Goal: Task Accomplishment & Management: Manage account settings

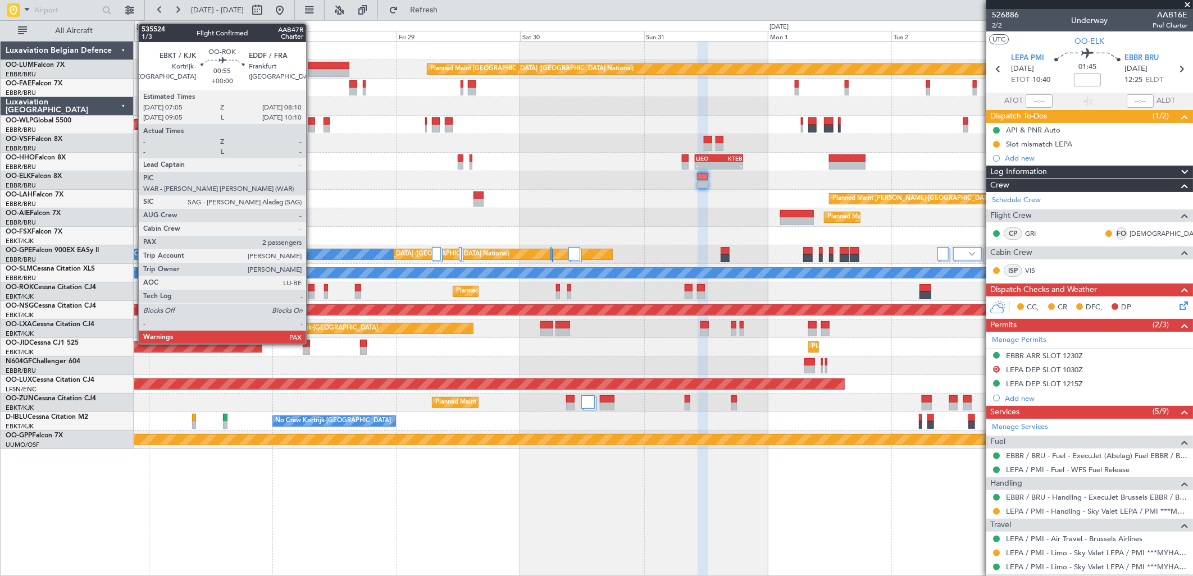
click at [312, 298] on div at bounding box center [311, 295] width 6 height 8
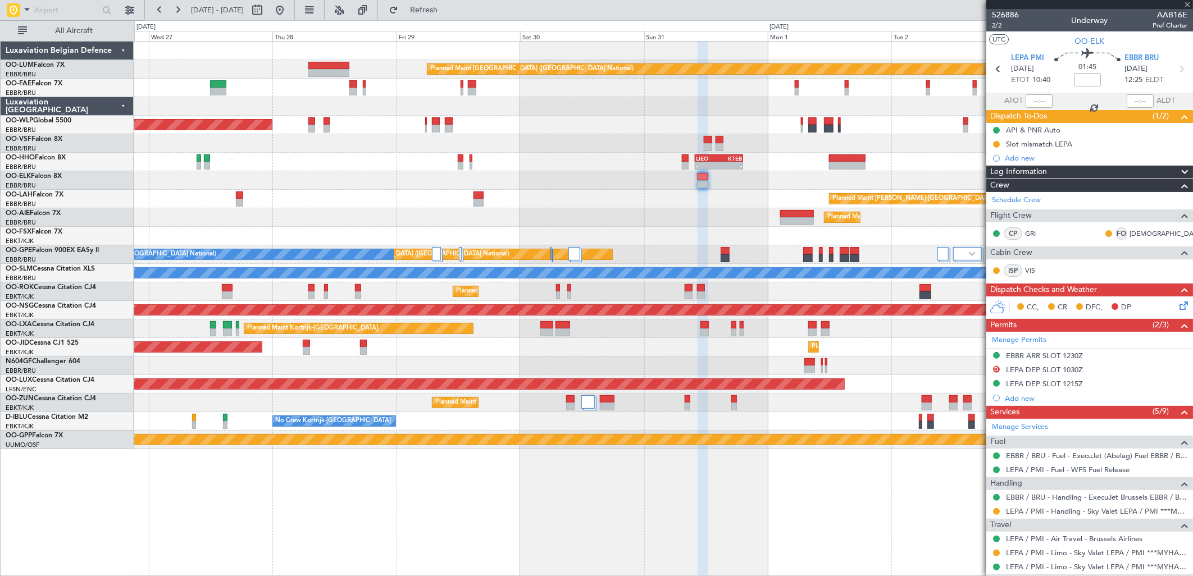
type input "2"
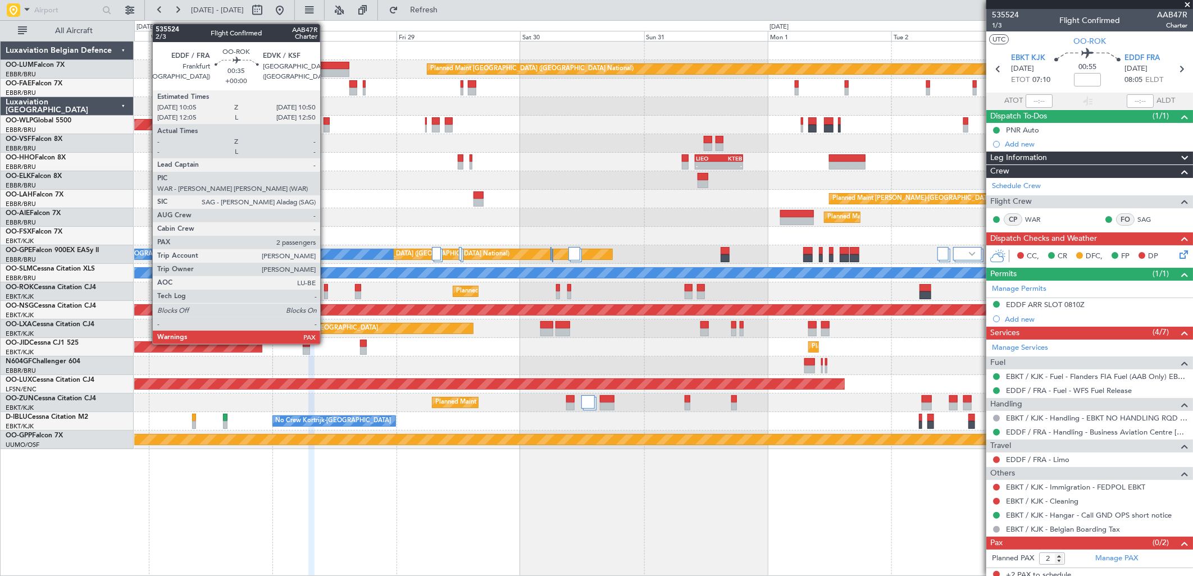
click at [326, 293] on div at bounding box center [326, 295] width 4 height 8
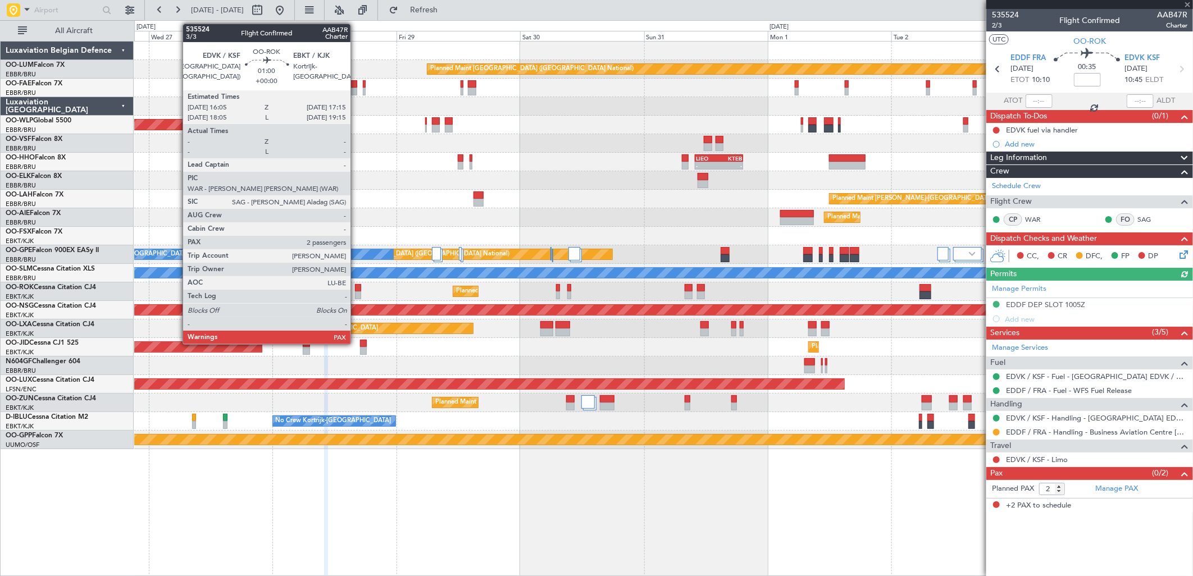
click at [356, 287] on div at bounding box center [358, 288] width 6 height 8
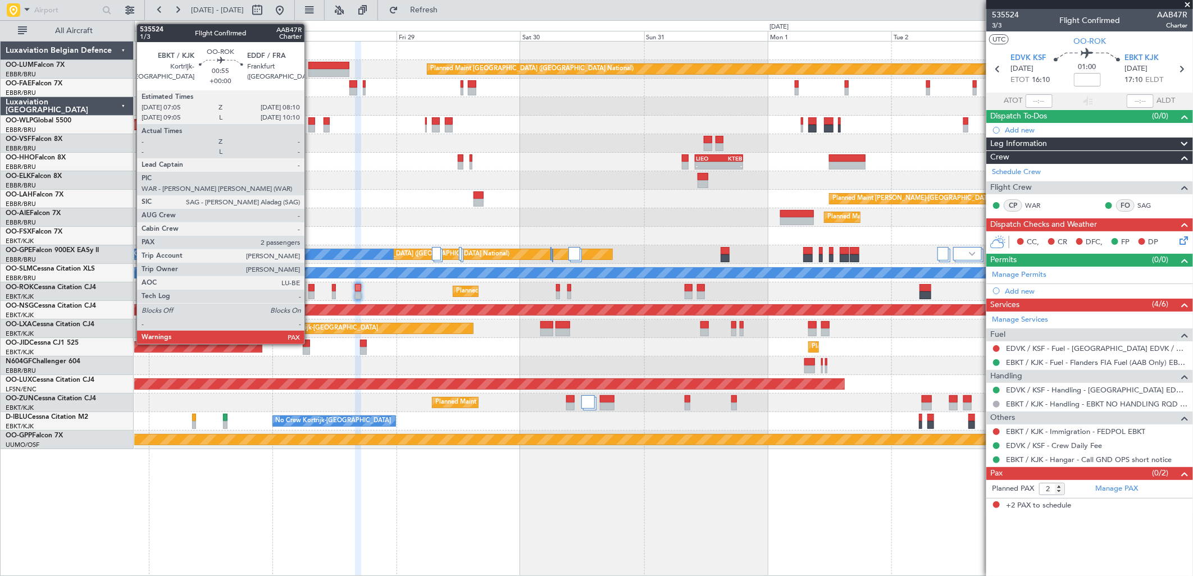
click at [310, 288] on div at bounding box center [311, 288] width 6 height 8
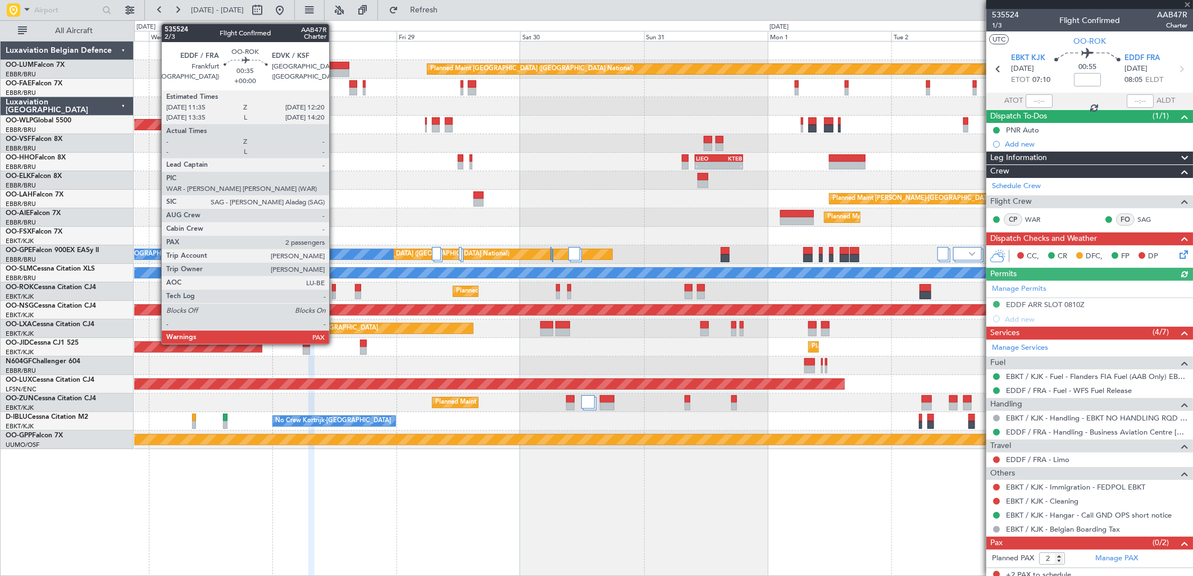
click at [335, 290] on div at bounding box center [334, 288] width 4 height 8
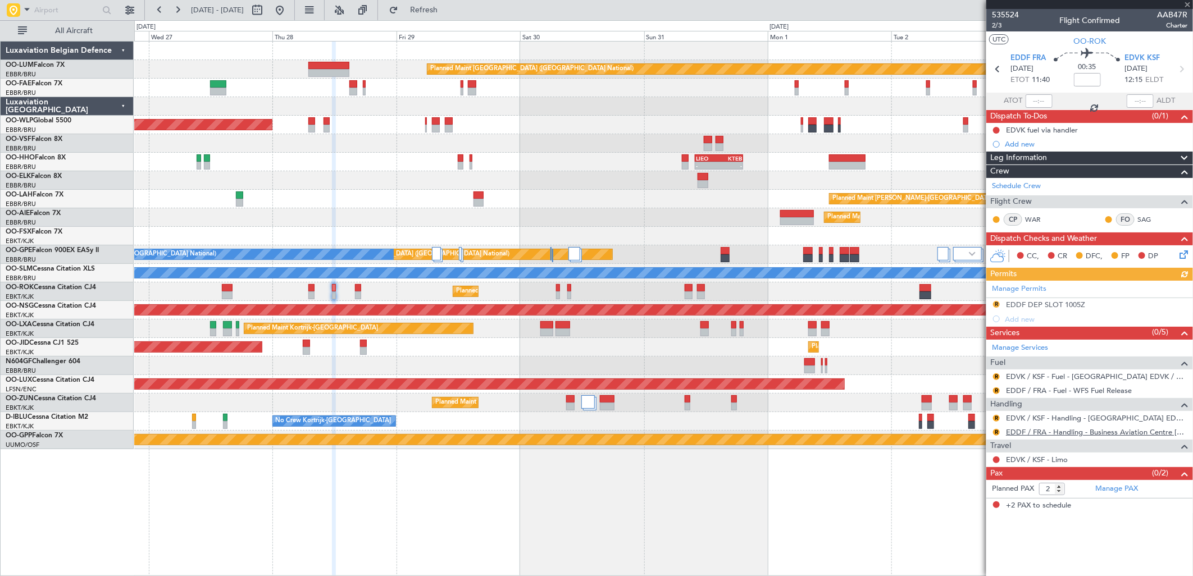
click at [1035, 431] on link "EDDF / FRA - Handling - Business Aviation Centre [GEOGRAPHIC_DATA] ([PERSON_NAM…" at bounding box center [1096, 432] width 181 height 10
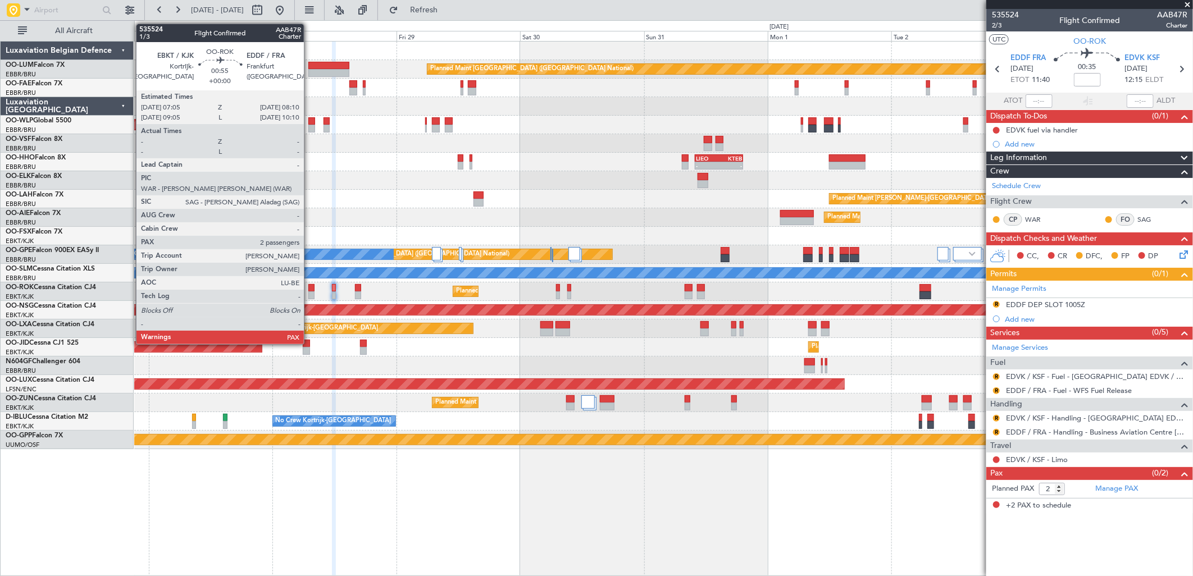
click at [309, 294] on div at bounding box center [311, 295] width 6 height 8
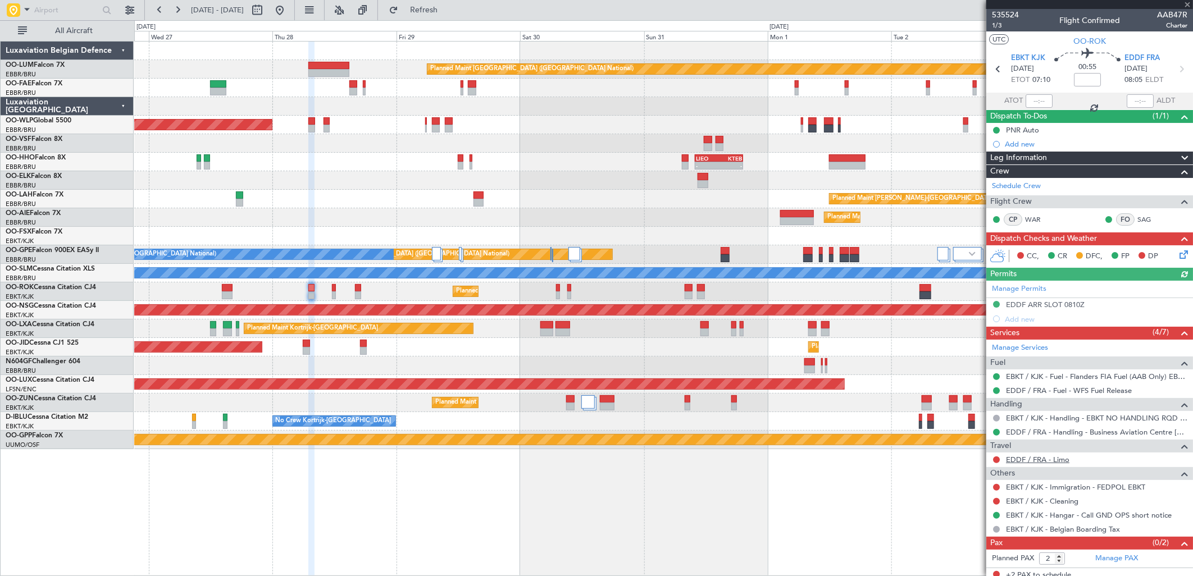
click at [1034, 457] on link "EDDF / FRA - Limo" at bounding box center [1037, 460] width 63 height 10
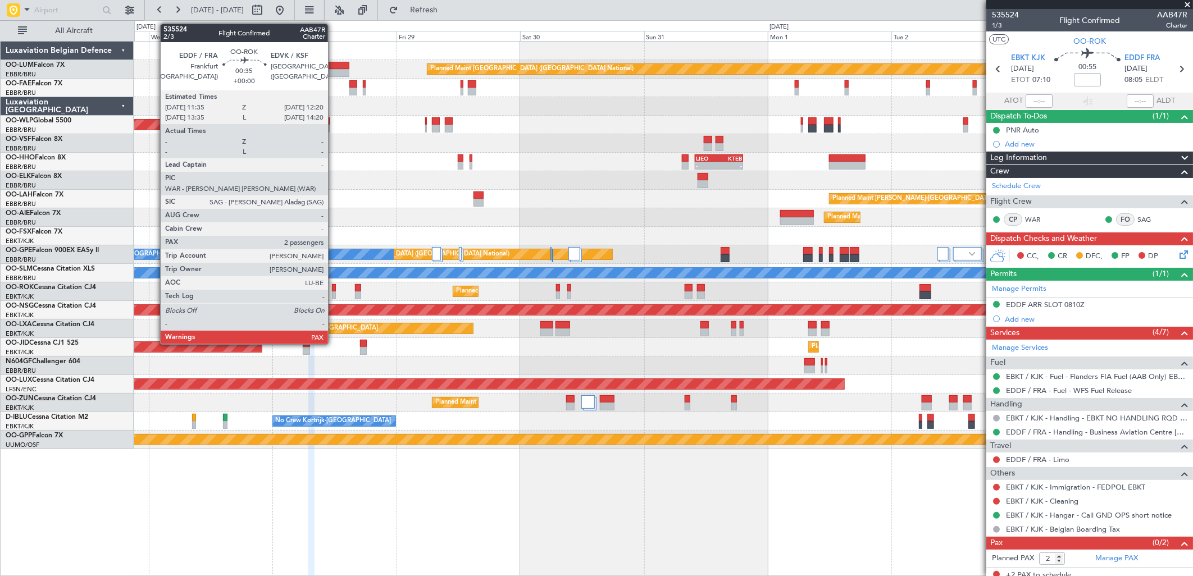
click at [333, 287] on div at bounding box center [334, 288] width 4 height 8
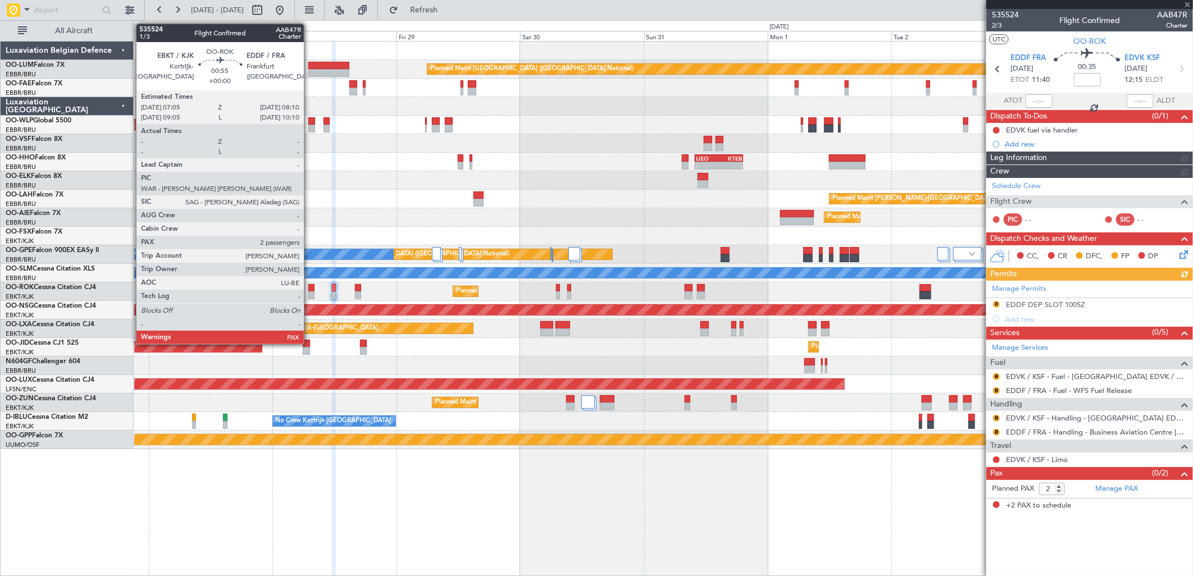
click at [309, 291] on div at bounding box center [311, 295] width 6 height 8
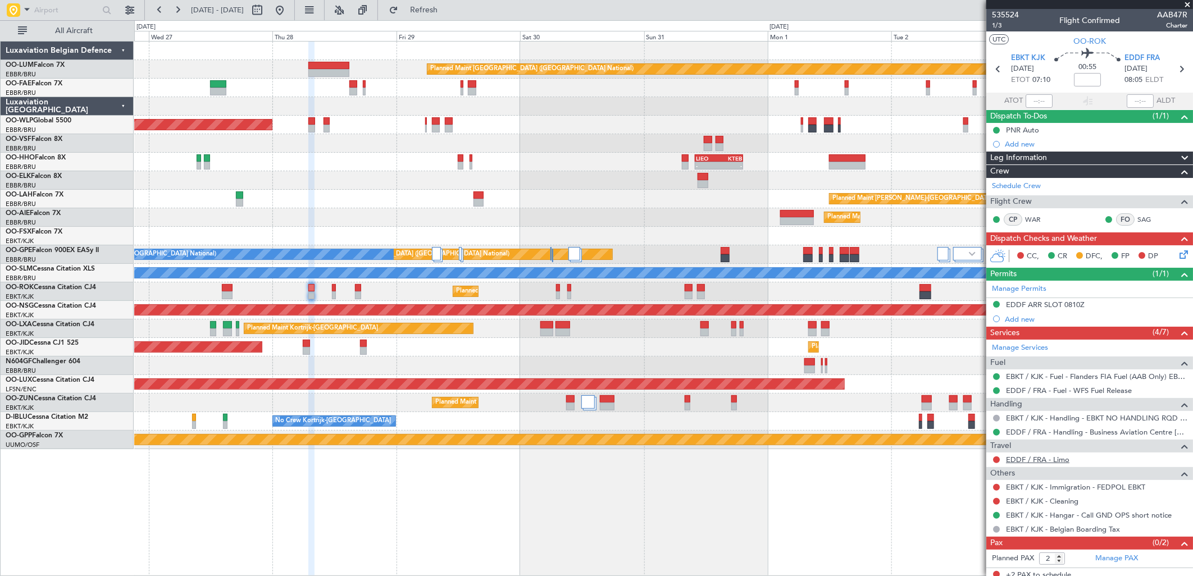
click at [1024, 458] on link "EDDF / FRA - Limo" at bounding box center [1037, 460] width 63 height 10
click at [447, 6] on span "Refresh" at bounding box center [423, 10] width 47 height 8
click at [997, 459] on button at bounding box center [996, 459] width 7 height 7
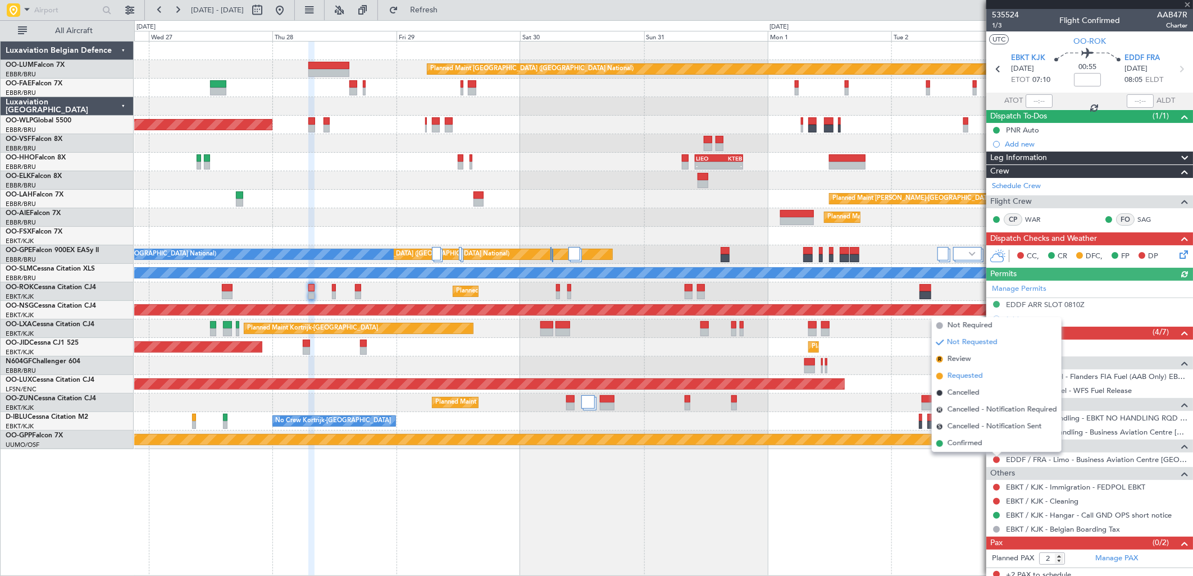
click at [967, 378] on span "Requested" at bounding box center [964, 376] width 35 height 11
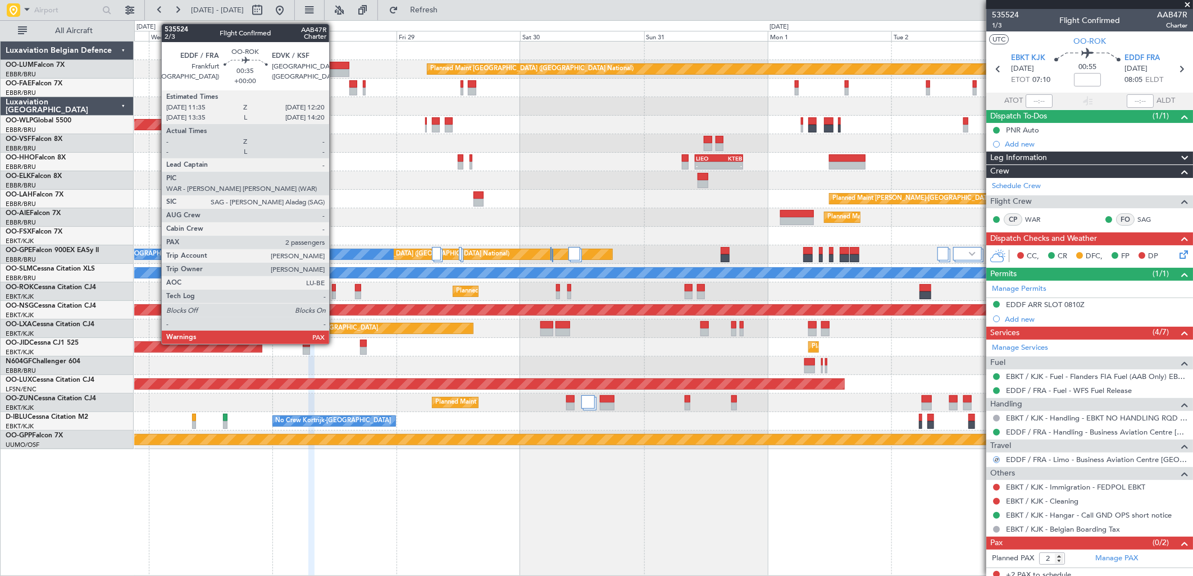
click at [335, 289] on div at bounding box center [334, 288] width 4 height 8
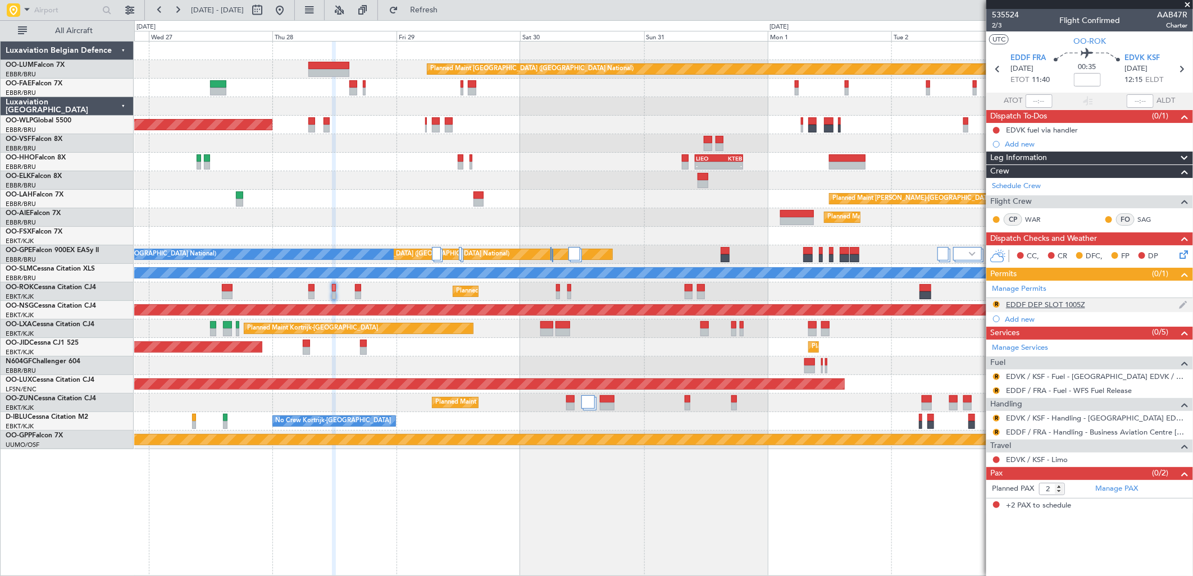
click at [1057, 303] on div "EDDF DEP SLOT 1005Z" at bounding box center [1045, 305] width 79 height 10
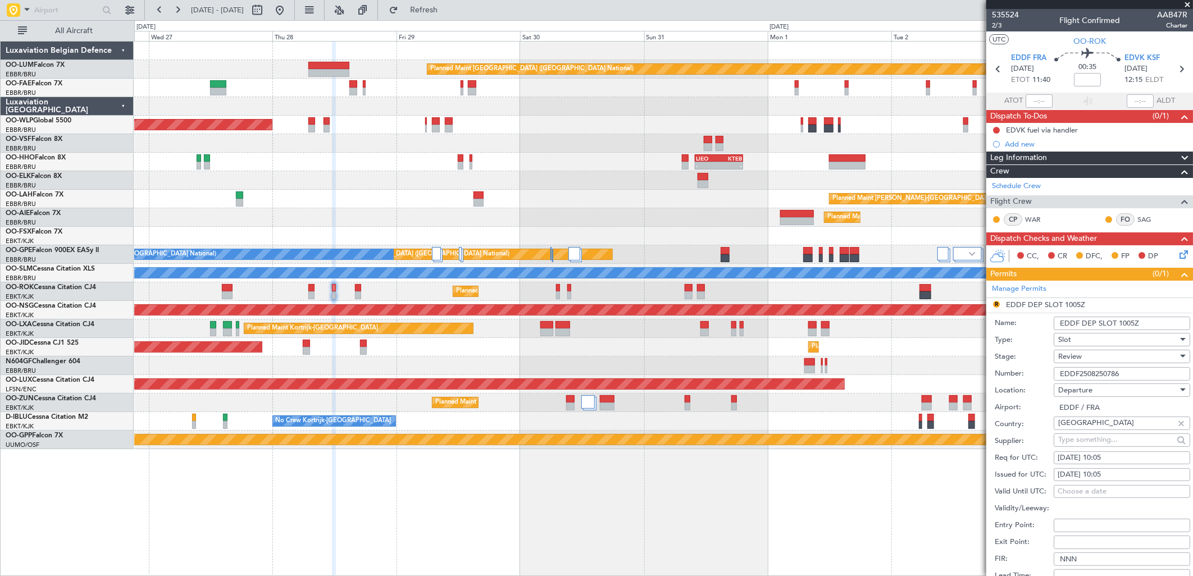
click at [1105, 450] on div "Req for UTC: [DATE] 10:05" at bounding box center [1091, 458] width 195 height 17
click at [1106, 458] on div "[DATE] 10:05" at bounding box center [1121, 458] width 129 height 11
select select "8"
select select "2025"
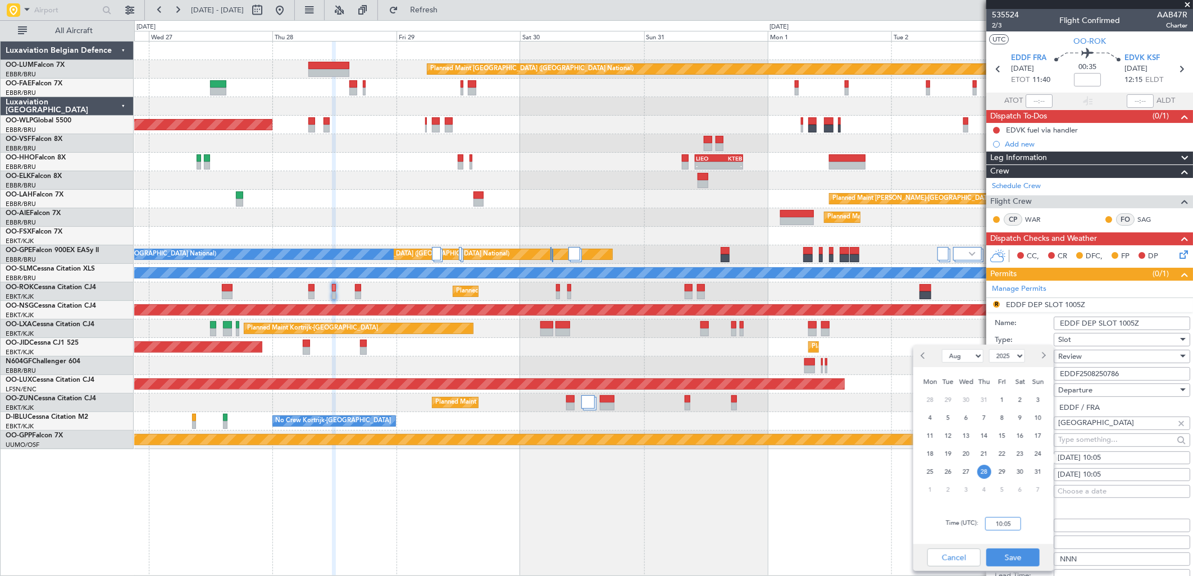
click at [1001, 529] on input "10:05" at bounding box center [1003, 523] width 36 height 13
type input "11:35"
click at [1029, 552] on button "Save" at bounding box center [1012, 558] width 53 height 18
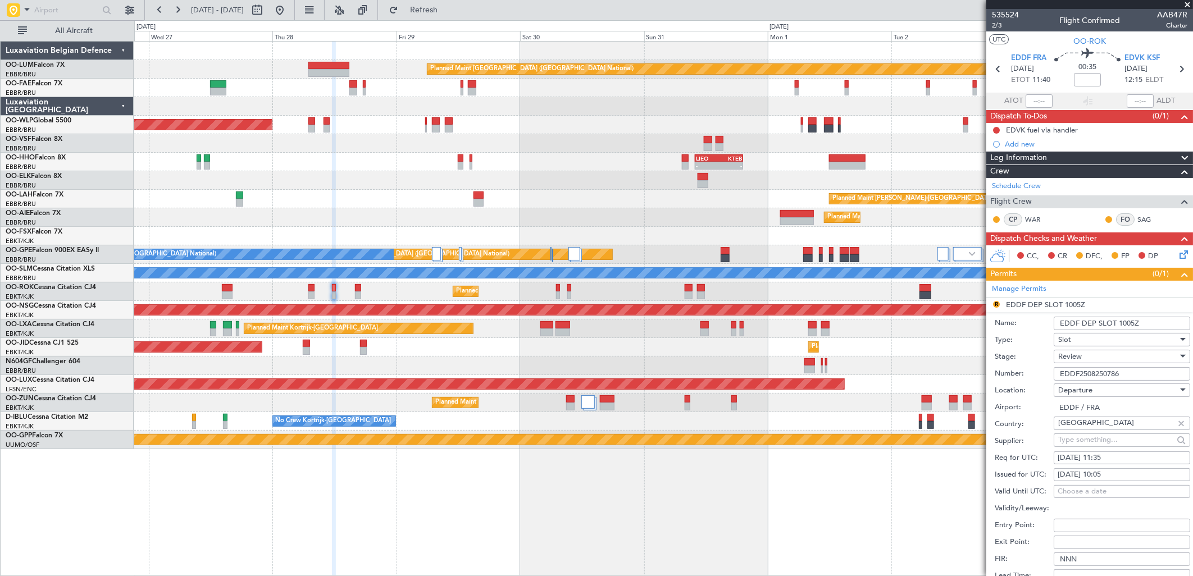
click at [1098, 473] on div "[DATE] 10:05" at bounding box center [1121, 474] width 129 height 11
select select "8"
select select "2025"
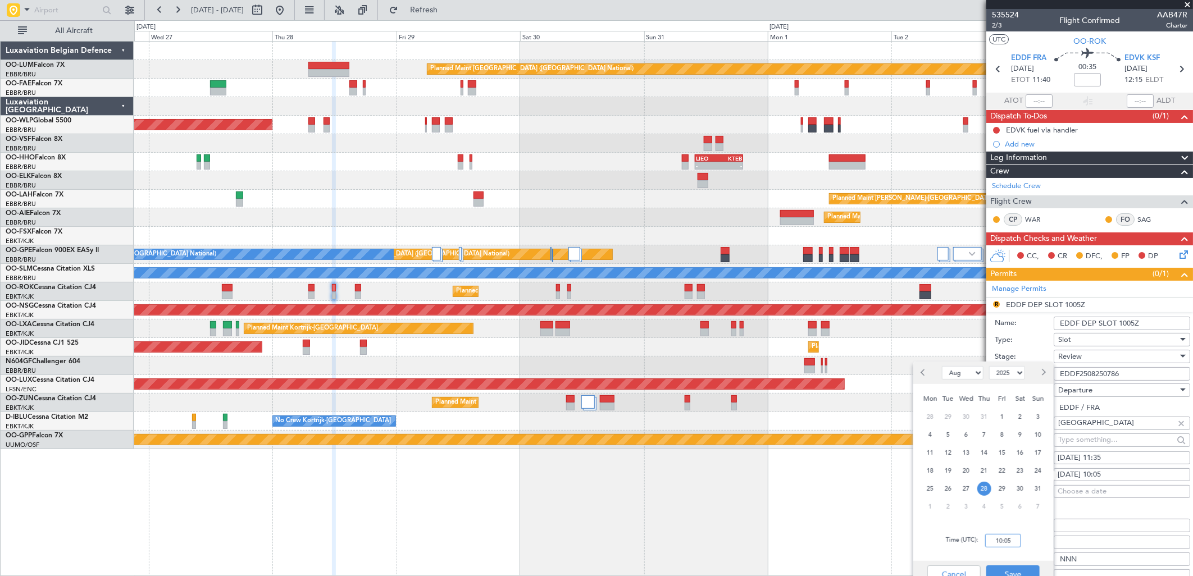
click at [1006, 540] on input "10:05" at bounding box center [1003, 540] width 36 height 13
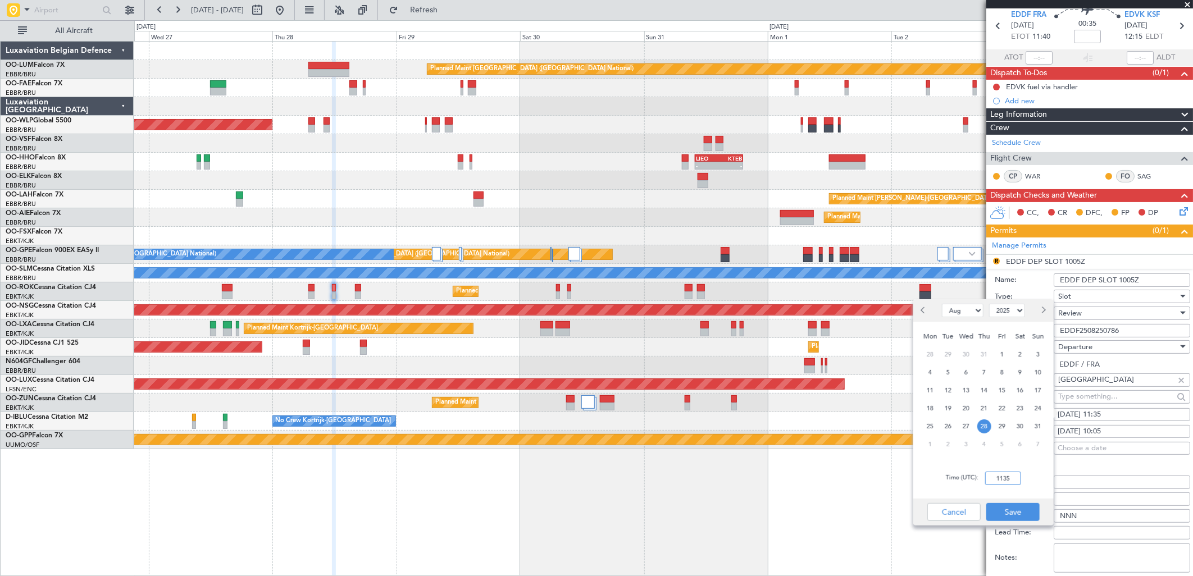
scroll to position [62, 0]
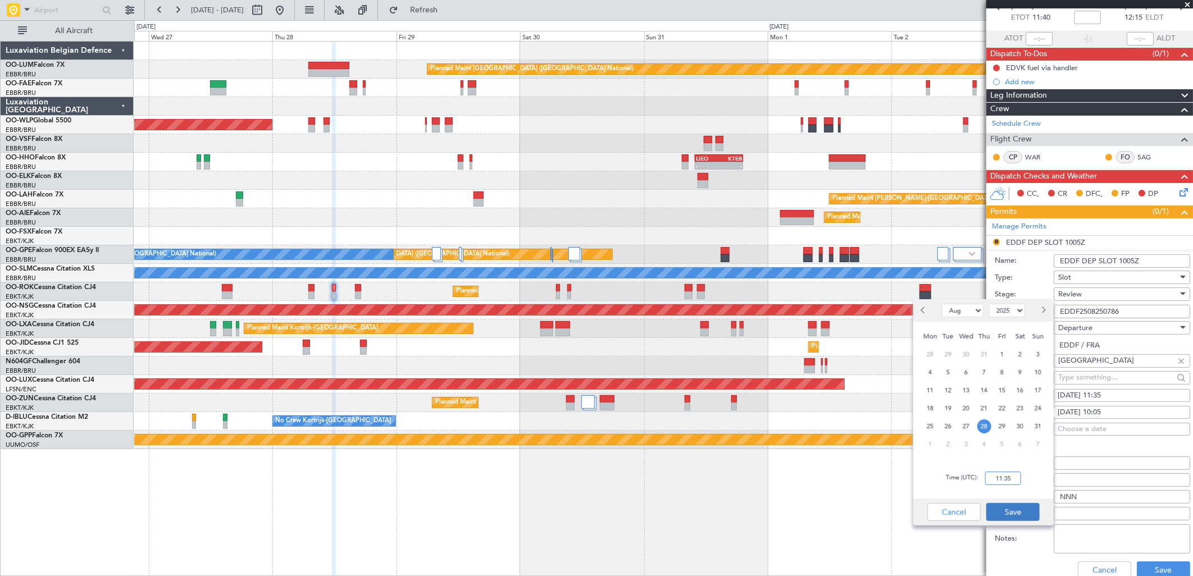
type input "11:35"
click at [1024, 510] on button "Save" at bounding box center [1012, 512] width 53 height 18
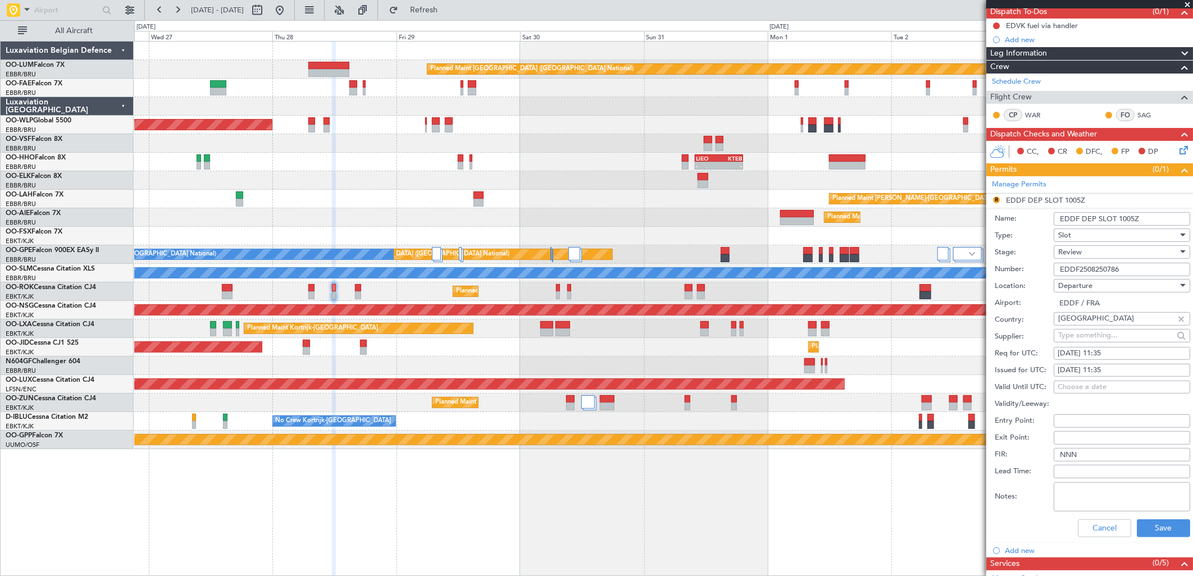
scroll to position [125, 0]
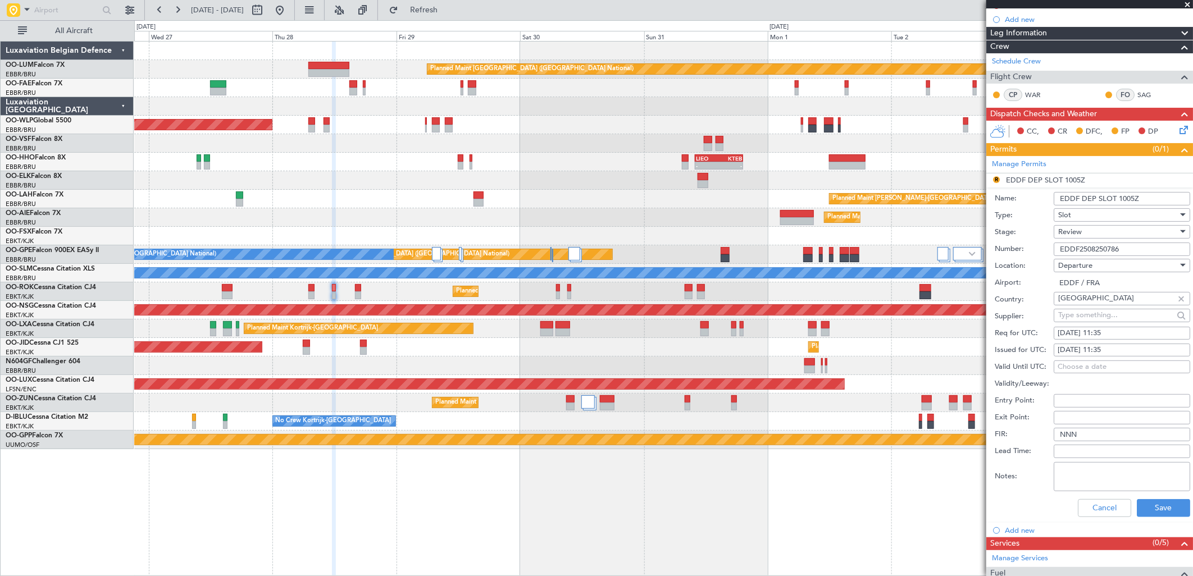
click at [1067, 231] on span "Review" at bounding box center [1070, 232] width 24 height 10
click at [1070, 300] on span "Requested" at bounding box center [1117, 305] width 117 height 17
click at [1136, 506] on button "Save" at bounding box center [1162, 508] width 53 height 18
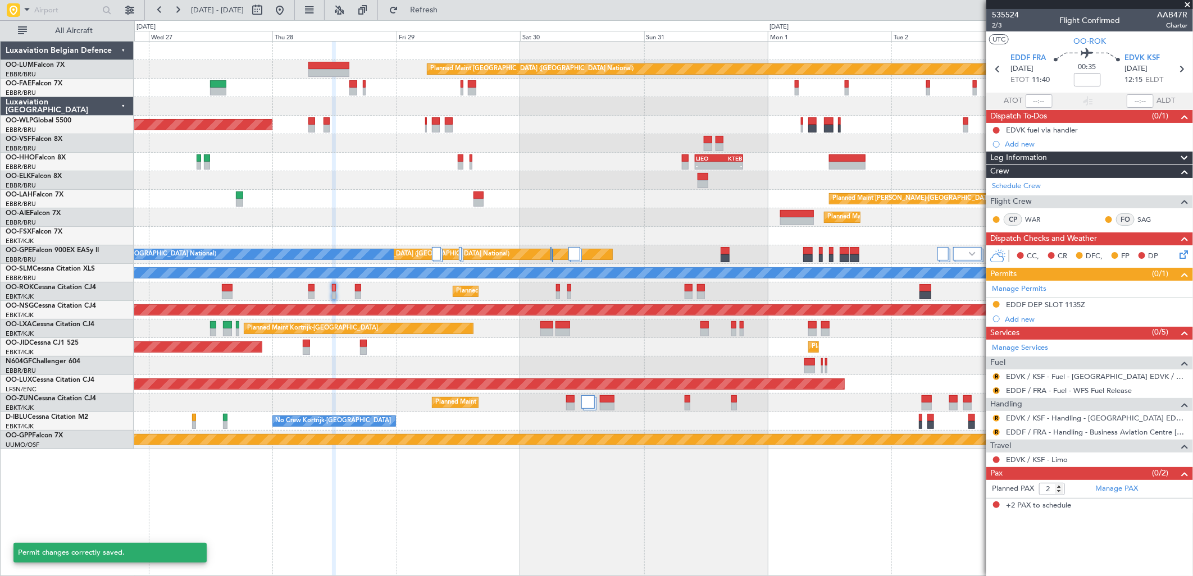
scroll to position [0, 0]
click at [995, 430] on button "R" at bounding box center [996, 432] width 7 height 7
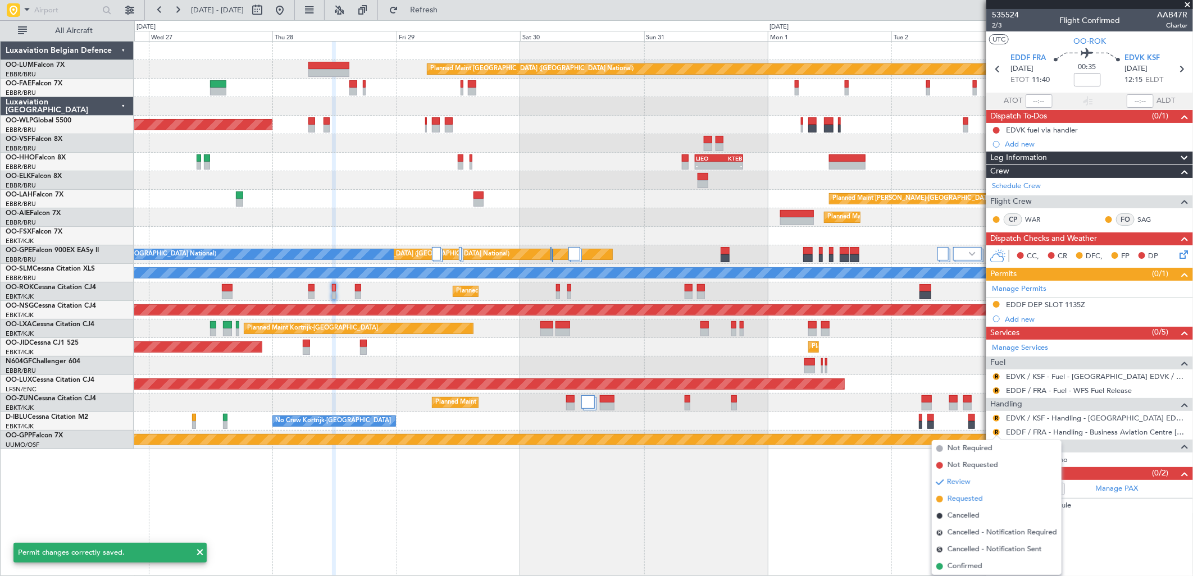
click at [970, 498] on span "Requested" at bounding box center [964, 499] width 35 height 11
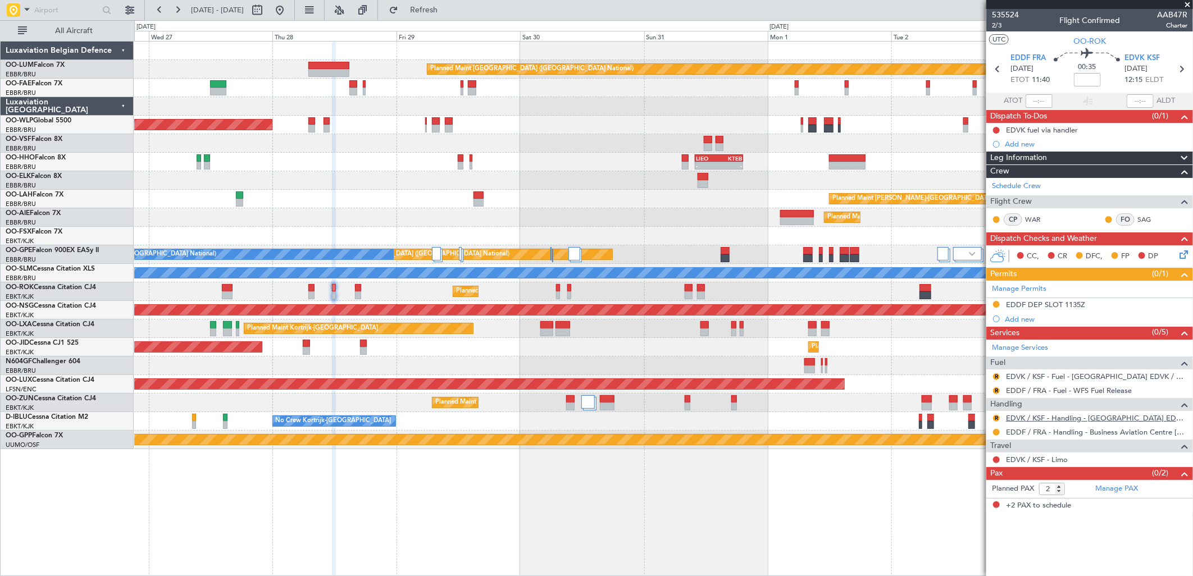
click at [1031, 415] on link "EDVK / KSF - Handling - [GEOGRAPHIC_DATA] EDVK / KSF" at bounding box center [1096, 418] width 181 height 10
click at [1019, 460] on link "EDVK / KSF - Limo" at bounding box center [1037, 460] width 62 height 10
click at [995, 417] on button "R" at bounding box center [996, 418] width 7 height 7
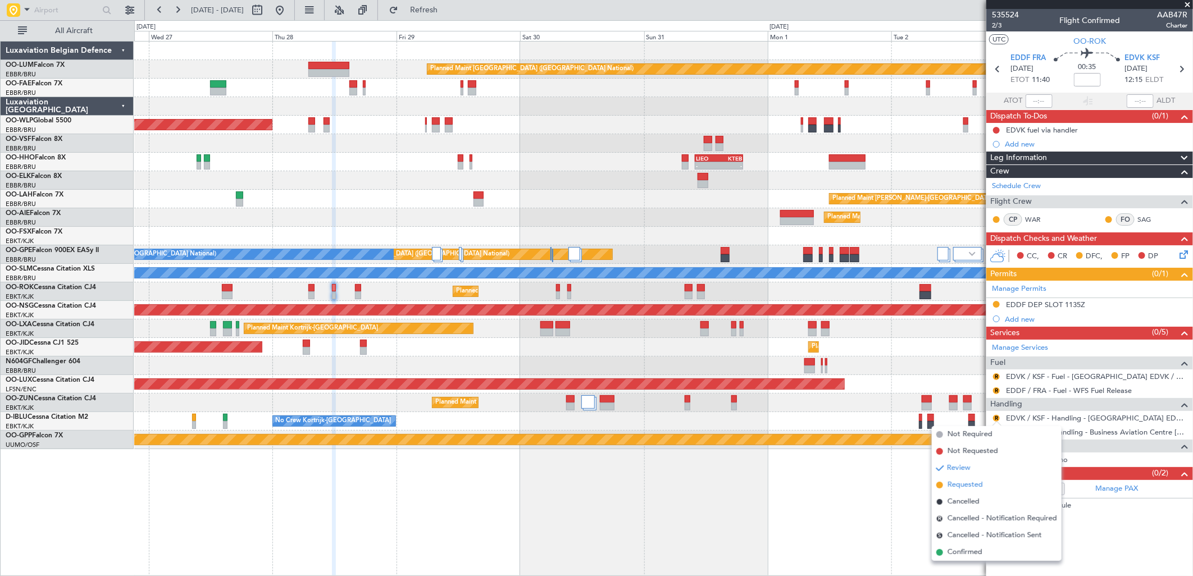
click at [958, 483] on span "Requested" at bounding box center [964, 484] width 35 height 11
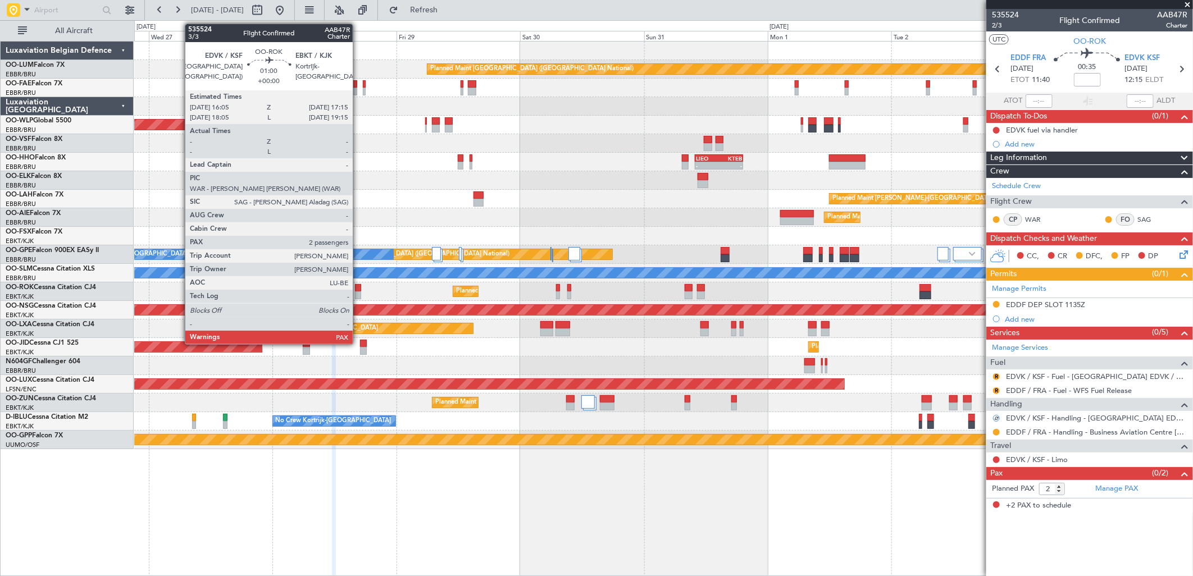
click at [358, 294] on div at bounding box center [358, 295] width 6 height 8
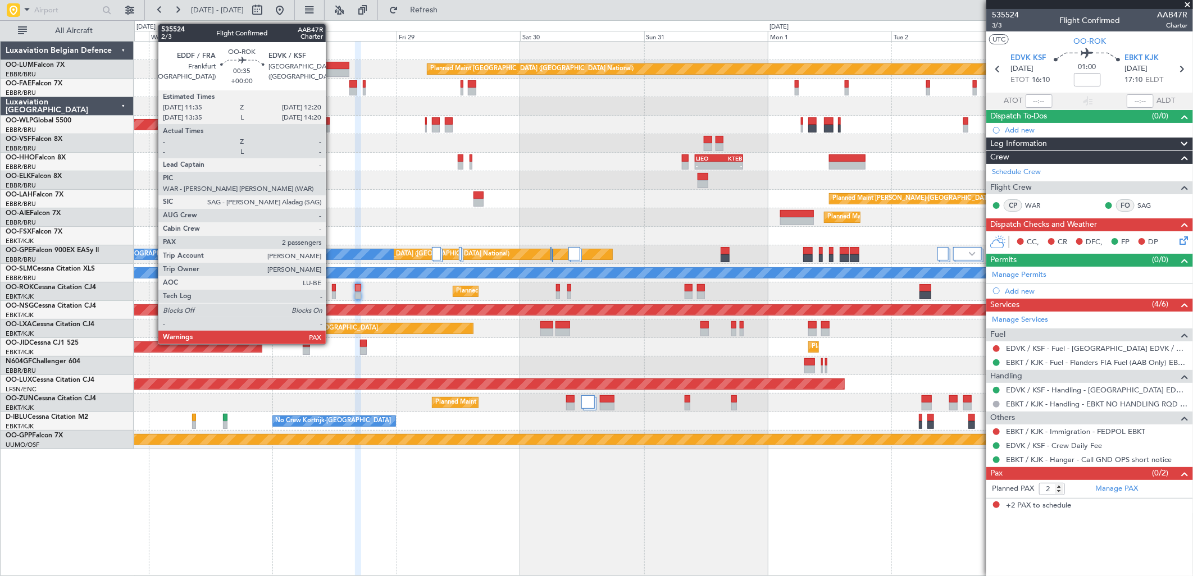
click at [332, 290] on div at bounding box center [334, 288] width 4 height 8
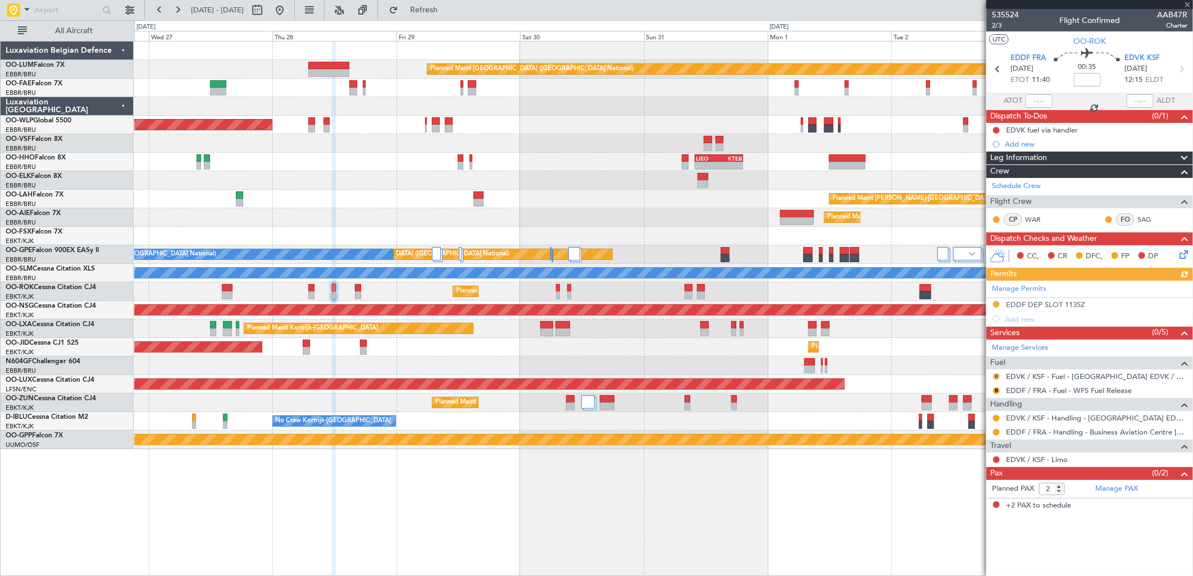
click at [994, 378] on button "R" at bounding box center [996, 376] width 7 height 7
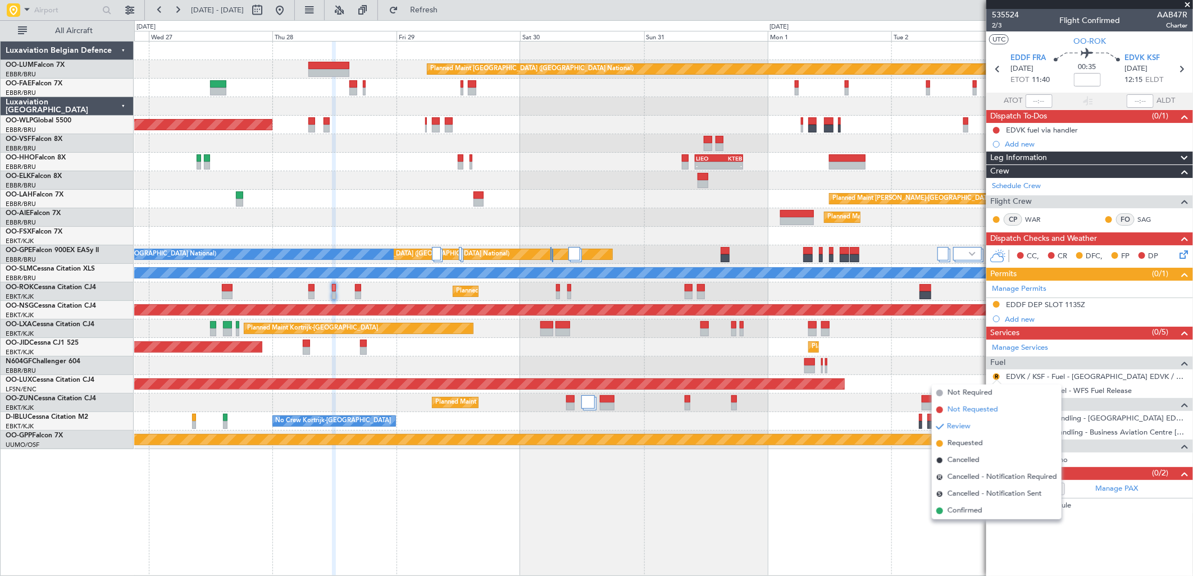
click at [957, 406] on span "Not Requested" at bounding box center [972, 409] width 51 height 11
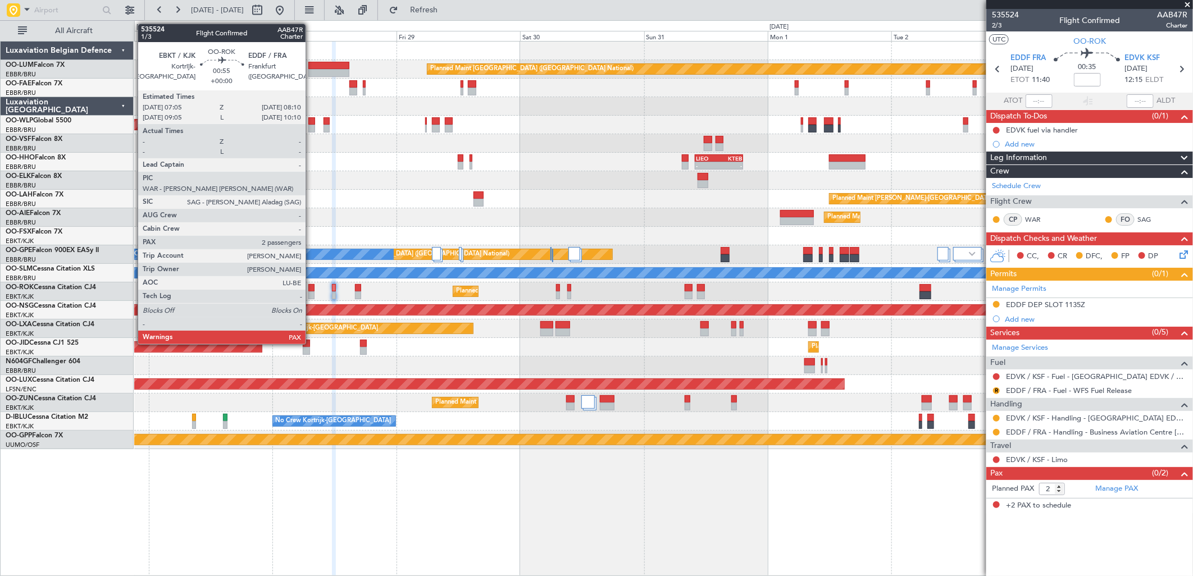
click at [311, 290] on div at bounding box center [311, 288] width 6 height 8
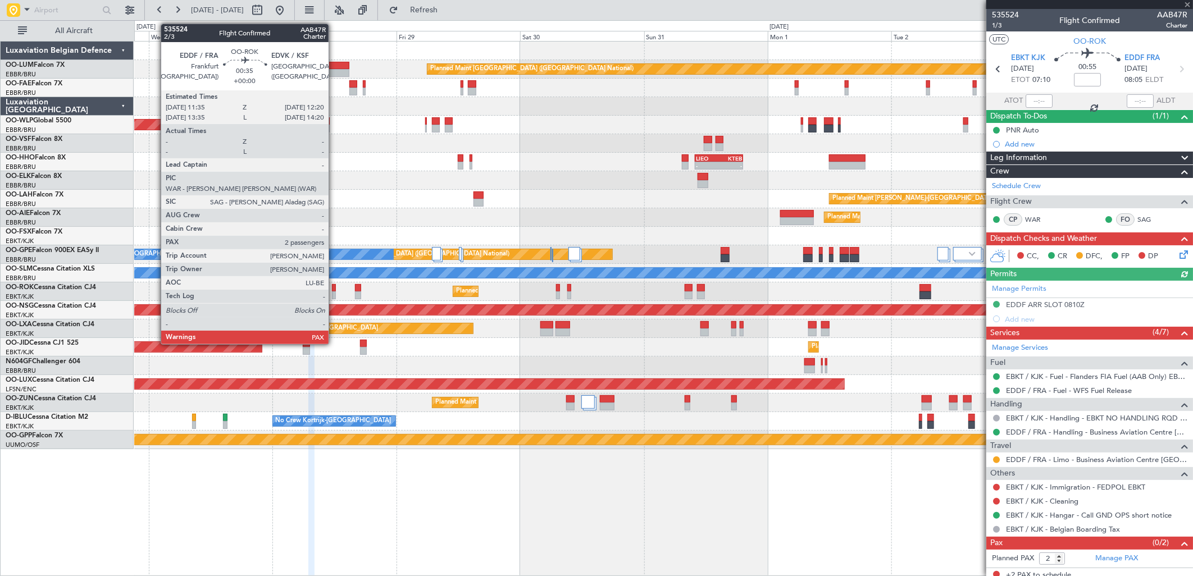
click at [334, 293] on div at bounding box center [334, 295] width 4 height 8
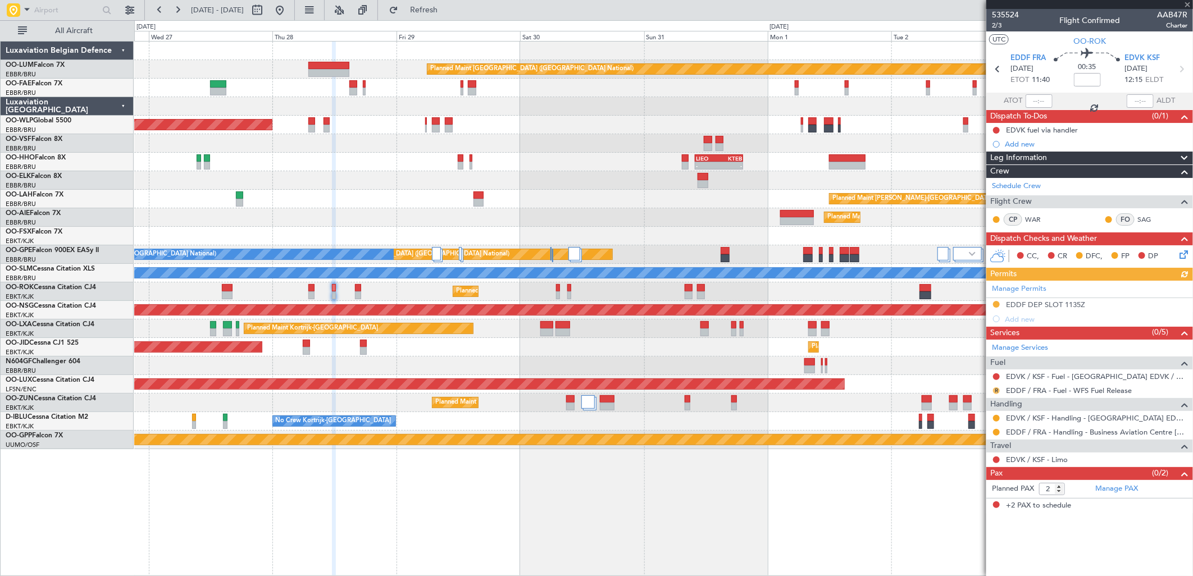
click at [995, 390] on button "R" at bounding box center [996, 390] width 7 height 7
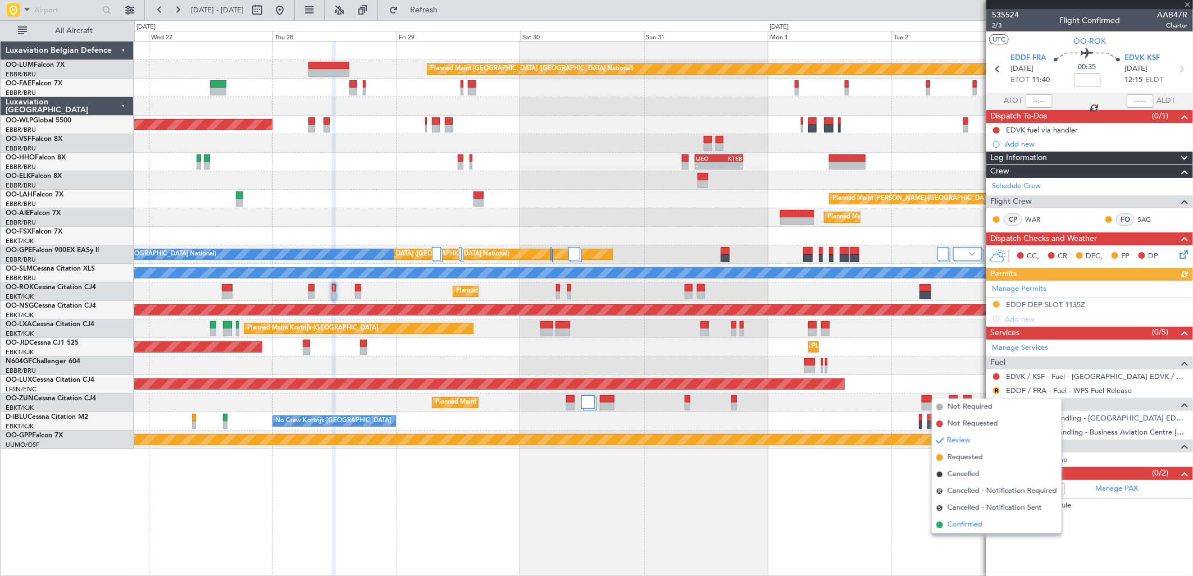
click at [947, 524] on span "Confirmed" at bounding box center [964, 524] width 35 height 11
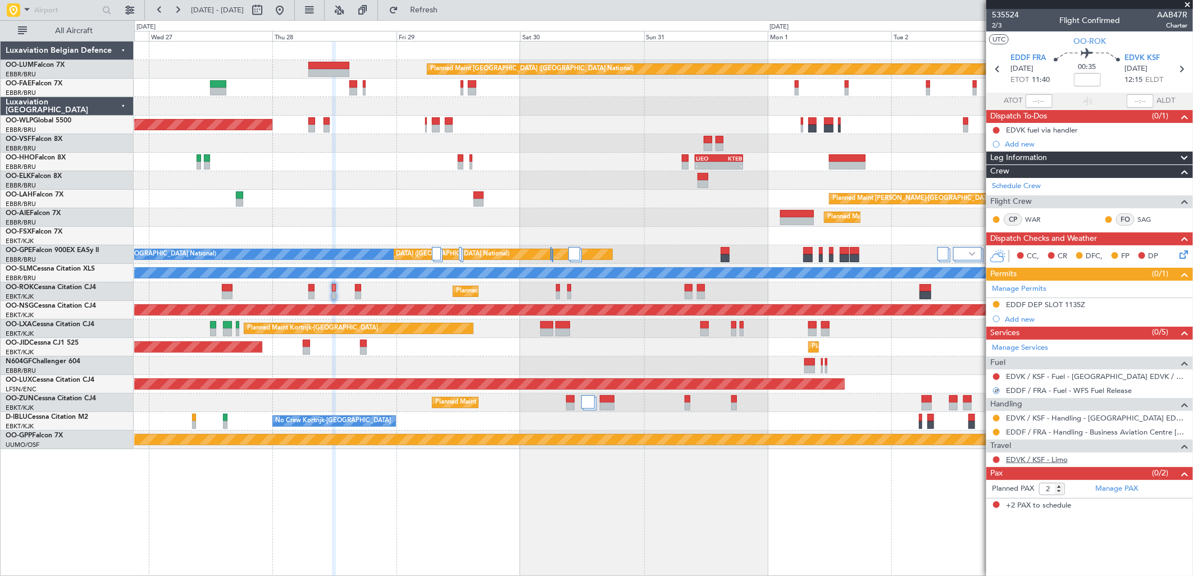
click at [1022, 459] on link "EDVK / KSF - Limo" at bounding box center [1037, 460] width 62 height 10
click at [451, 15] on button "Refresh" at bounding box center [416, 10] width 67 height 18
click at [997, 460] on button at bounding box center [996, 459] width 7 height 7
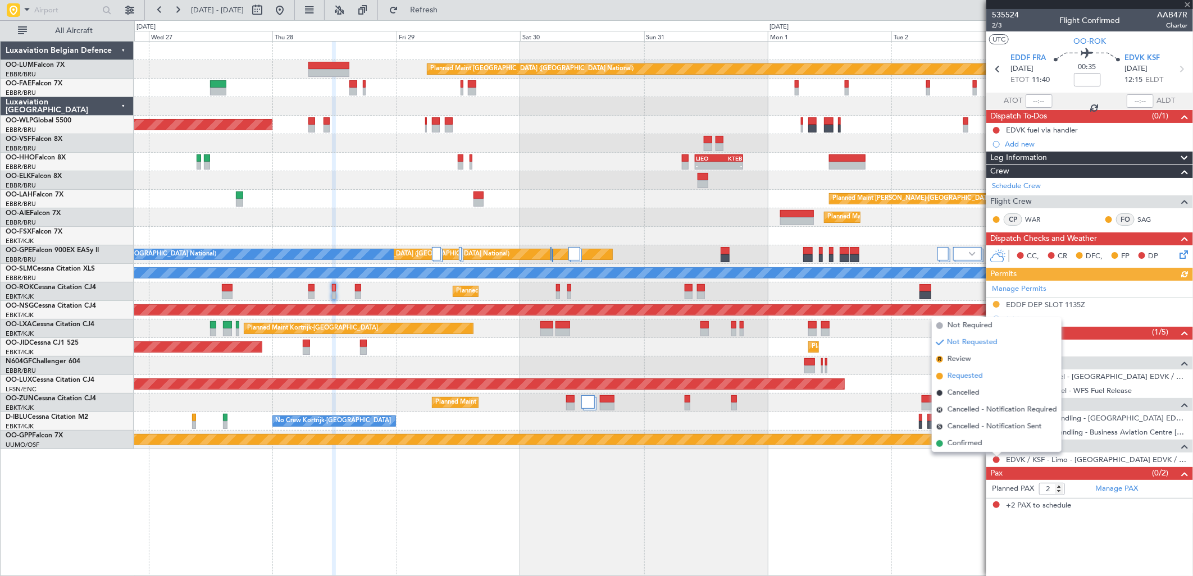
click at [964, 375] on span "Requested" at bounding box center [964, 376] width 35 height 11
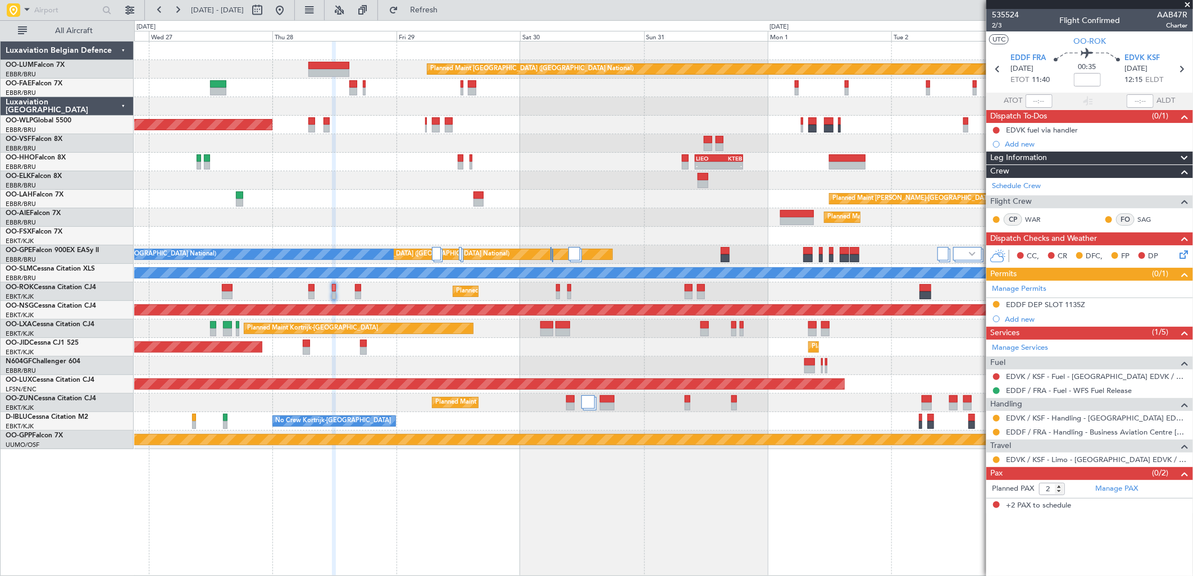
click at [570, 192] on div "Planned Maint [PERSON_NAME]-[GEOGRAPHIC_DATA][PERSON_NAME] ([GEOGRAPHIC_DATA][P…" at bounding box center [663, 199] width 1058 height 19
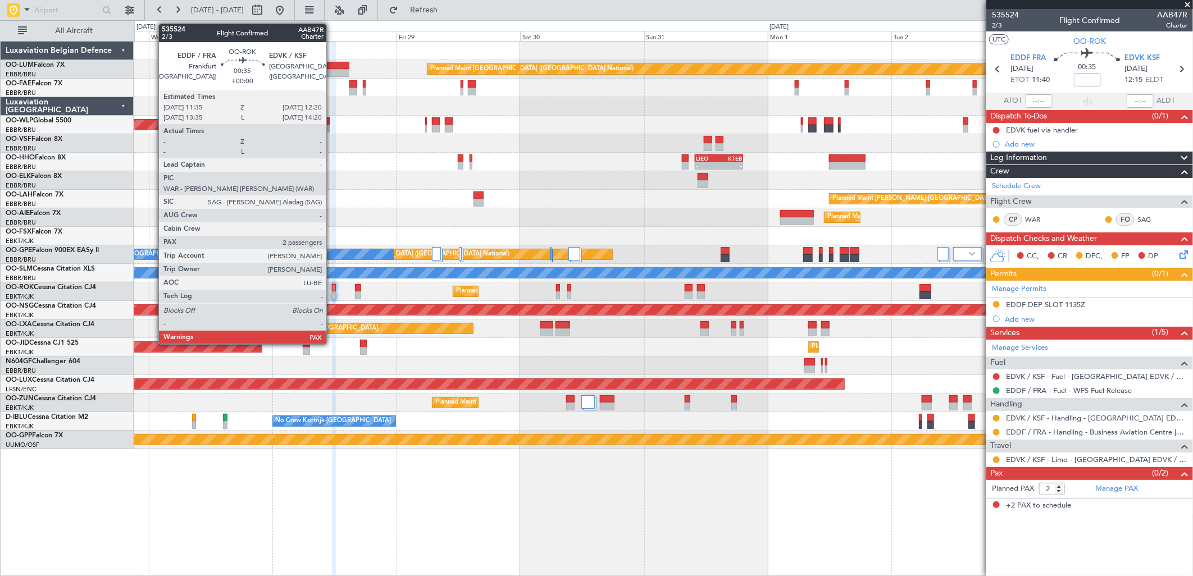
click at [332, 290] on div at bounding box center [334, 288] width 4 height 8
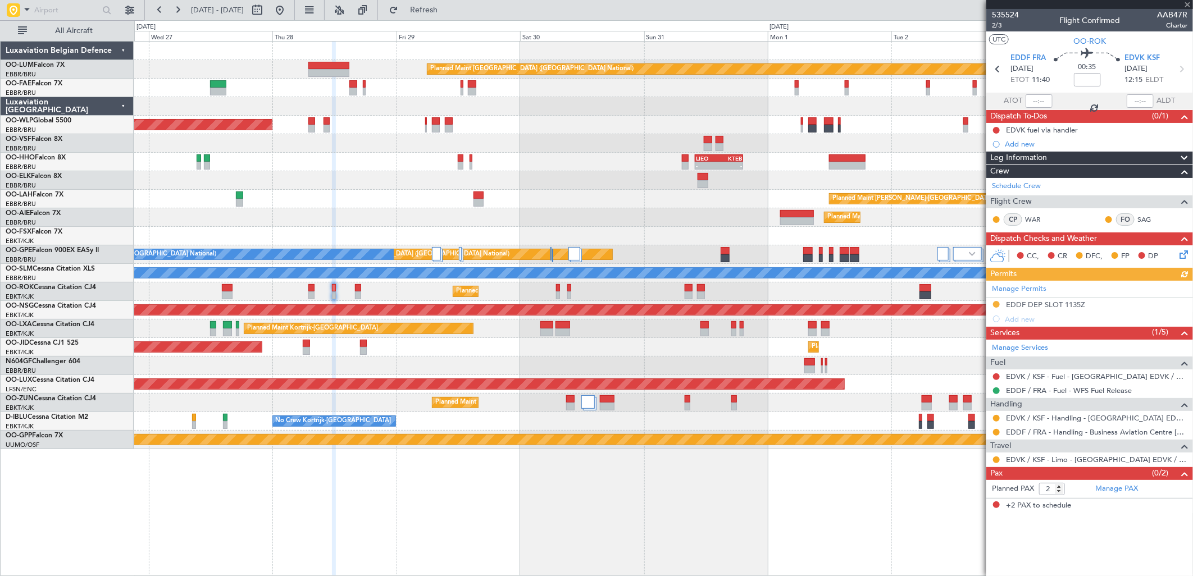
click at [997, 303] on div "Manage Permits EDDF DEP SLOT 1135Z Add new" at bounding box center [1089, 303] width 207 height 45
click at [997, 303] on button at bounding box center [996, 304] width 7 height 7
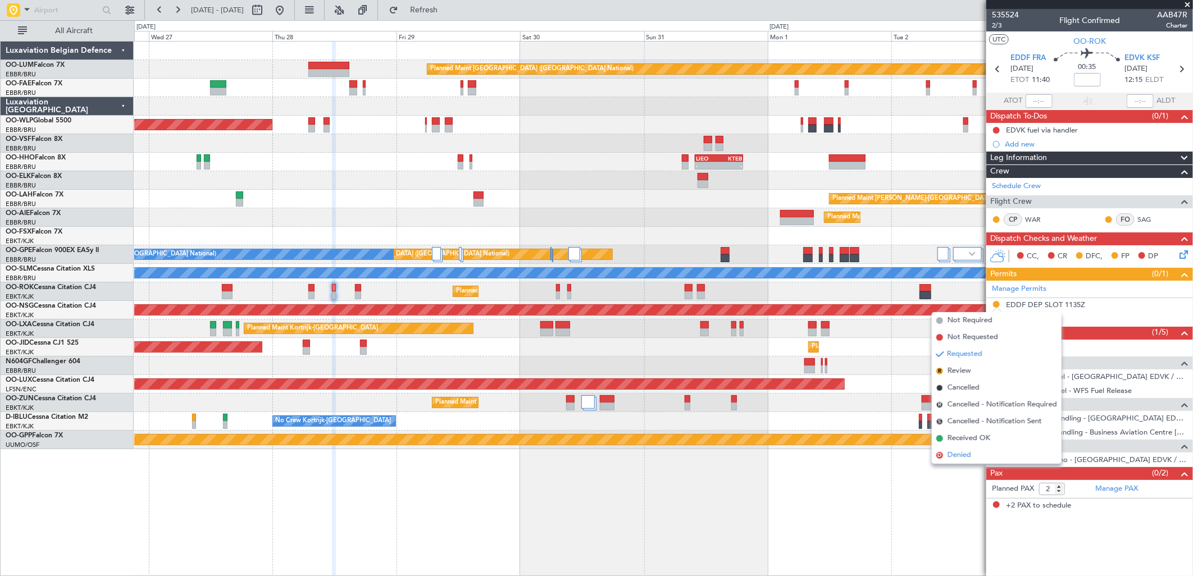
click at [963, 451] on span "Denied" at bounding box center [959, 455] width 24 height 11
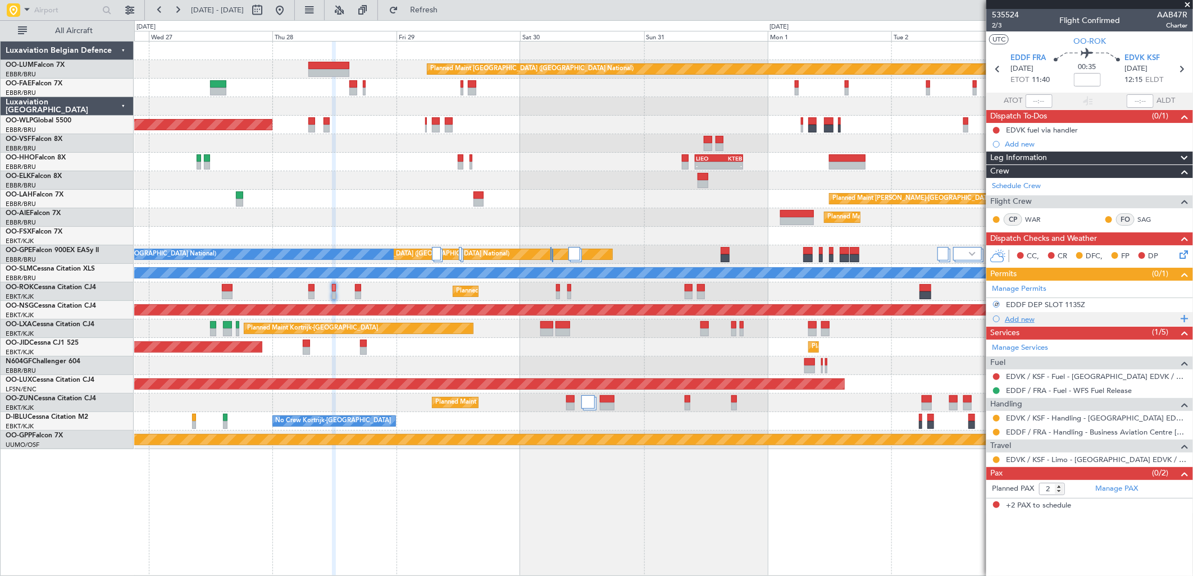
click at [1023, 313] on div "Add new" at bounding box center [1089, 319] width 207 height 14
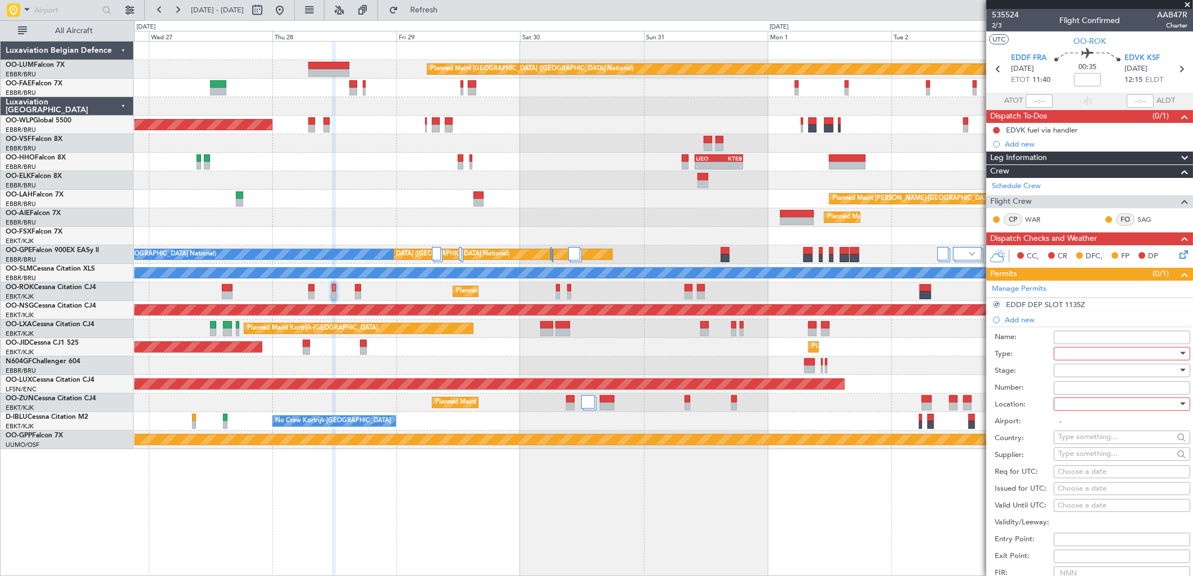
click at [1070, 351] on div at bounding box center [1118, 353] width 120 height 17
click at [1084, 461] on span "Slot" at bounding box center [1117, 459] width 117 height 17
click at [1075, 371] on div at bounding box center [1118, 370] width 120 height 17
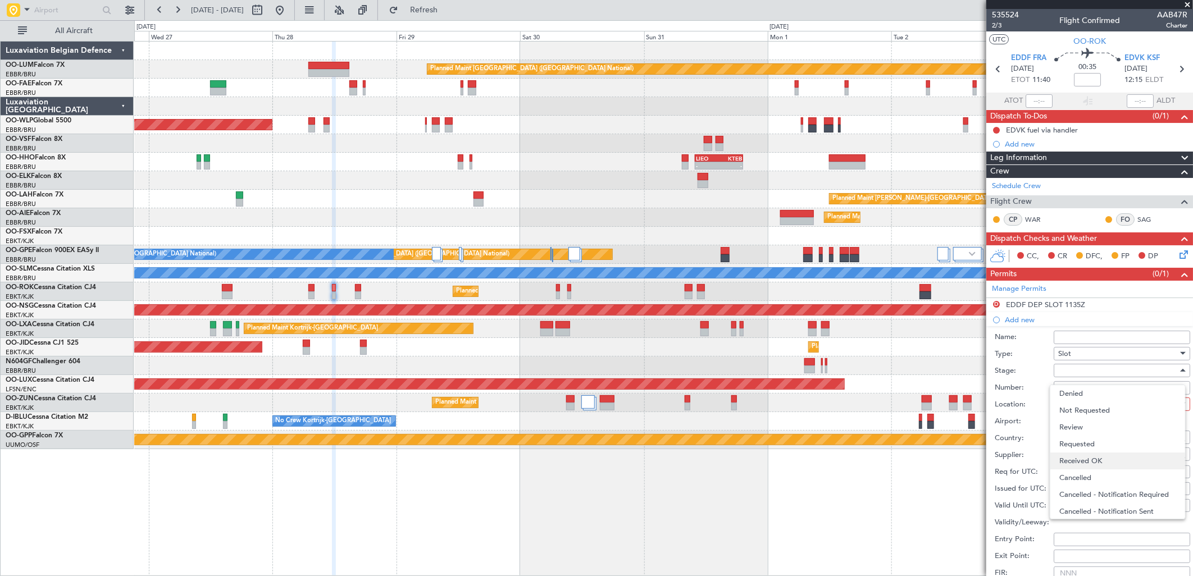
click at [1086, 462] on span "Received OK" at bounding box center [1117, 461] width 117 height 17
click at [1059, 303] on div "EDDF DEP SLOT 1135Z" at bounding box center [1045, 305] width 79 height 10
click at [1081, 373] on input "EDDF2508250786" at bounding box center [1121, 373] width 136 height 13
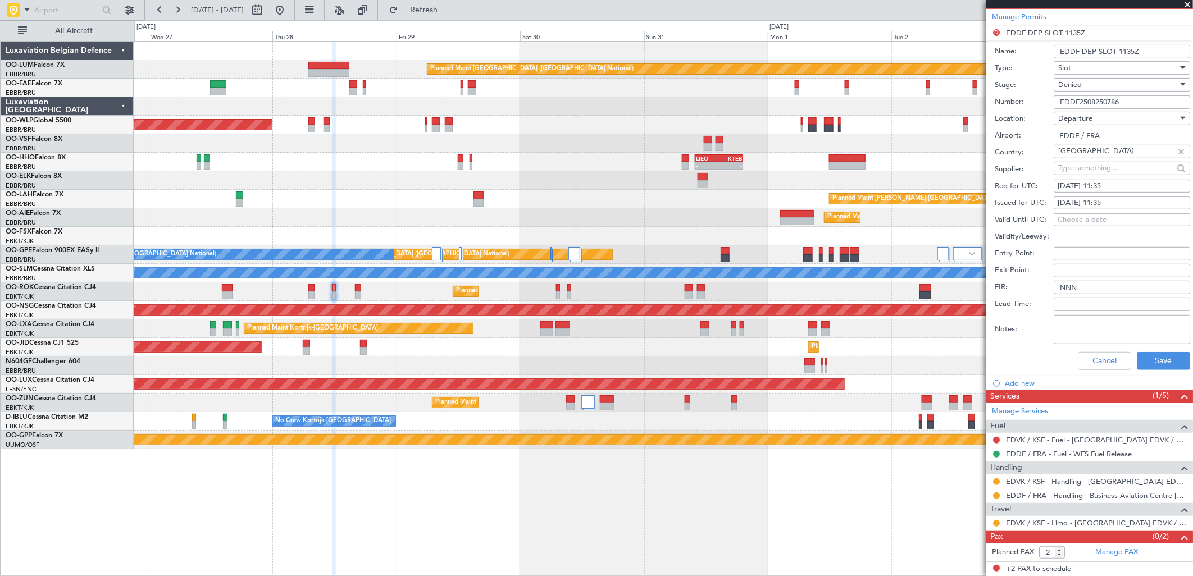
click at [1024, 387] on li "Add new" at bounding box center [1089, 383] width 207 height 14
click at [1023, 382] on li "Add new" at bounding box center [1089, 383] width 207 height 14
click at [1099, 354] on button "Cancel" at bounding box center [1103, 361] width 53 height 18
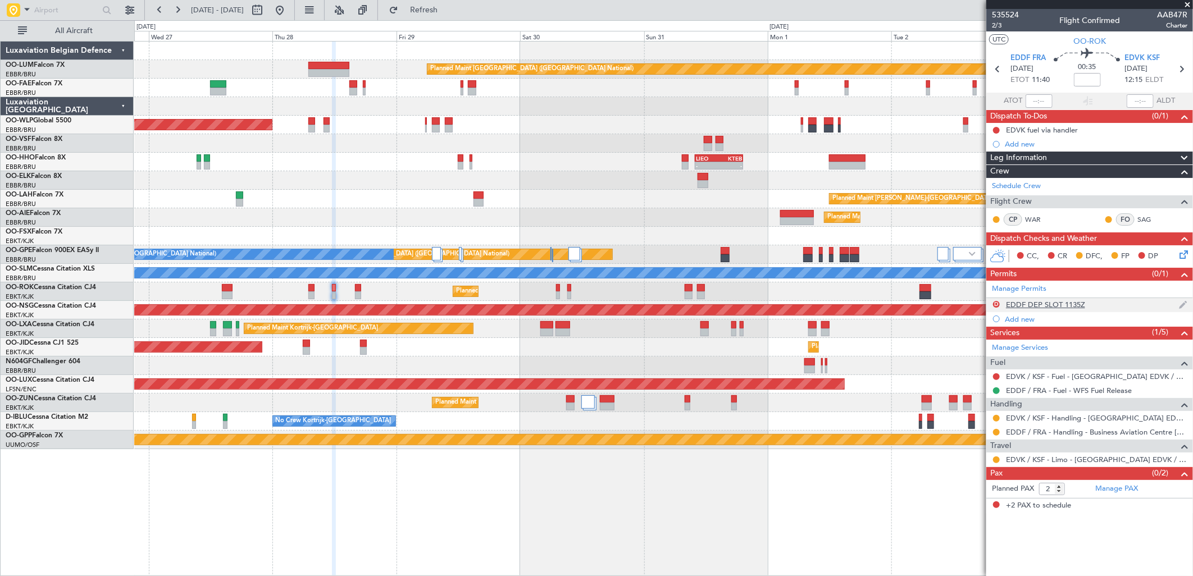
click at [1028, 317] on mat-tooltip-component "EDDF DEP SLOT 1135Z" at bounding box center [1045, 324] width 86 height 30
click at [1019, 319] on div "Add new" at bounding box center [1090, 319] width 172 height 10
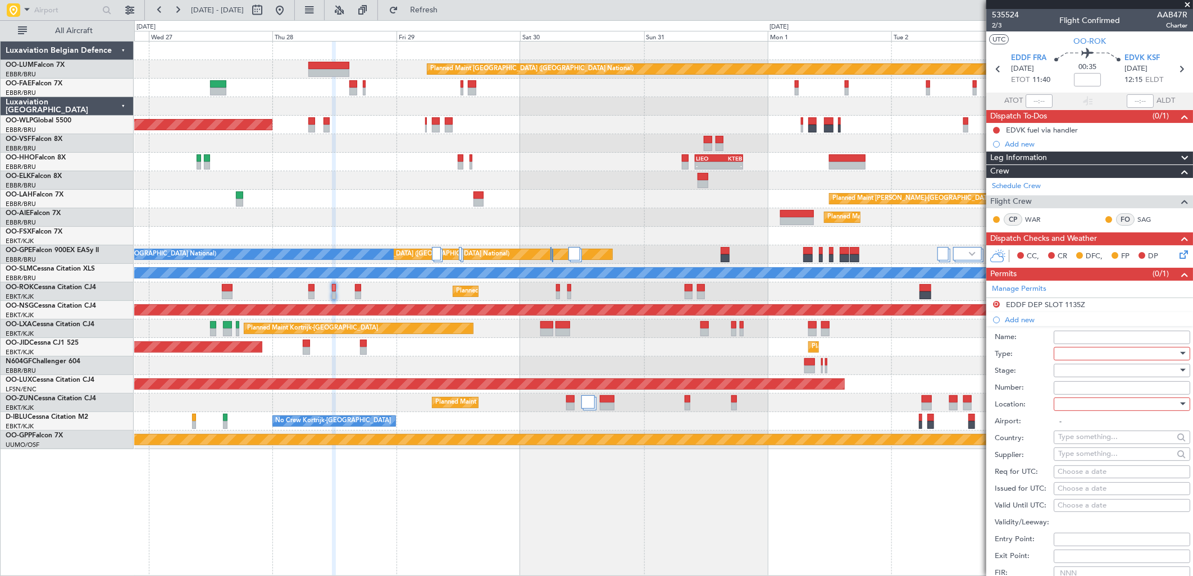
click at [1070, 356] on div at bounding box center [1118, 353] width 120 height 17
click at [1085, 455] on span "Slot" at bounding box center [1117, 459] width 117 height 17
click at [1069, 372] on div at bounding box center [1118, 370] width 120 height 17
click at [1090, 465] on span "Received OK" at bounding box center [1117, 461] width 117 height 17
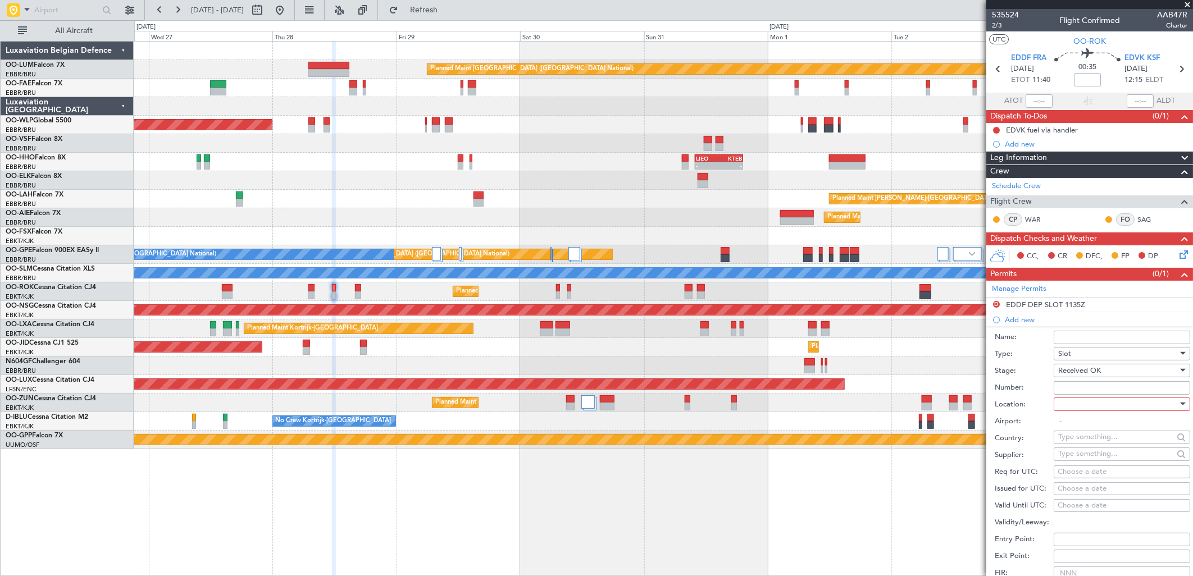
click at [1072, 391] on input "Number:" at bounding box center [1121, 387] width 136 height 13
paste input "EDDF2508250786"
type input "EDDF2508250786"
click at [1081, 400] on div at bounding box center [1118, 404] width 120 height 17
click at [1082, 428] on span "Departure" at bounding box center [1117, 427] width 117 height 17
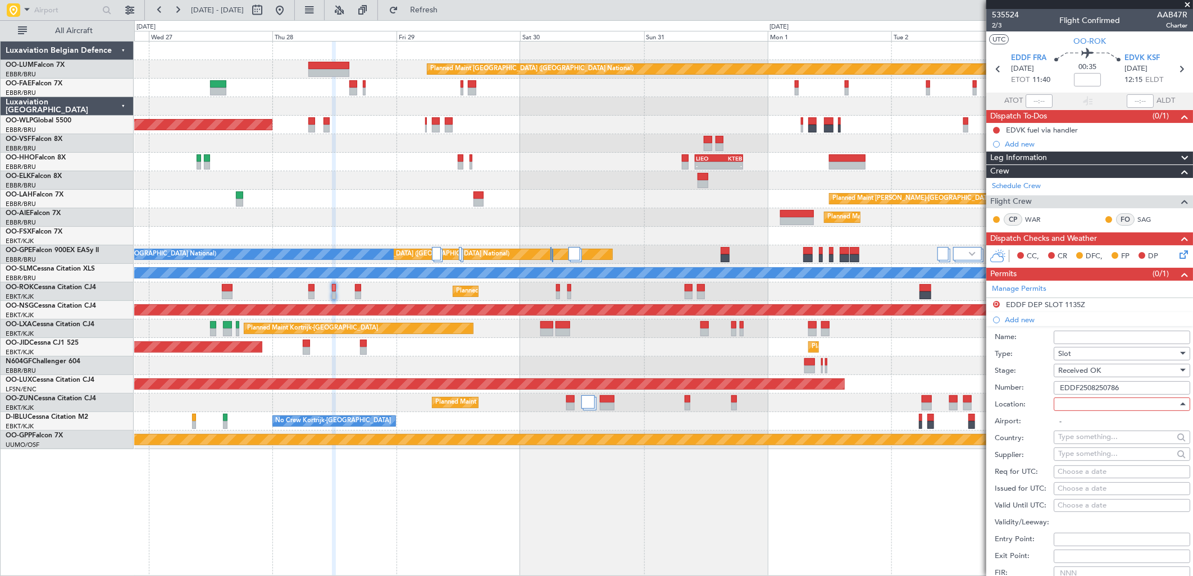
type input "EDDF / FRA"
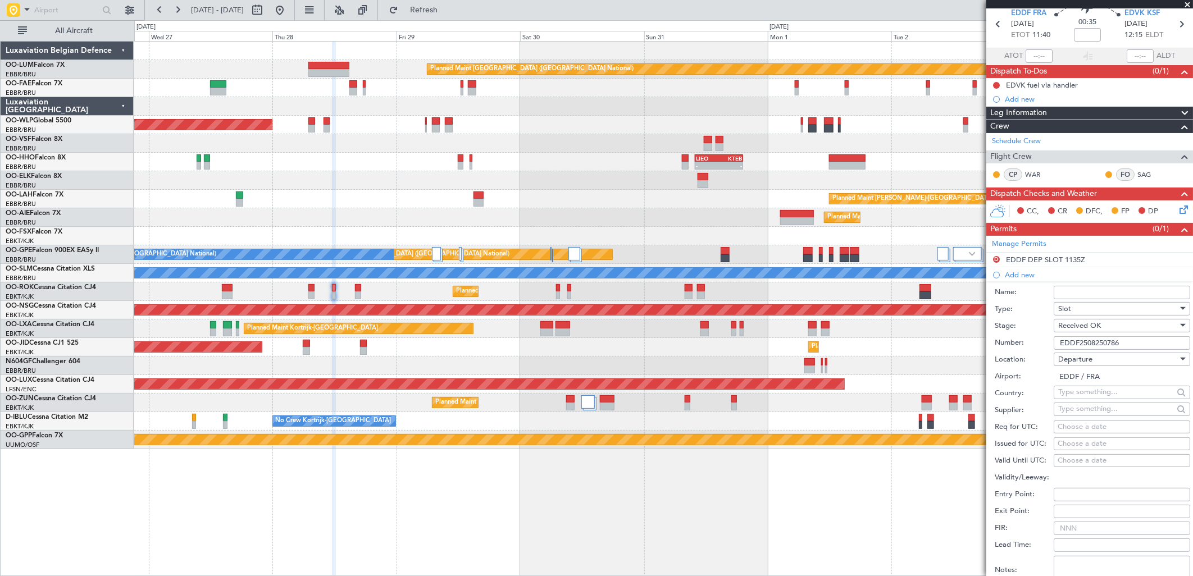
scroll to position [62, 0]
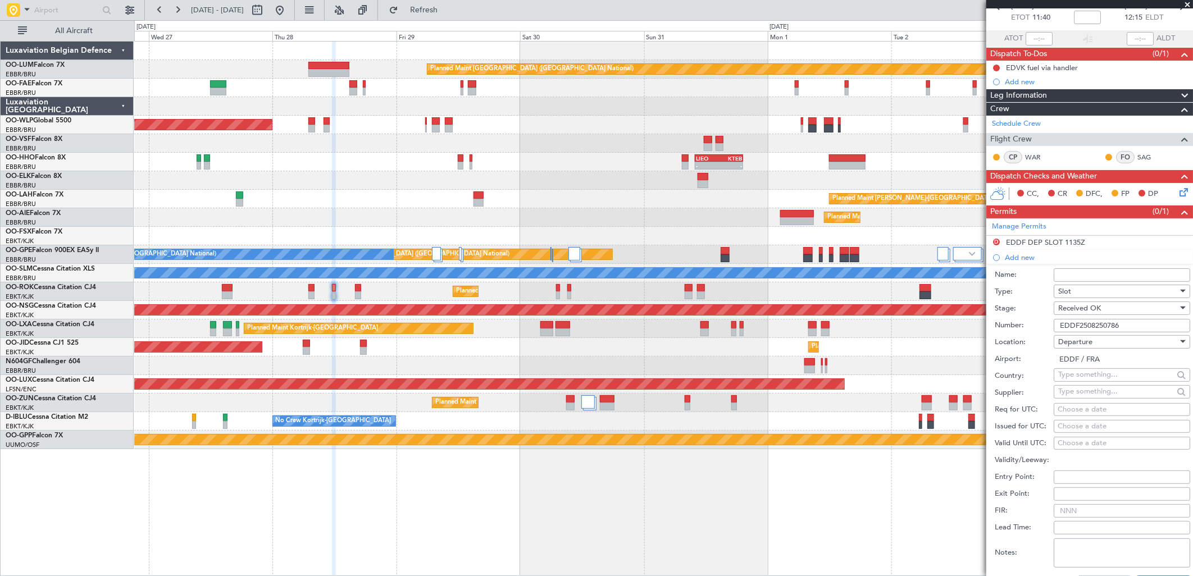
click at [1079, 408] on div "Choose a date" at bounding box center [1121, 409] width 129 height 11
select select "8"
select select "2025"
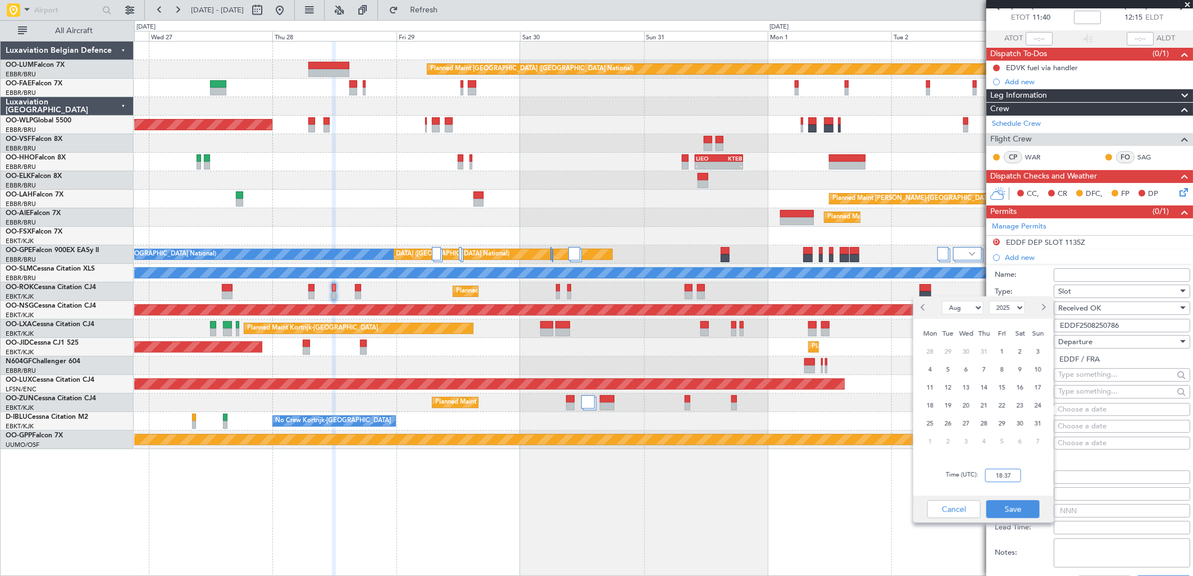
click at [1004, 476] on input "18:37" at bounding box center [1003, 475] width 36 height 13
type input "11:35"
click at [1018, 506] on button "Save" at bounding box center [1012, 509] width 53 height 18
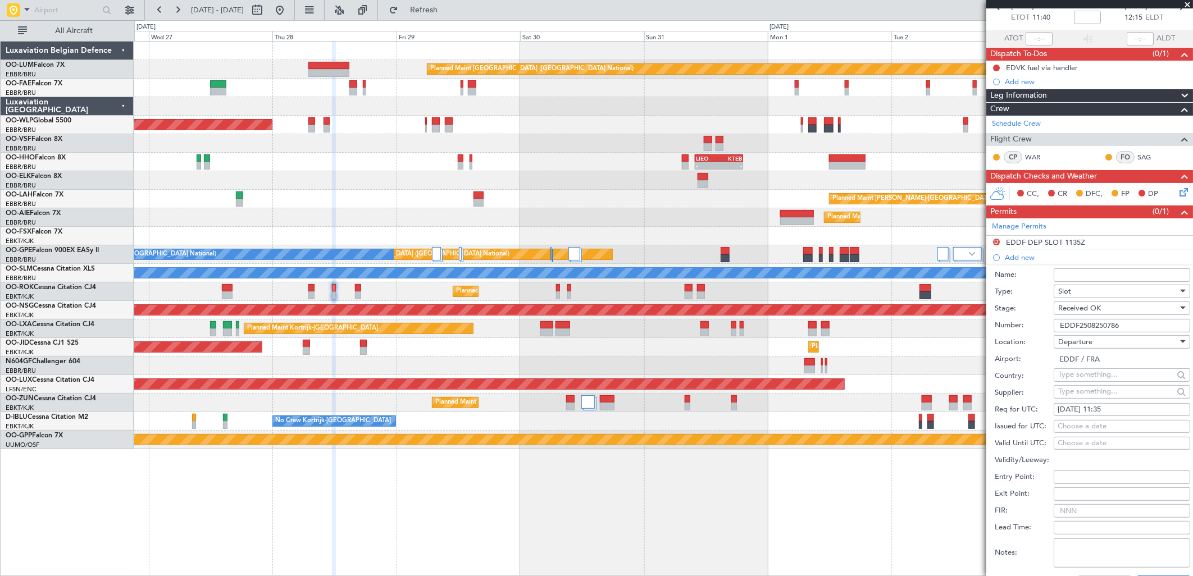
click at [1077, 428] on div "Choose a date" at bounding box center [1121, 426] width 129 height 11
select select "8"
select select "2025"
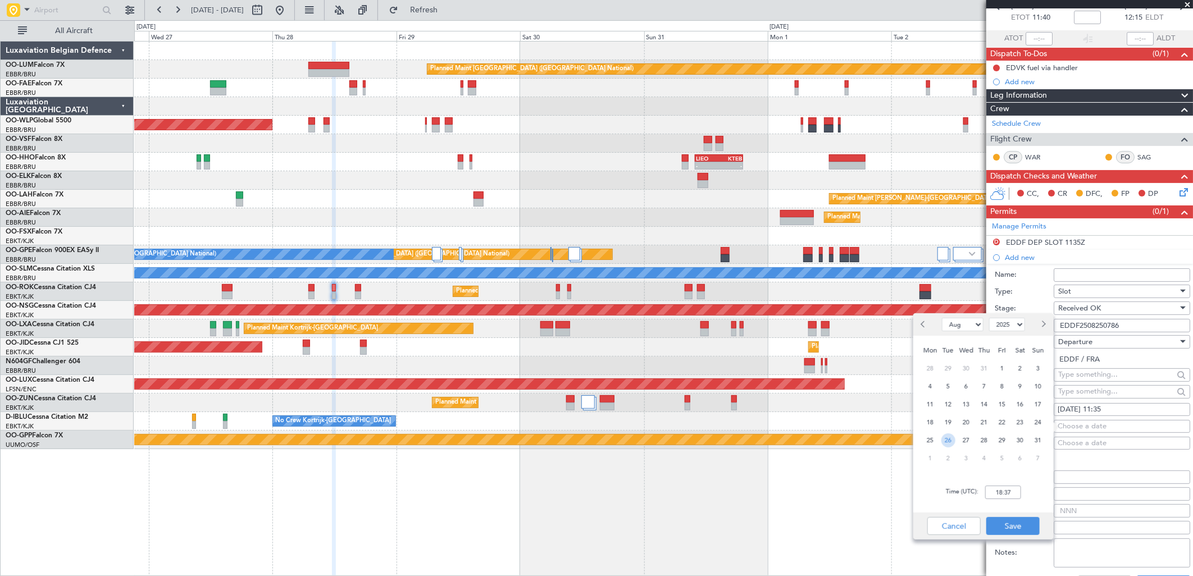
click at [948, 438] on span "26" at bounding box center [948, 440] width 14 height 14
click at [986, 441] on span "28" at bounding box center [984, 440] width 14 height 14
click at [1009, 495] on input "00:00" at bounding box center [1003, 492] width 36 height 13
type input "12:05"
click at [1014, 523] on button "Save" at bounding box center [1012, 526] width 53 height 18
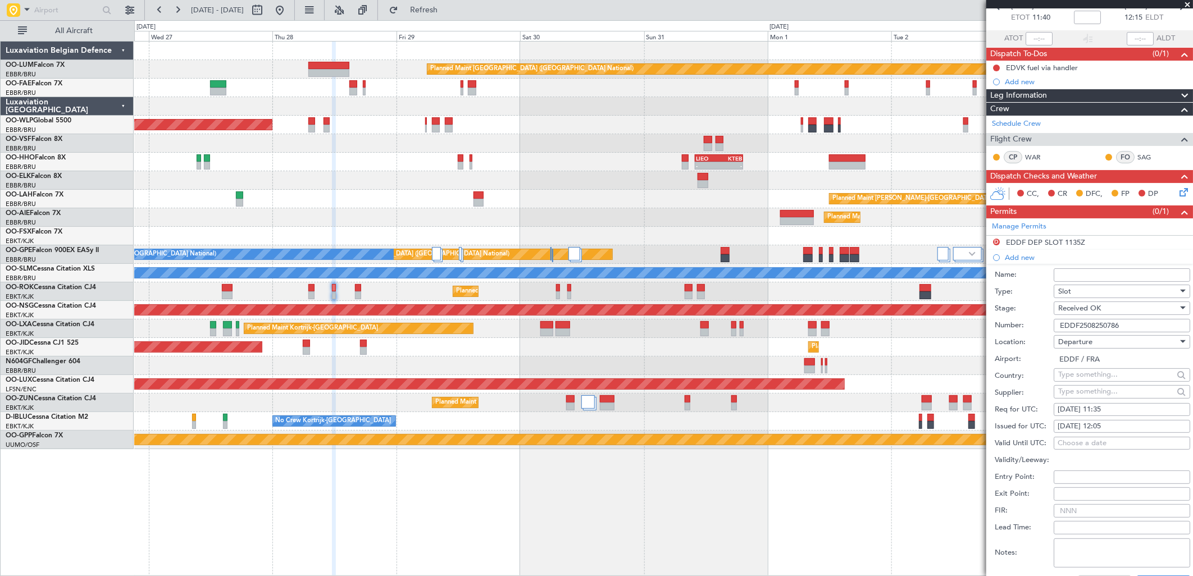
click at [1093, 406] on div "[DATE] 11:35" at bounding box center [1121, 409] width 129 height 11
select select "8"
select select "2025"
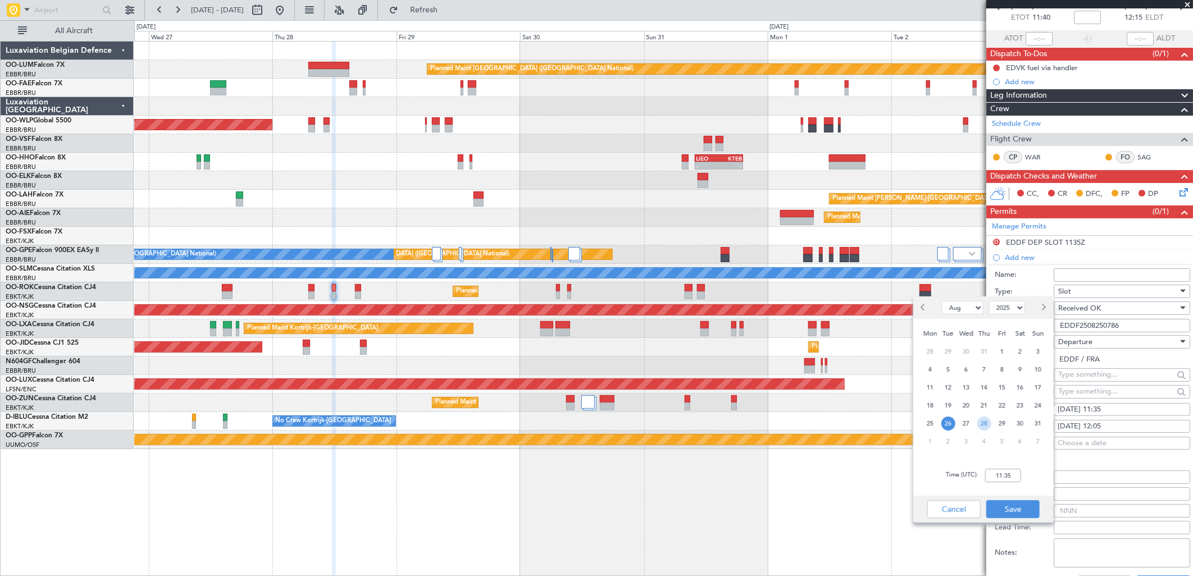
click at [983, 426] on span "28" at bounding box center [984, 424] width 14 height 14
click at [998, 478] on input "00:00" at bounding box center [1003, 475] width 36 height 13
type input "11:35"
click at [1021, 506] on button "Save" at bounding box center [1012, 509] width 53 height 18
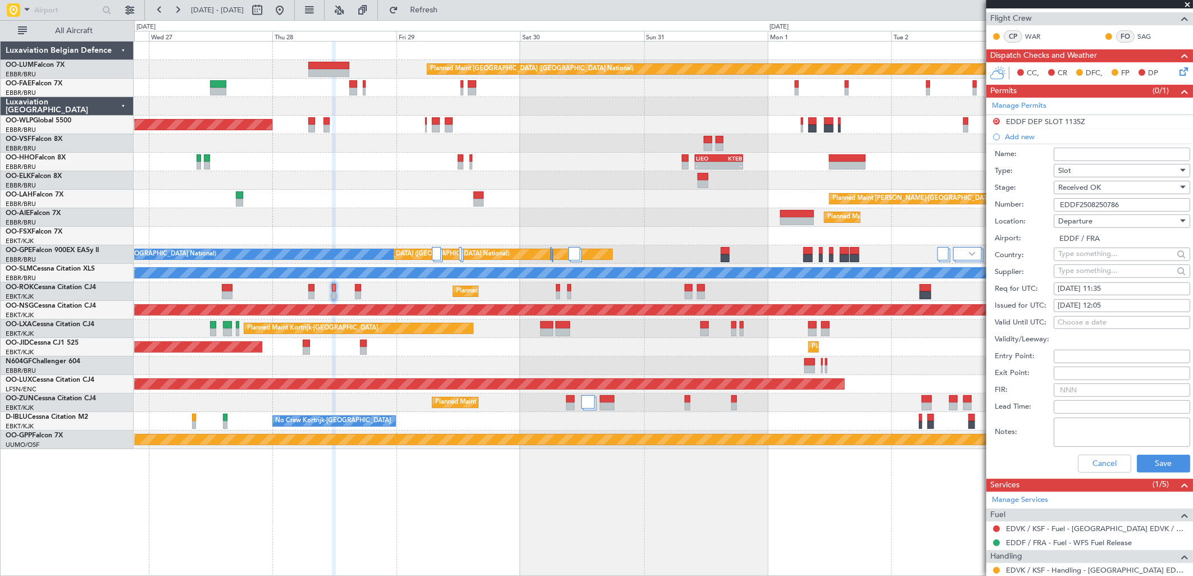
scroll to position [187, 0]
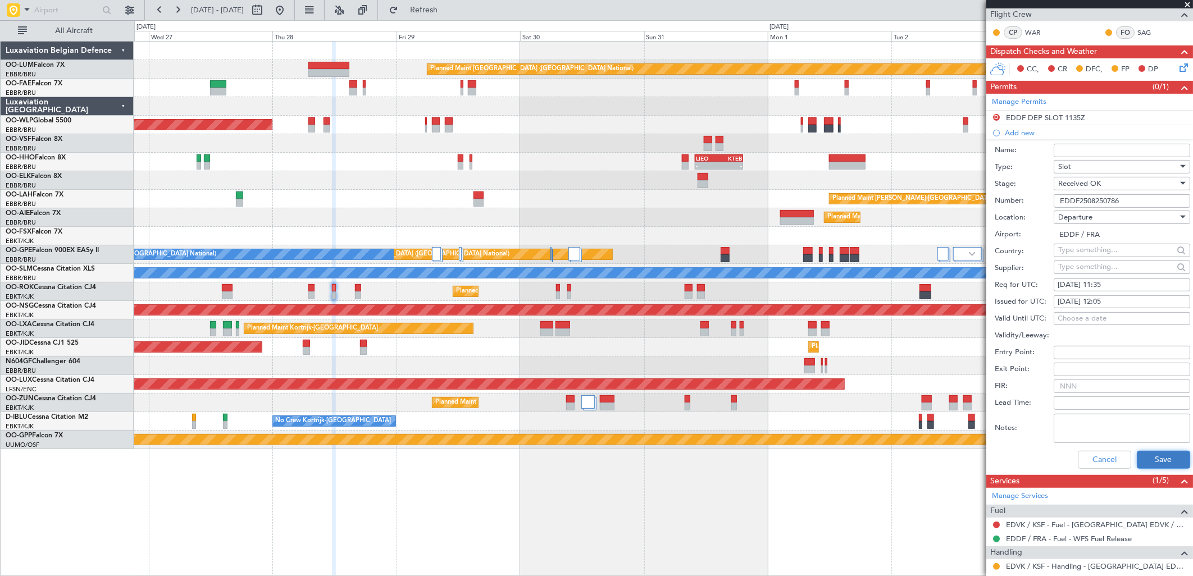
click at [1145, 458] on button "Save" at bounding box center [1162, 460] width 53 height 18
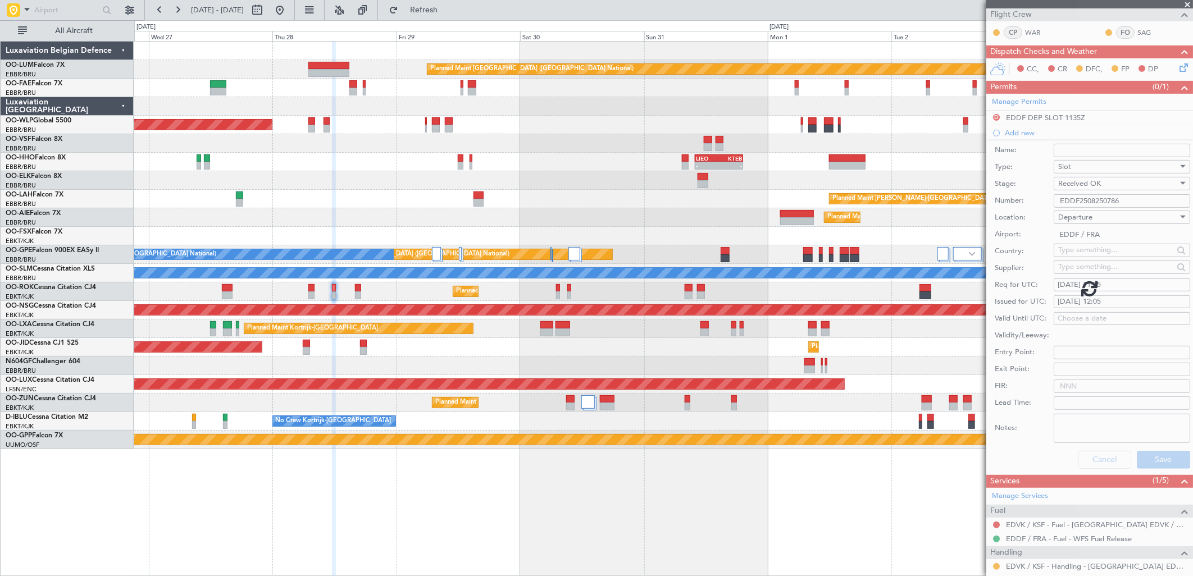
scroll to position [0, 0]
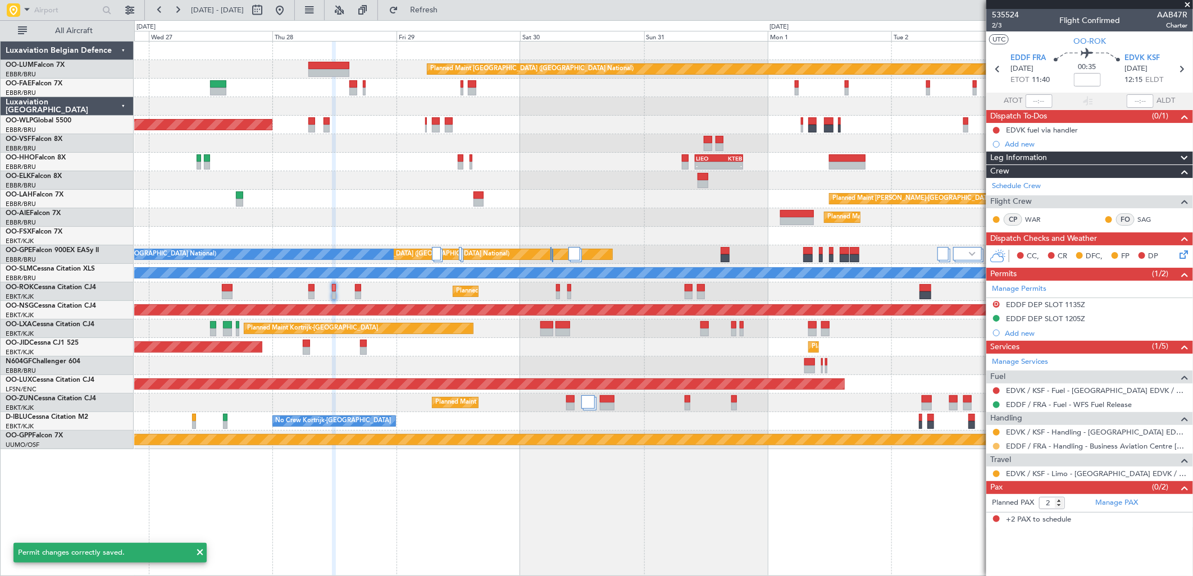
click at [998, 450] on mat-tooltip-component "Requested" at bounding box center [996, 465] width 51 height 30
click at [994, 446] on button at bounding box center [996, 446] width 7 height 7
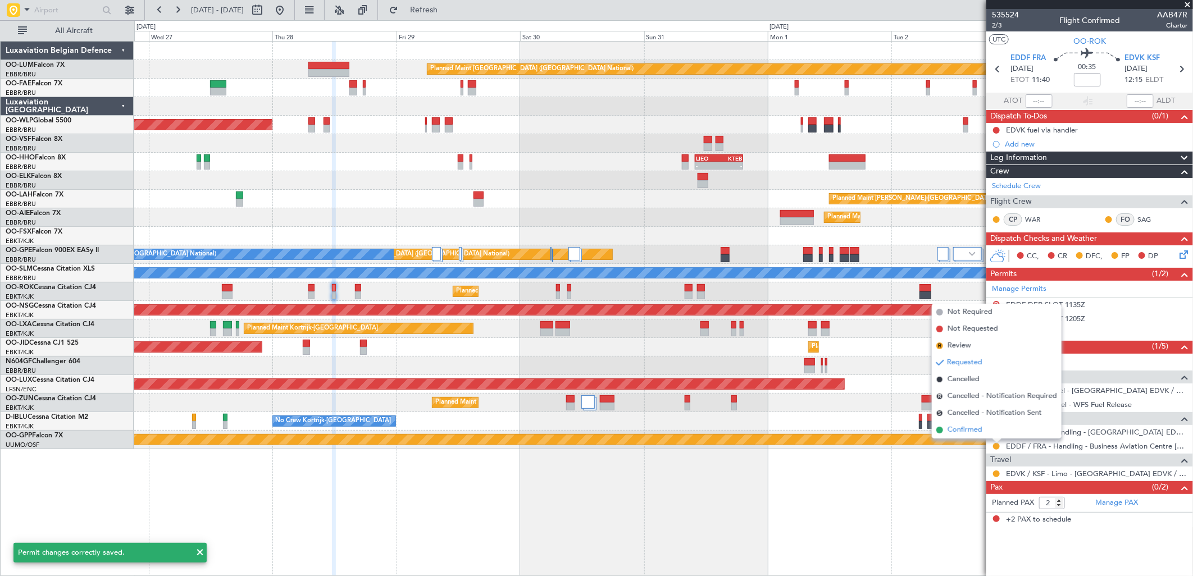
click at [970, 428] on span "Confirmed" at bounding box center [964, 429] width 35 height 11
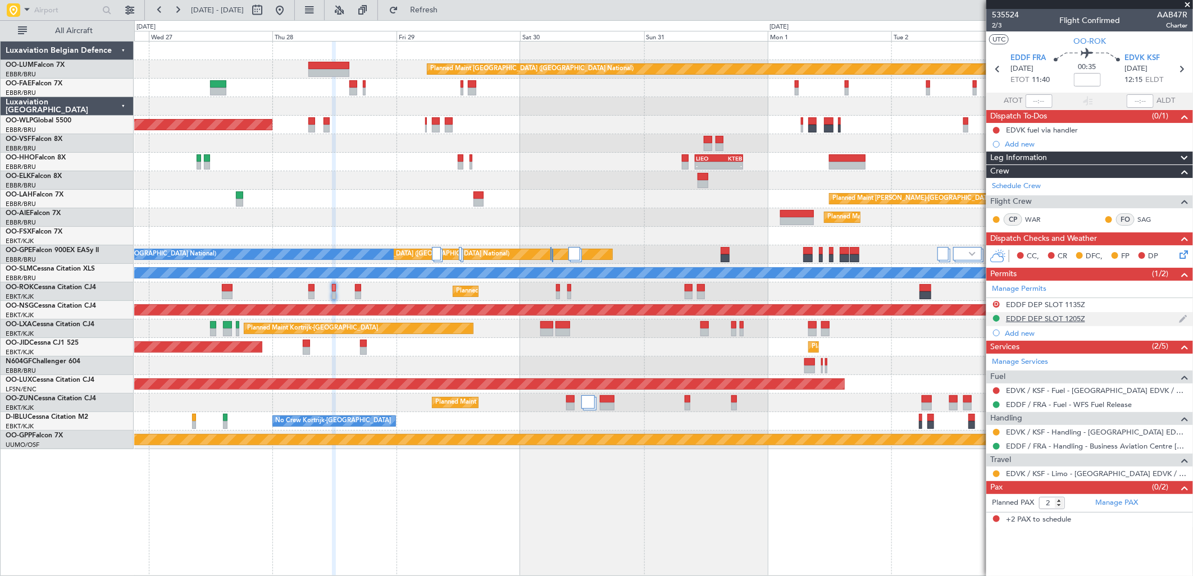
click at [1102, 320] on div "EDDF DEP SLOT 1205Z" at bounding box center [1089, 319] width 207 height 14
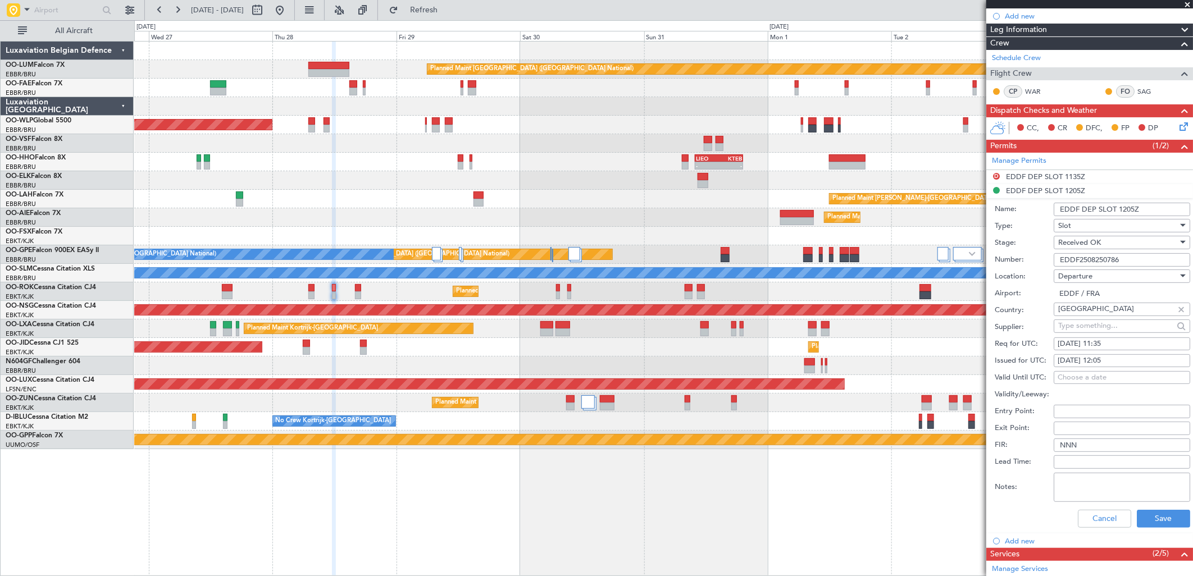
scroll to position [249, 0]
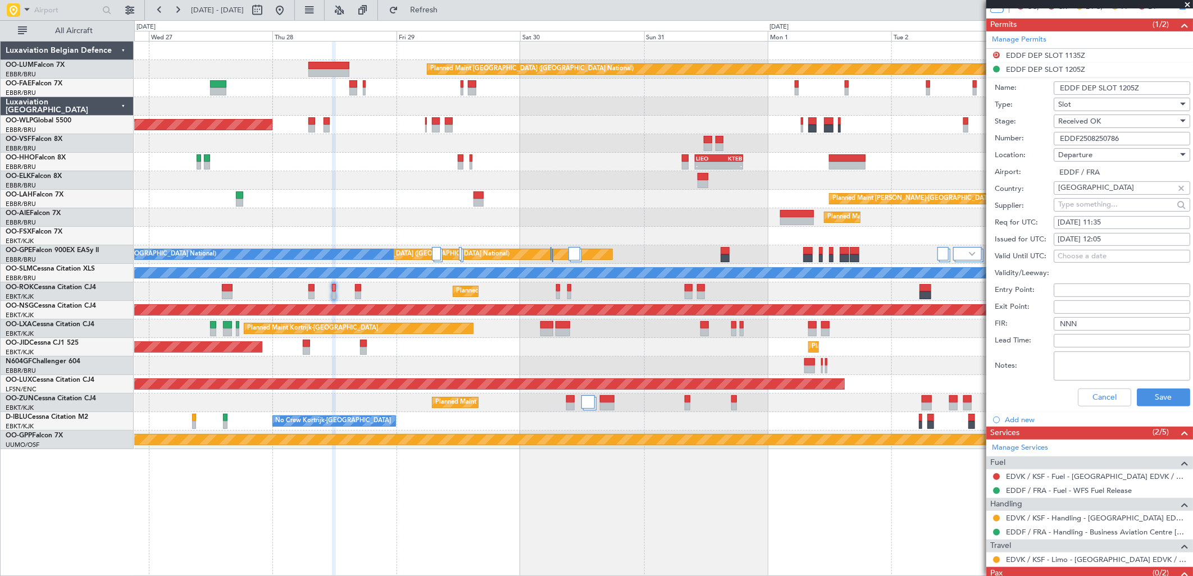
click at [1063, 353] on textarea "Notes:" at bounding box center [1121, 365] width 136 height 29
paste textarea "slot tolerance in EDDF +/-10min"
type textarea "slot tolerance in EDDF +/-10min"
click at [1144, 393] on button "Save" at bounding box center [1162, 398] width 53 height 18
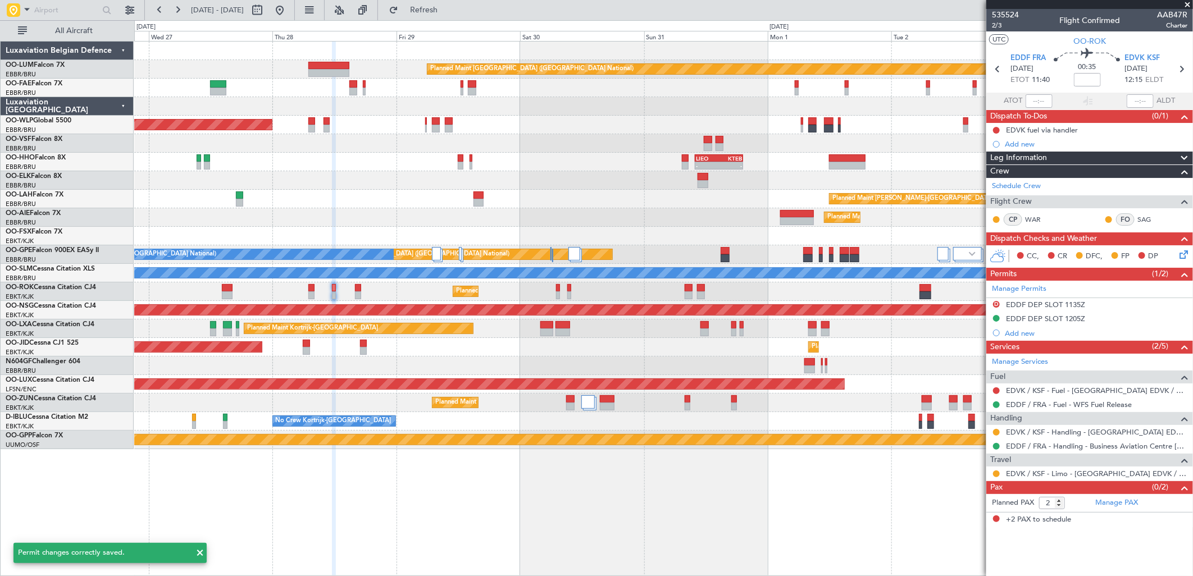
scroll to position [0, 0]
click at [1024, 144] on div "Add new" at bounding box center [1090, 144] width 172 height 10
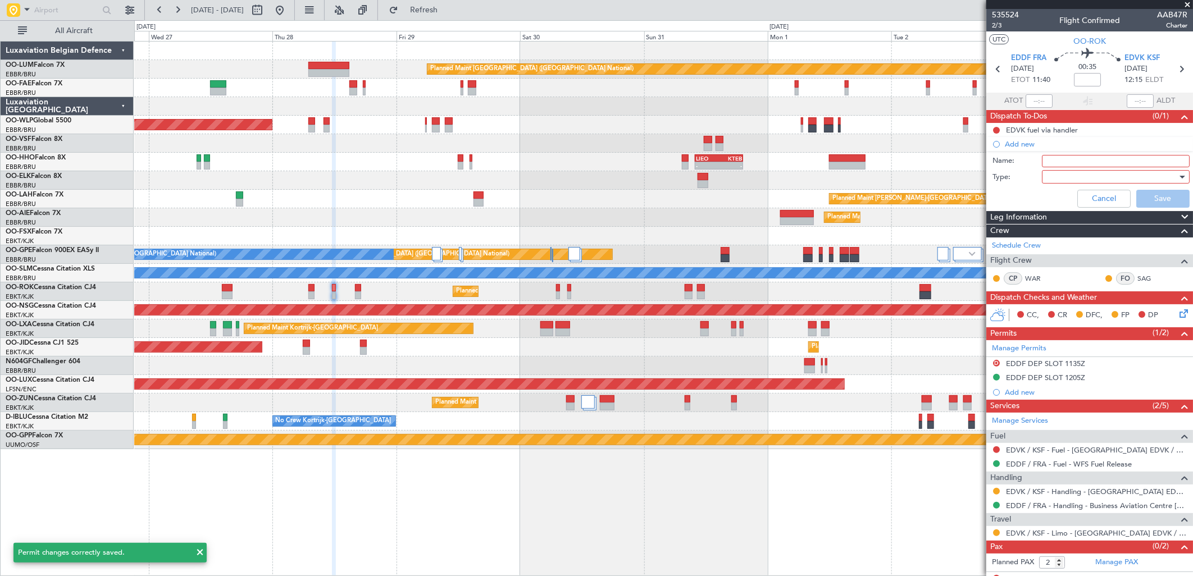
click at [1047, 161] on input "Name:" at bounding box center [1115, 161] width 148 height 12
type input "Slotmismatch EDDF"
click at [1062, 173] on div at bounding box center [1111, 176] width 131 height 17
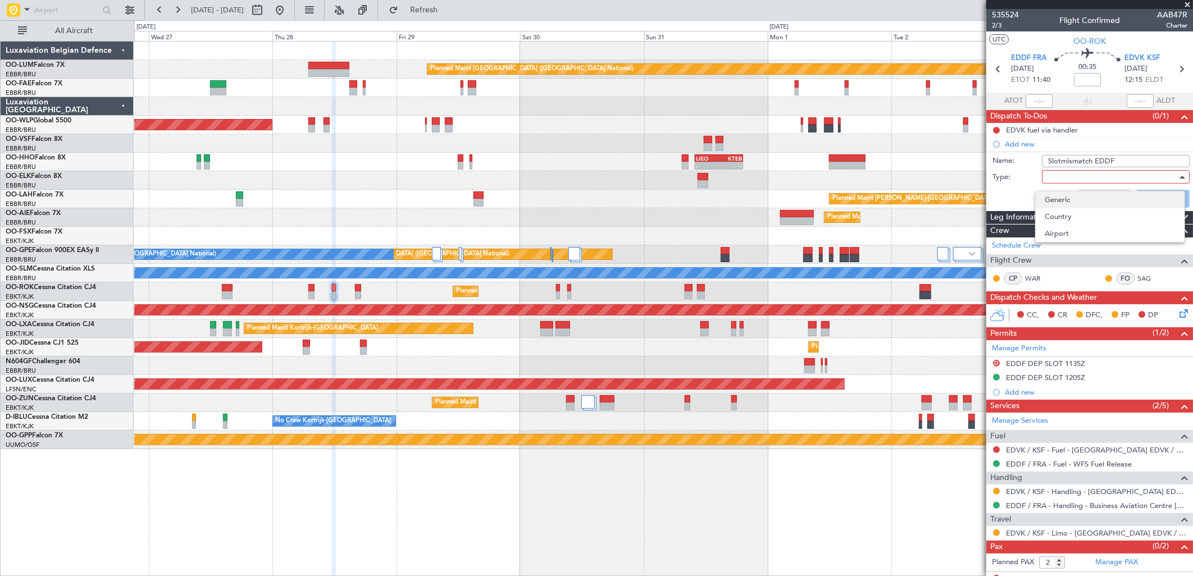
click at [1063, 197] on span "Generic" at bounding box center [1109, 199] width 131 height 17
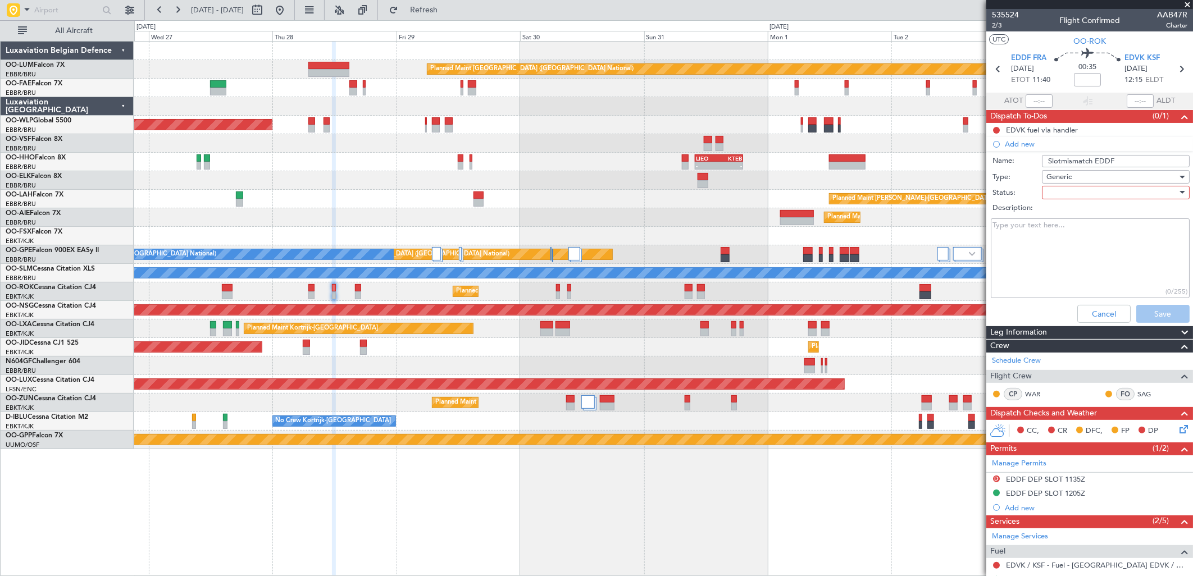
click at [1056, 191] on div at bounding box center [1111, 192] width 131 height 17
click at [1053, 229] on span "In Progress" at bounding box center [1109, 231] width 131 height 17
click at [1028, 233] on textarea "Description:" at bounding box center [1089, 258] width 199 height 80
type textarea "d"
type textarea "[PERSON_NAME] informed"
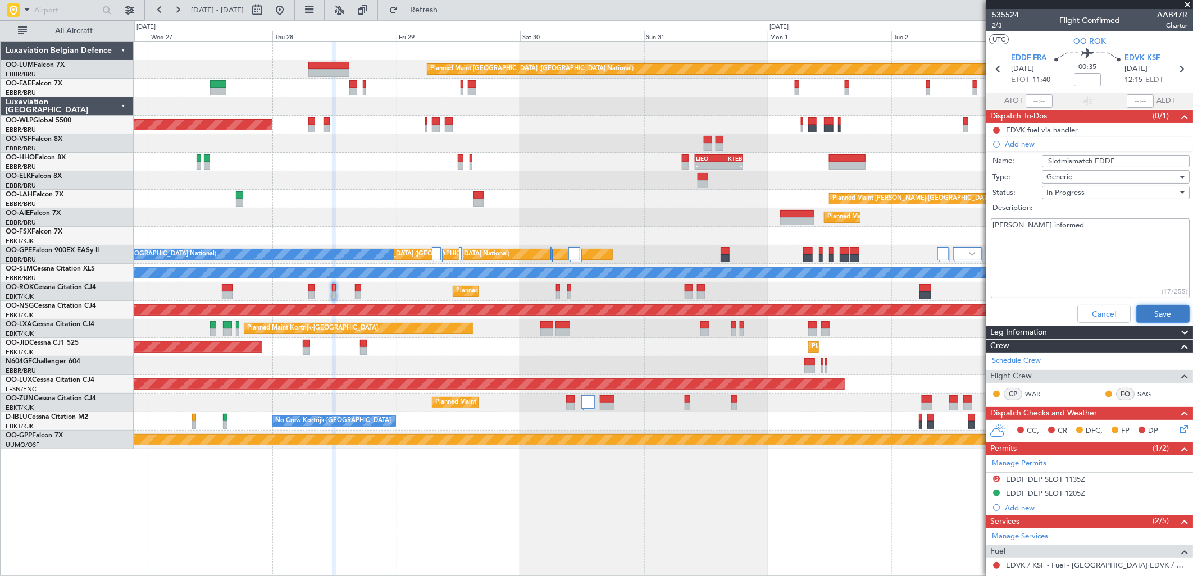
click at [1137, 312] on button "Save" at bounding box center [1162, 314] width 53 height 18
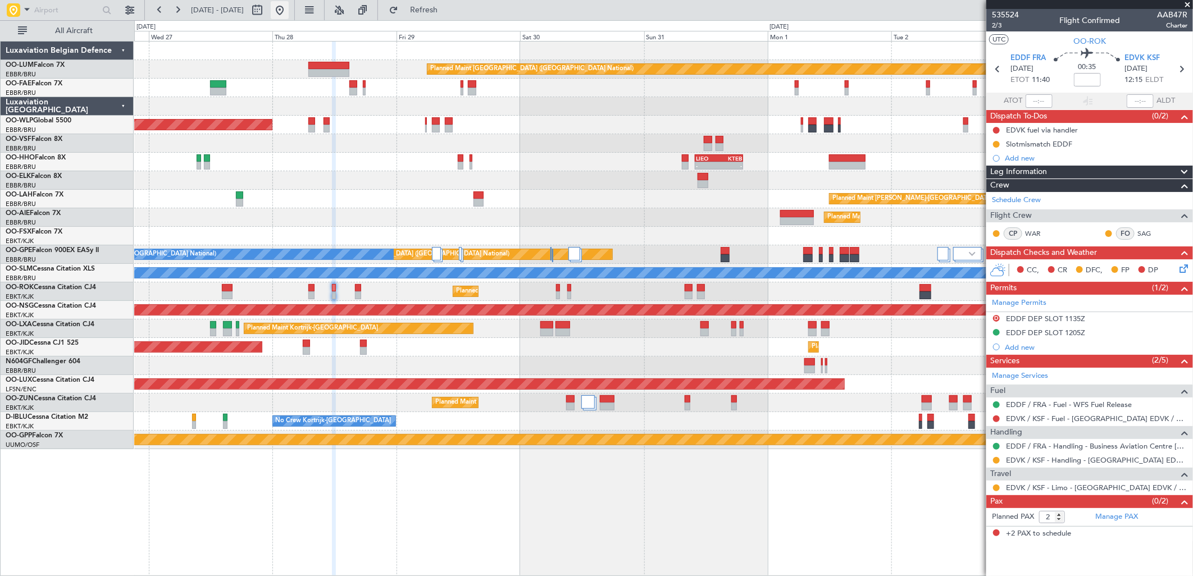
click at [289, 9] on button at bounding box center [280, 10] width 18 height 18
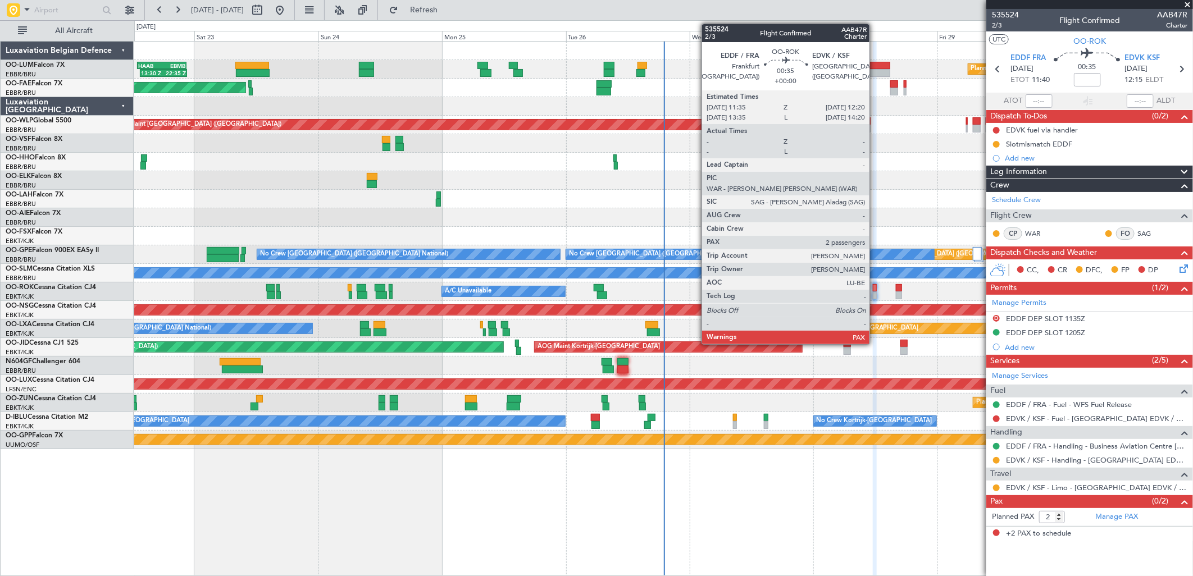
click at [875, 289] on div at bounding box center [874, 288] width 4 height 8
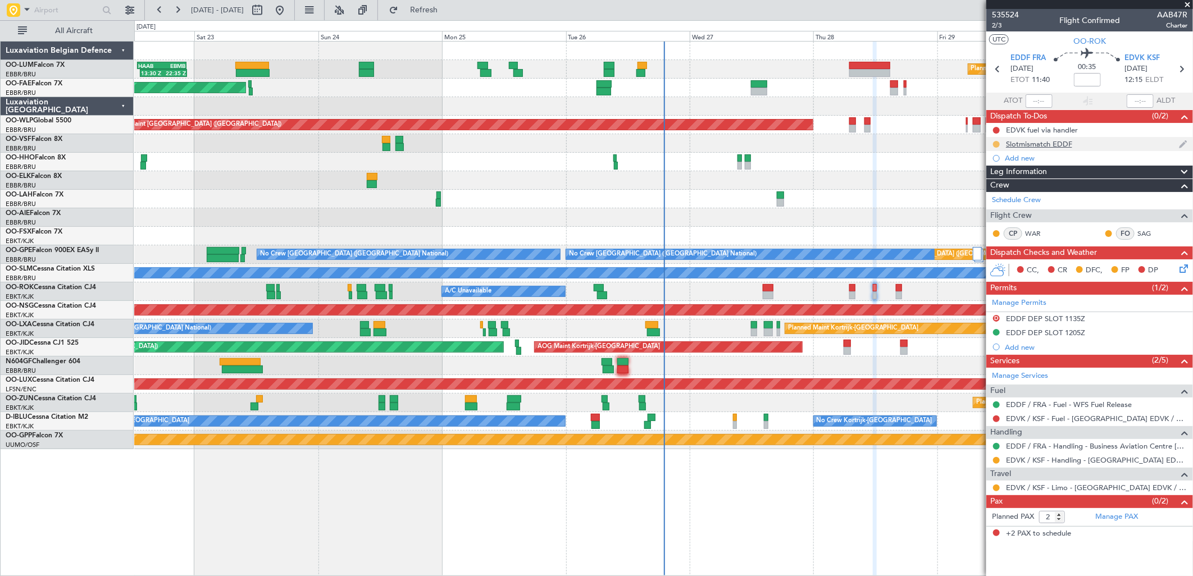
click at [995, 145] on button at bounding box center [996, 144] width 7 height 7
click at [990, 191] on span "Completed" at bounding box center [1000, 193] width 37 height 11
click at [995, 463] on button at bounding box center [996, 460] width 7 height 7
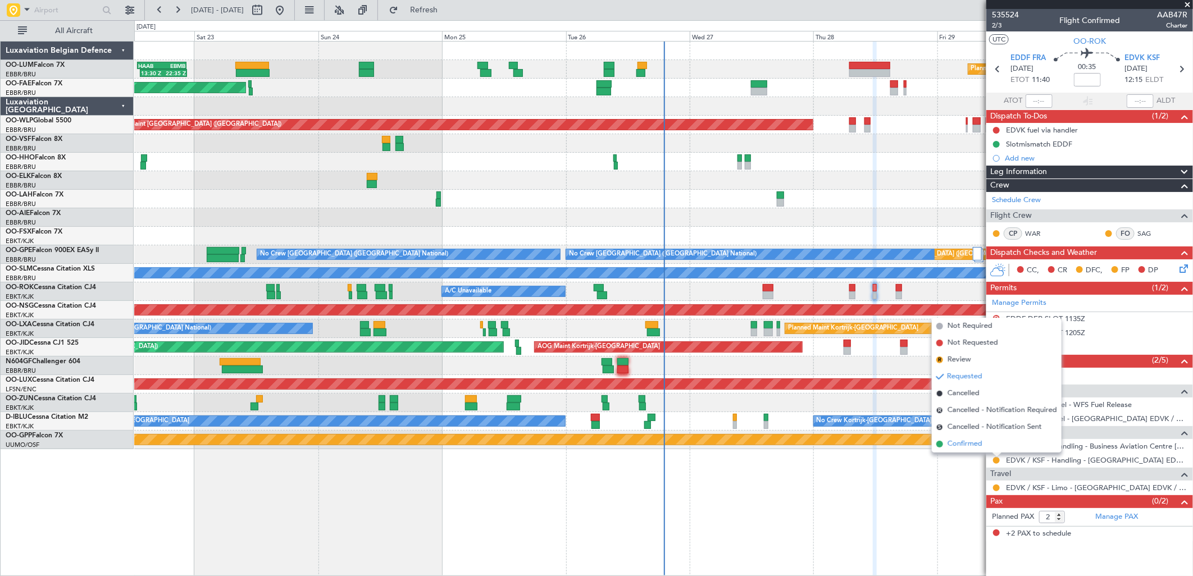
click at [950, 437] on li "Confirmed" at bounding box center [996, 444] width 130 height 17
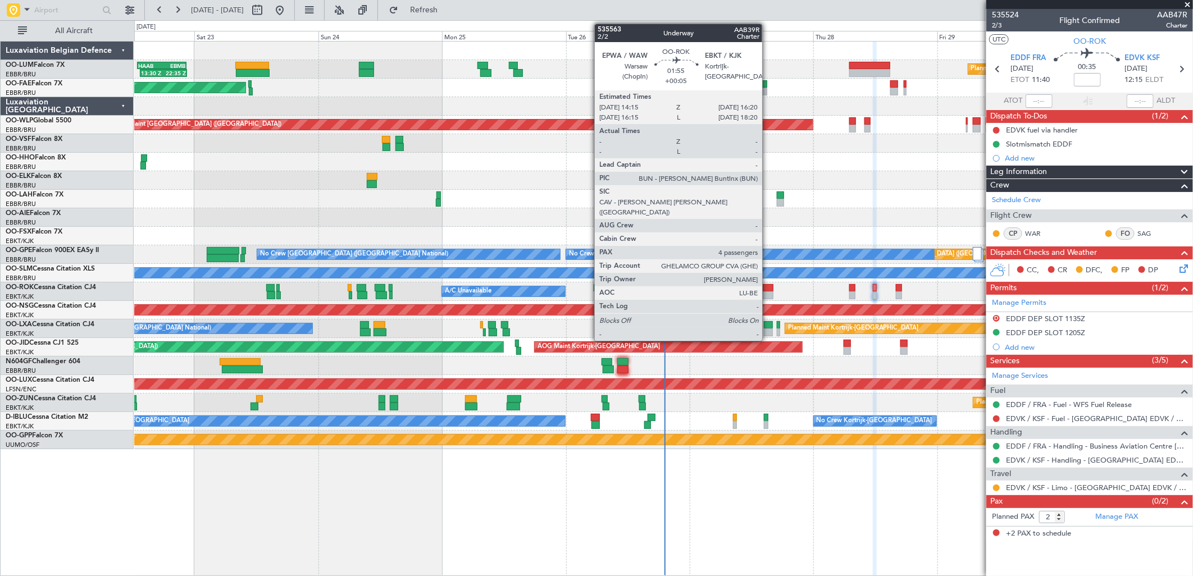
click at [767, 296] on div at bounding box center [767, 295] width 11 height 8
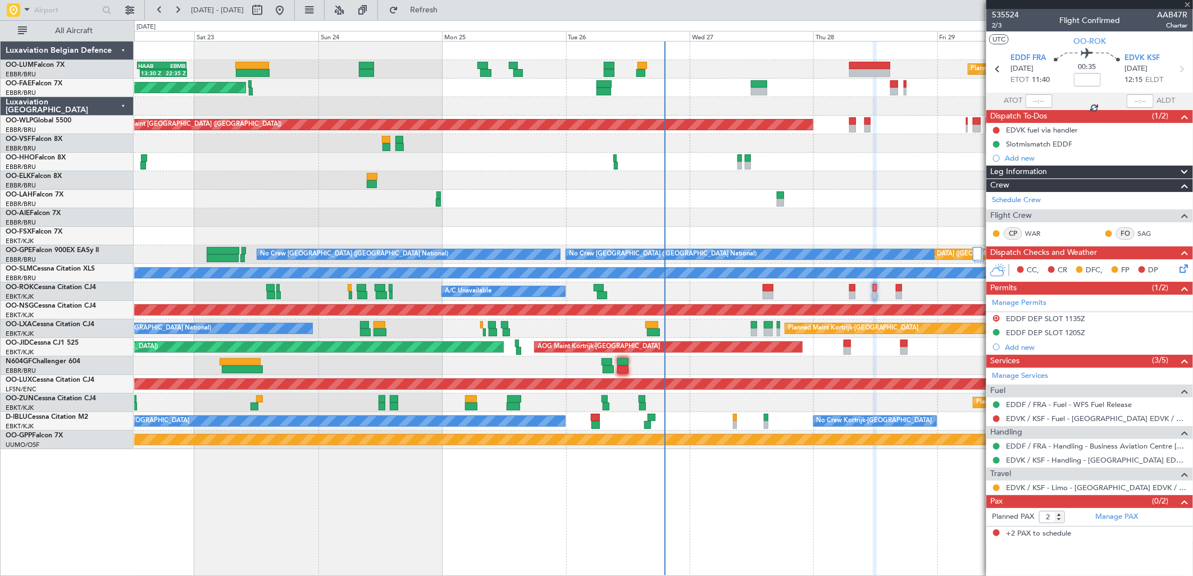
type input "+00:05"
type input "4"
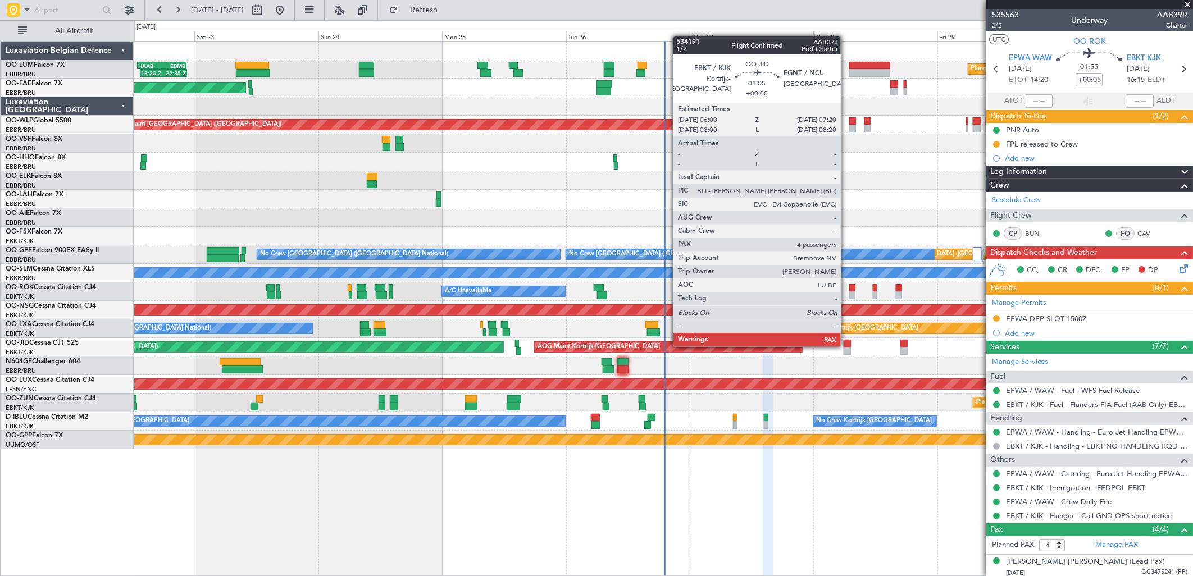
click at [846, 345] on div at bounding box center [846, 344] width 7 height 8
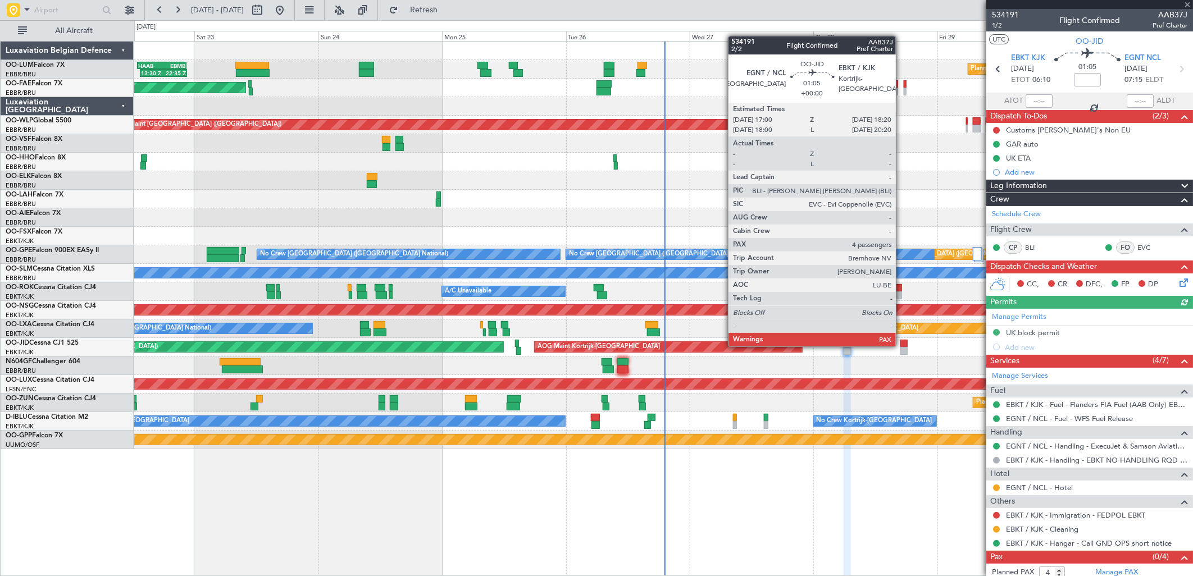
click at [901, 345] on div at bounding box center [903, 344] width 7 height 8
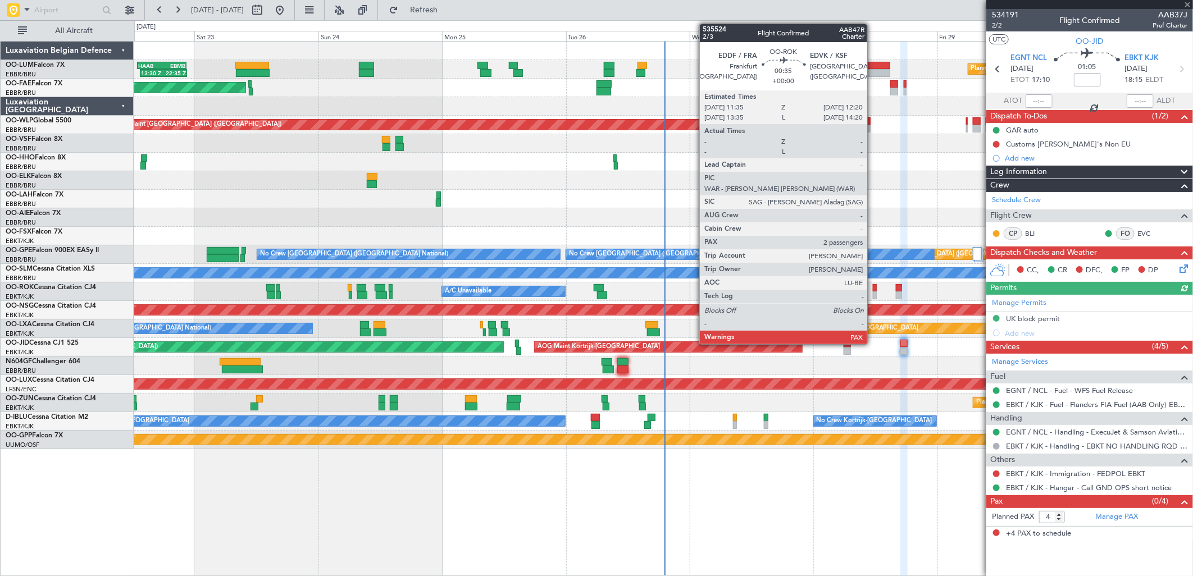
click at [872, 287] on div at bounding box center [874, 288] width 4 height 8
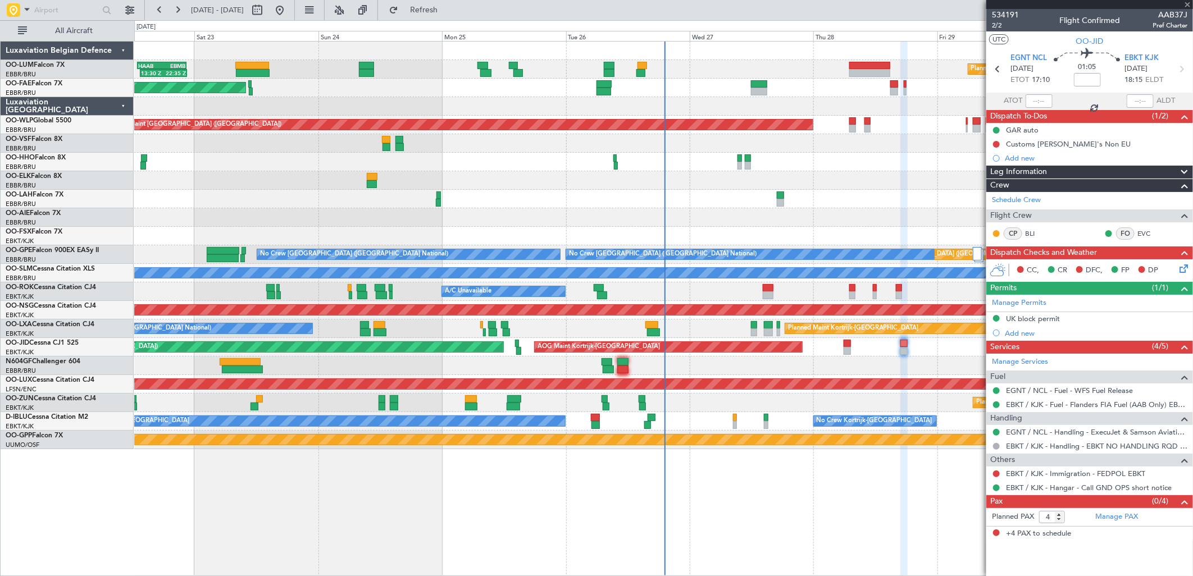
type input "2"
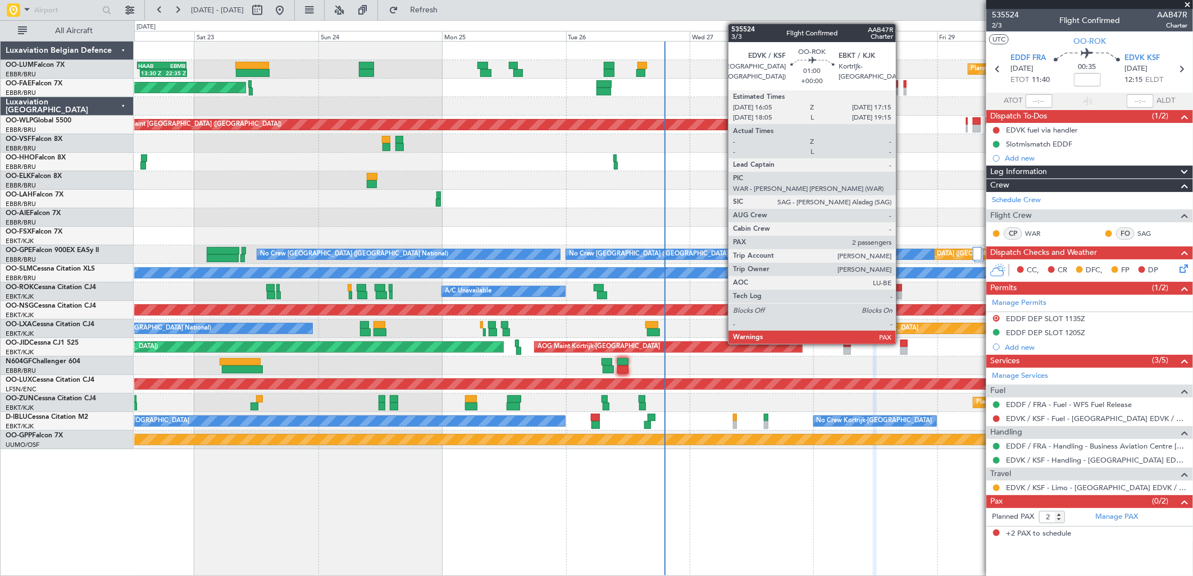
click at [901, 286] on div at bounding box center [899, 288] width 6 height 8
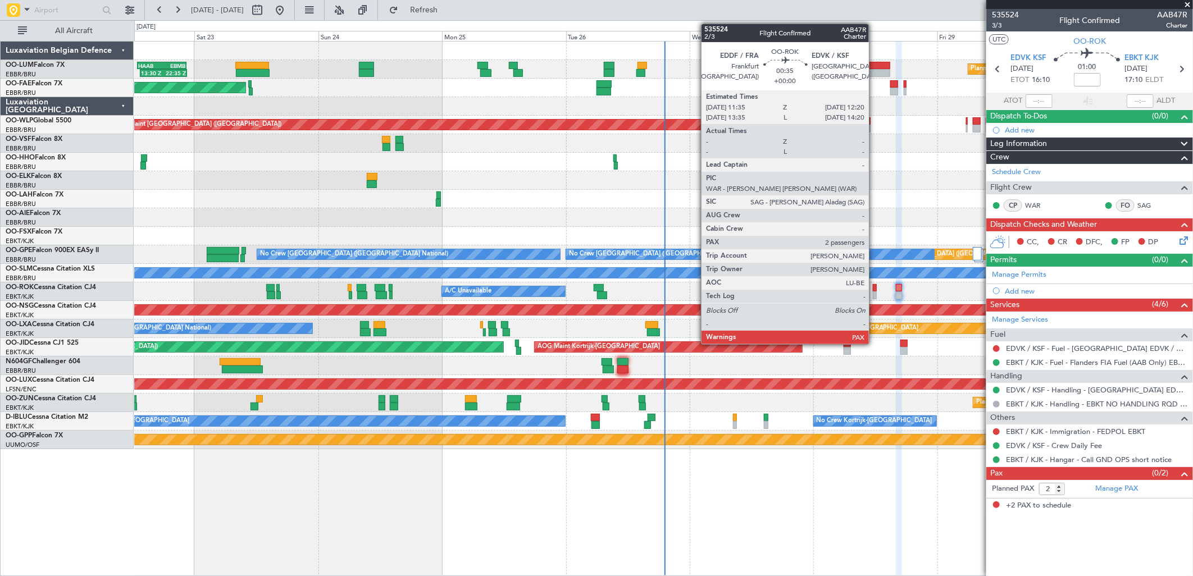
click at [874, 290] on div at bounding box center [874, 288] width 4 height 8
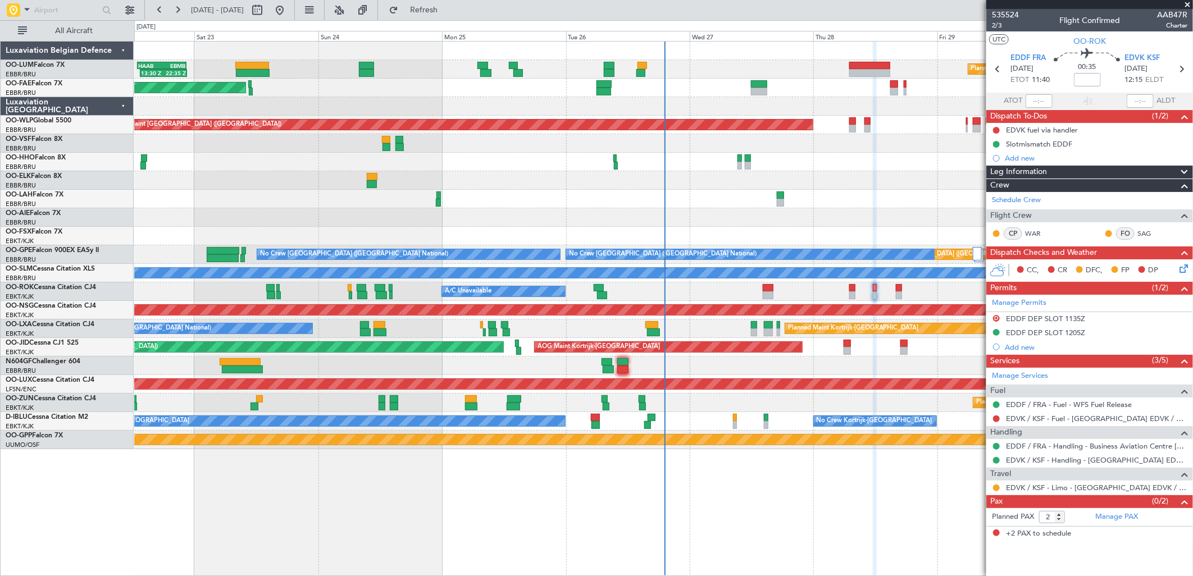
click at [858, 128] on div "Planned Maint [GEOGRAPHIC_DATA] ([GEOGRAPHIC_DATA])" at bounding box center [663, 125] width 1058 height 19
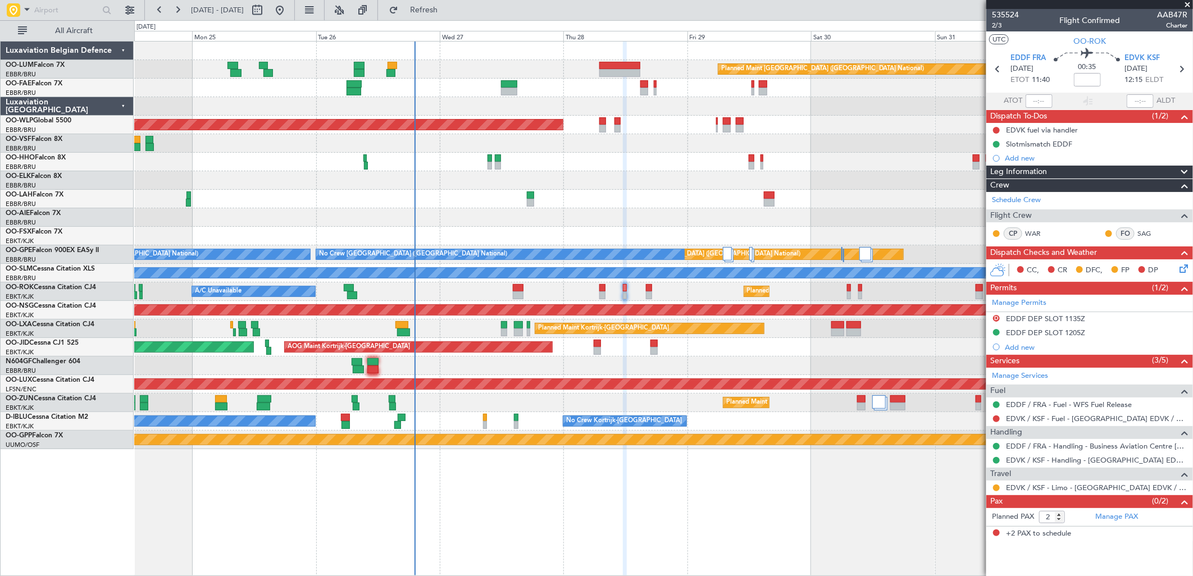
click at [641, 155] on div "Planned Maint [GEOGRAPHIC_DATA] ([GEOGRAPHIC_DATA] National) 13:30 Z 22:35 Z HA…" at bounding box center [663, 246] width 1058 height 408
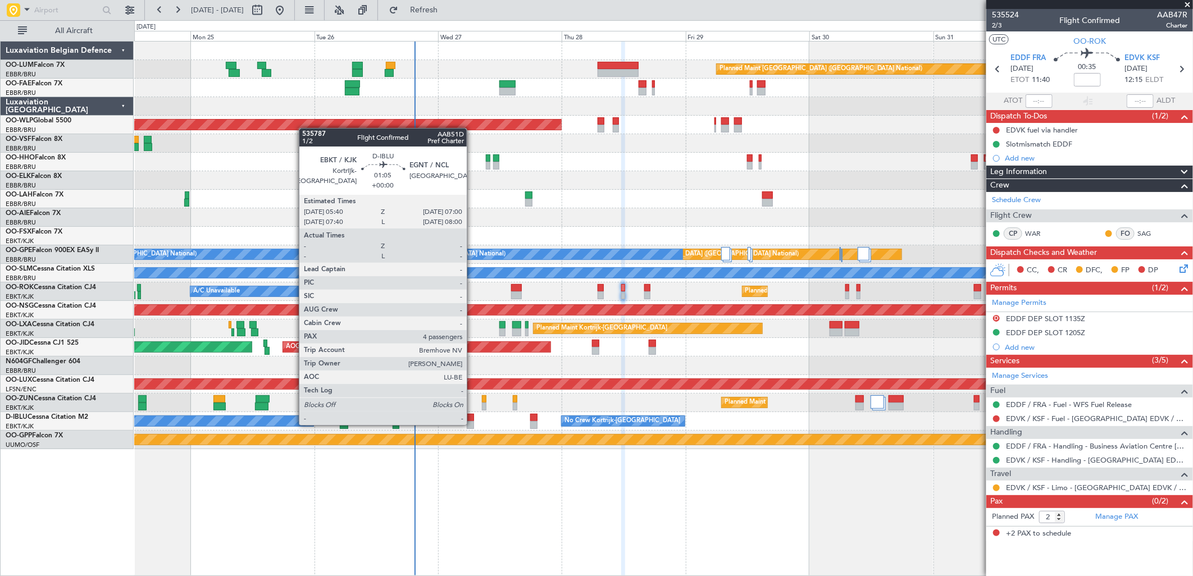
click at [472, 424] on div at bounding box center [470, 425] width 7 height 8
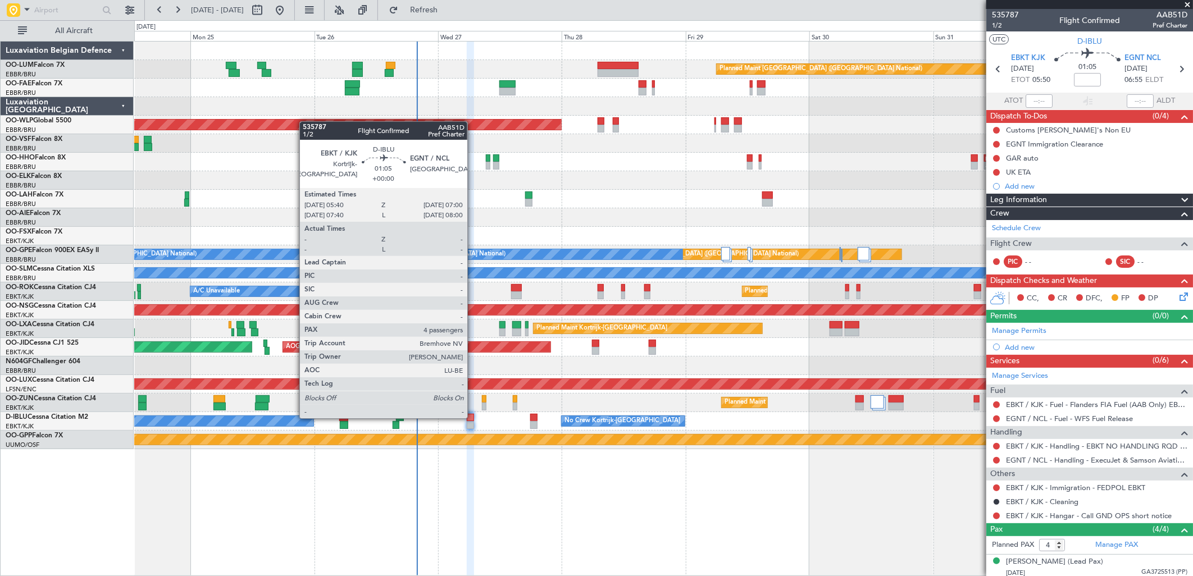
click at [473, 417] on div at bounding box center [470, 418] width 7 height 8
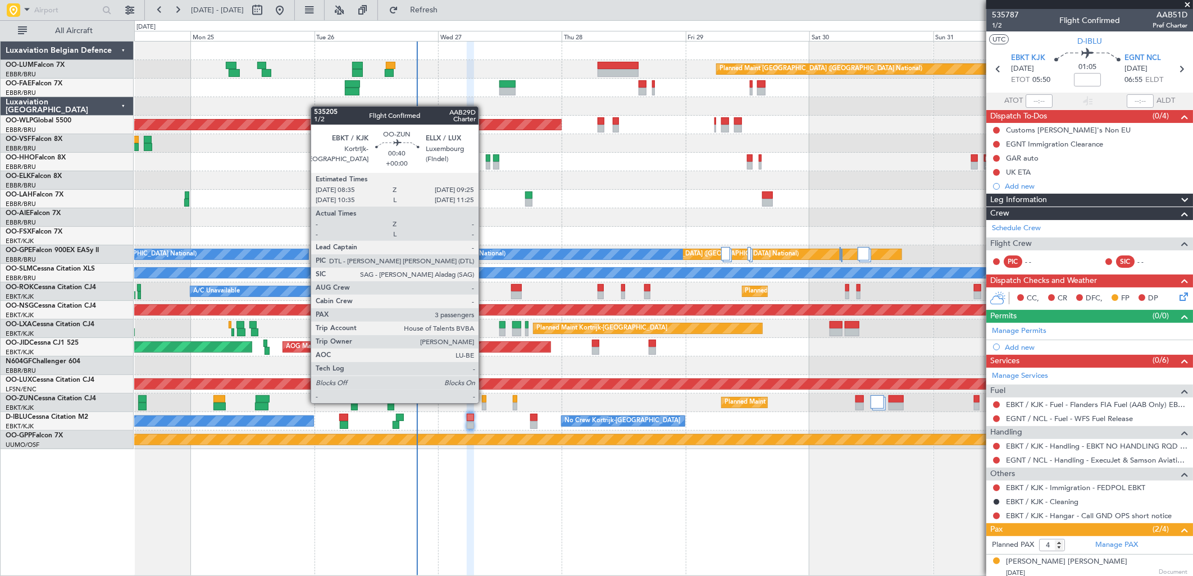
click at [484, 403] on div at bounding box center [484, 407] width 4 height 8
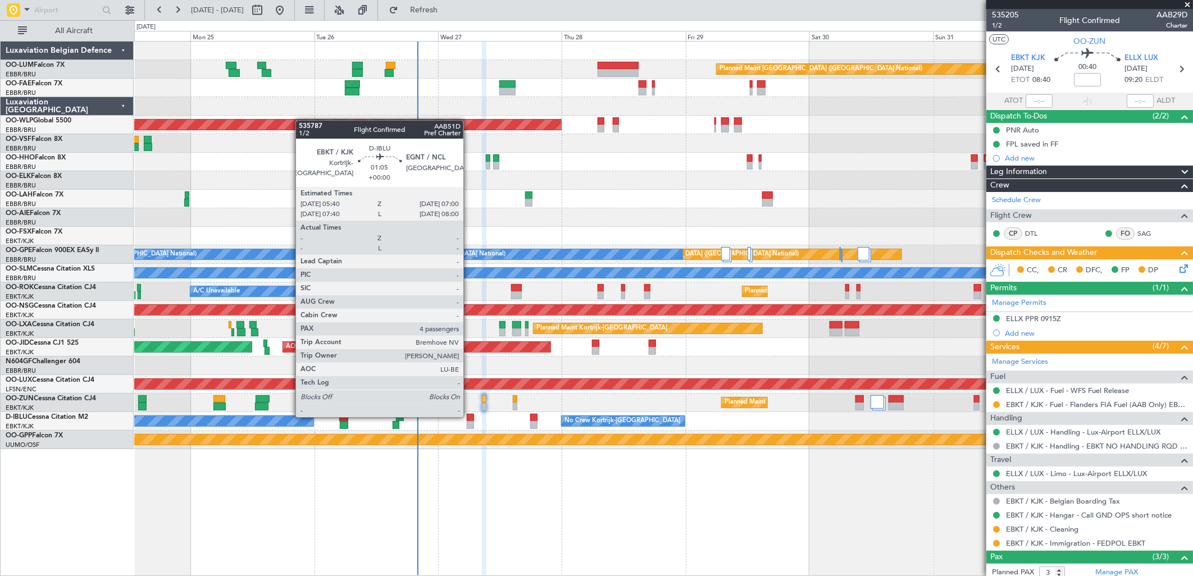
click at [469, 416] on div at bounding box center [470, 418] width 7 height 8
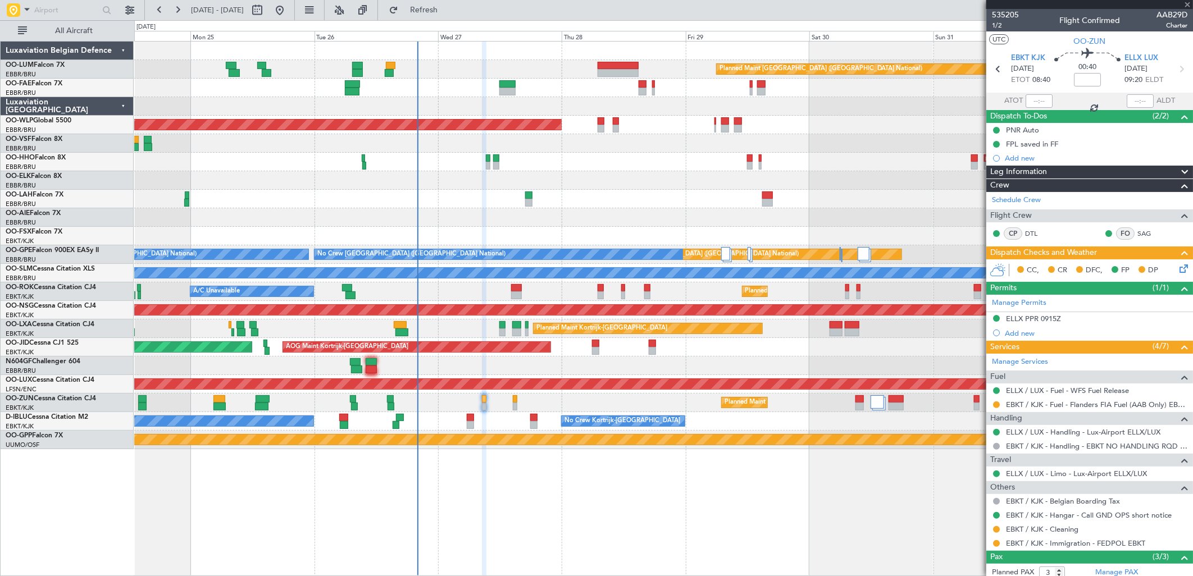
type input "4"
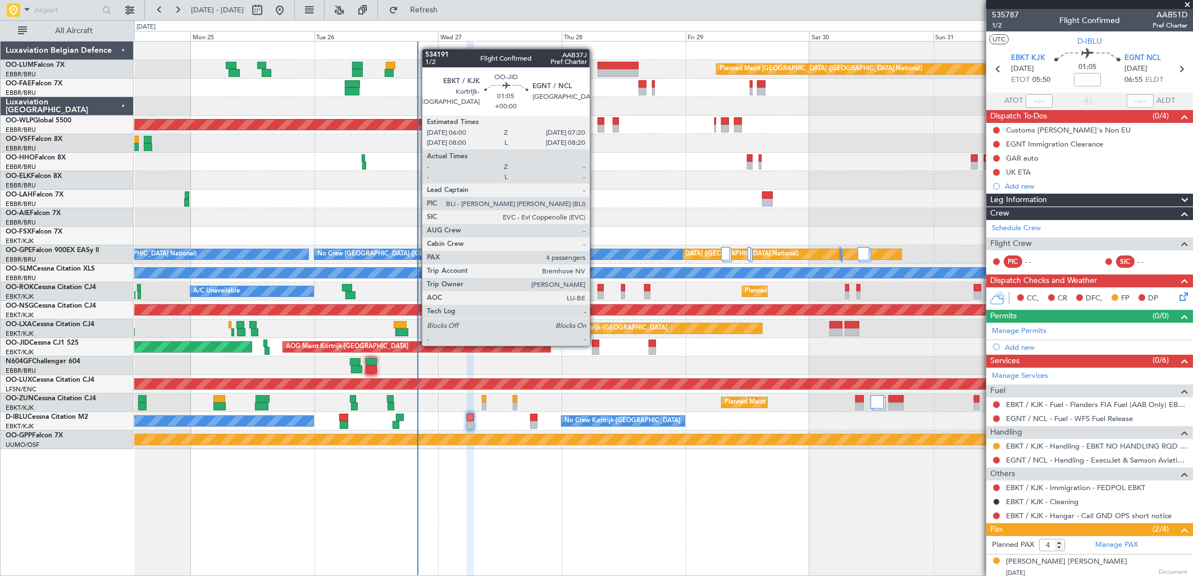
click at [595, 345] on div at bounding box center [595, 344] width 7 height 8
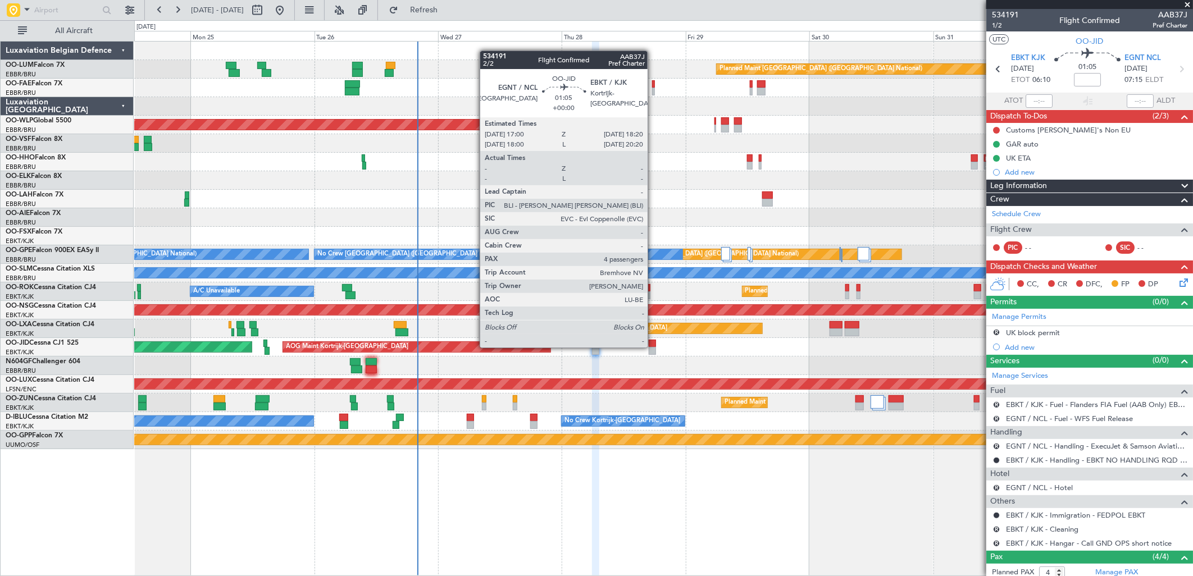
click at [653, 347] on div at bounding box center [651, 351] width 7 height 8
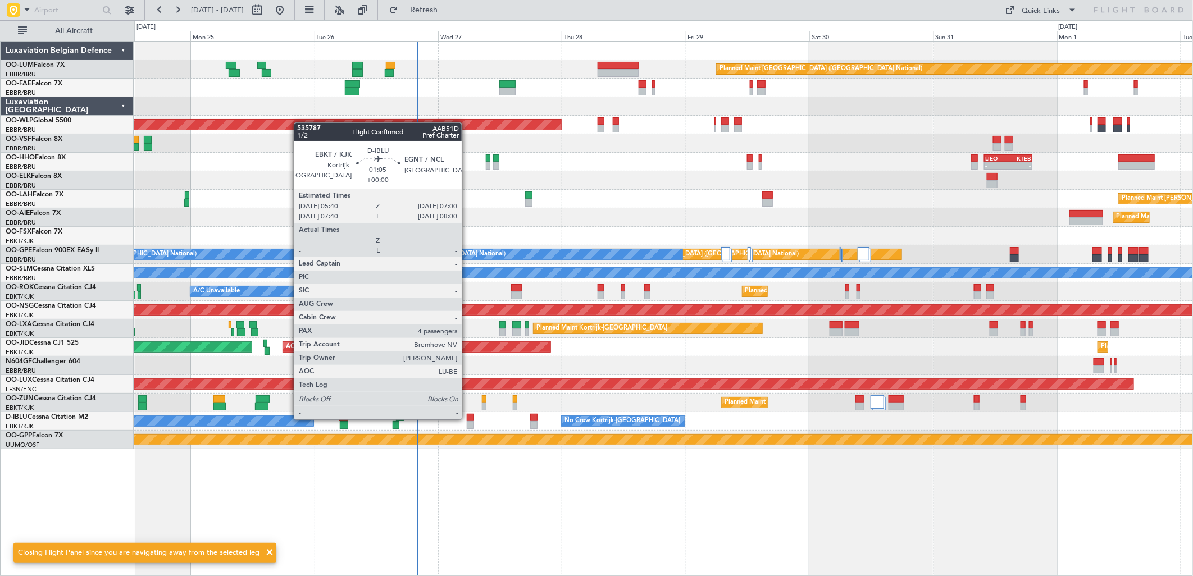
click at [468, 418] on div at bounding box center [470, 418] width 7 height 8
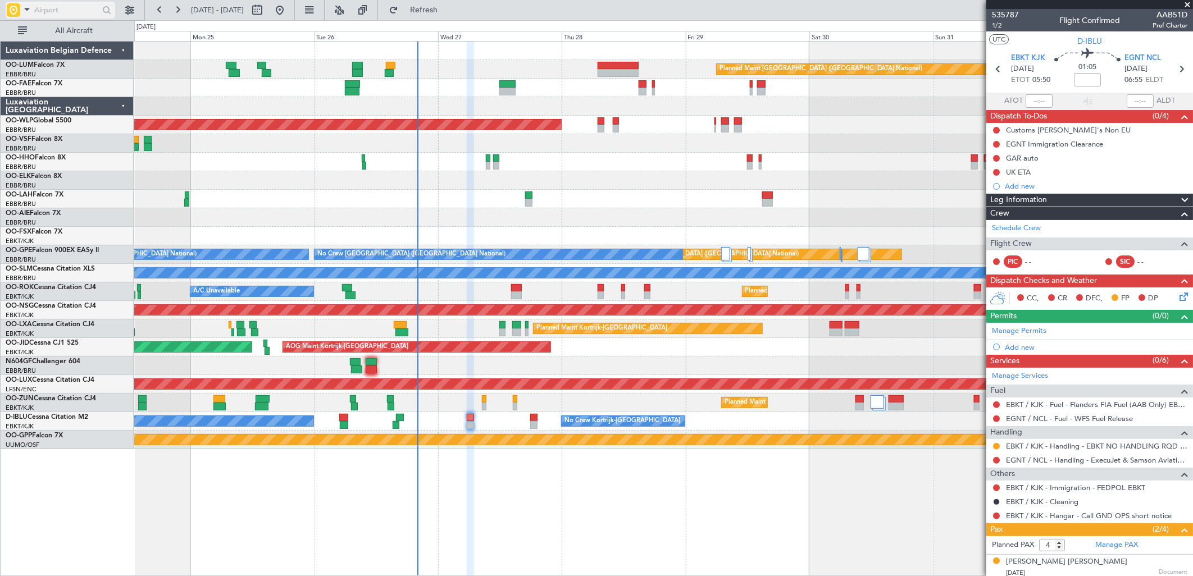
click at [58, 6] on input "text" at bounding box center [66, 10] width 65 height 17
type input "egnt"
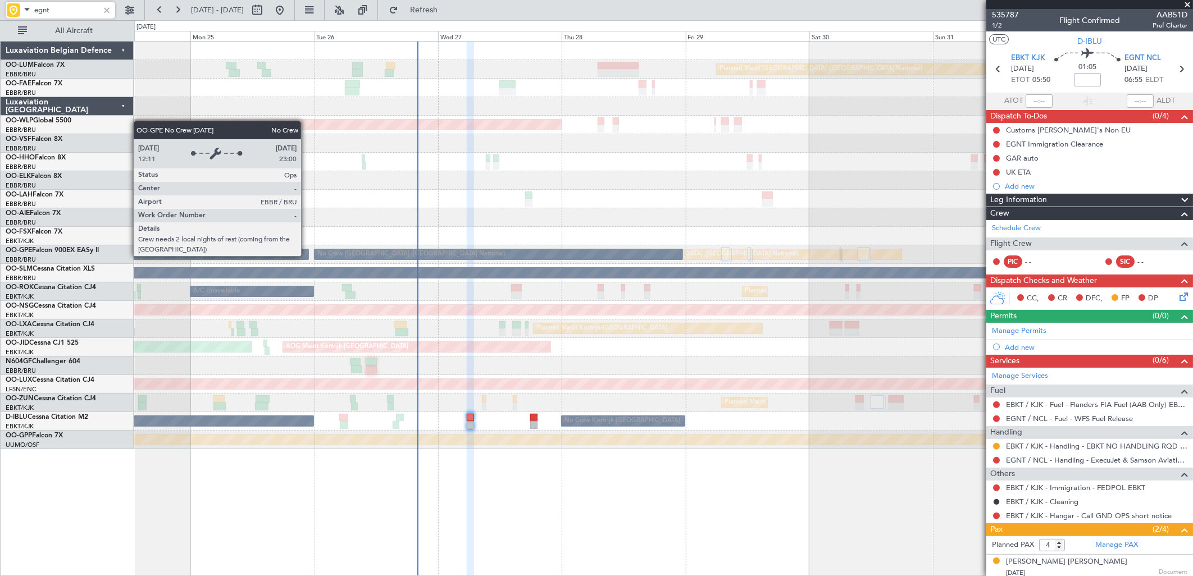
click at [1087, 278] on fb-app "egnt 24 Aug 2025 - 02 Sep 2025 Refresh Quick Links All Aircraft Planned Maint B…" at bounding box center [596, 292] width 1193 height 568
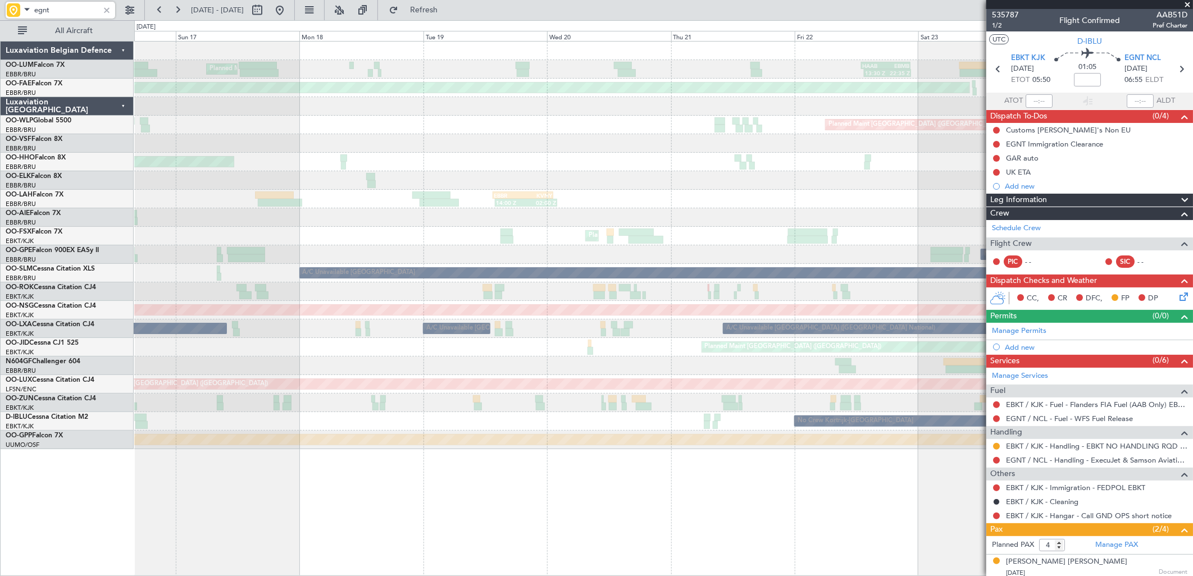
click at [1002, 199] on fb-app "egnt 24 Aug 2025 - 02 Sep 2025 Refresh Quick Links All Aircraft 13:30 Z 22:35 Z…" at bounding box center [596, 292] width 1193 height 568
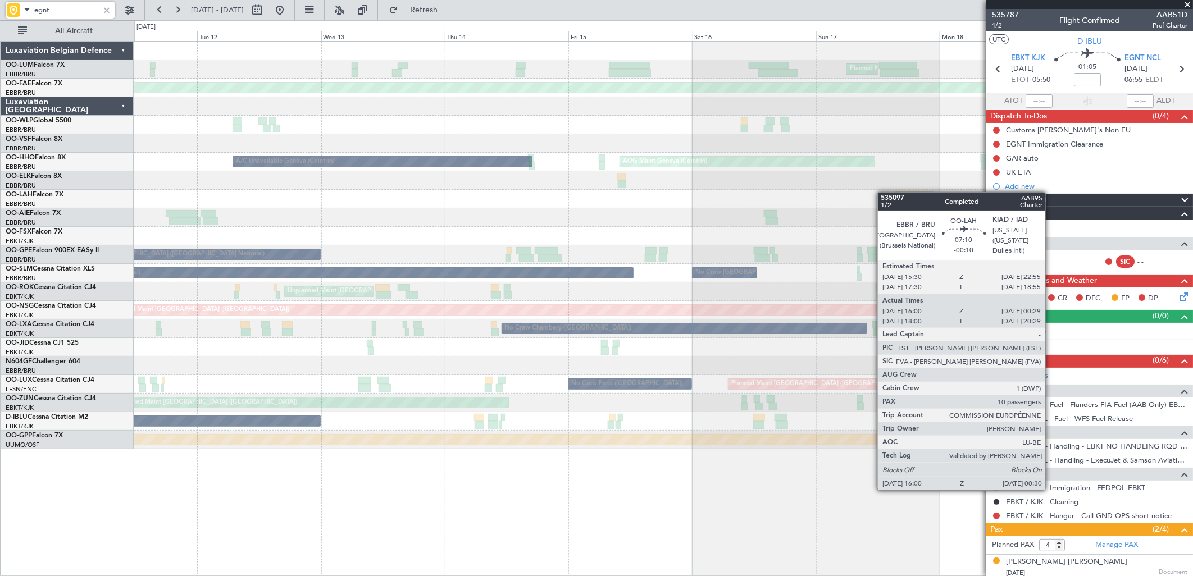
click at [901, 190] on div "EBBR 13:30 Z KVNY 01:15 Z 14:00 Z 02:00 Z" at bounding box center [663, 199] width 1058 height 19
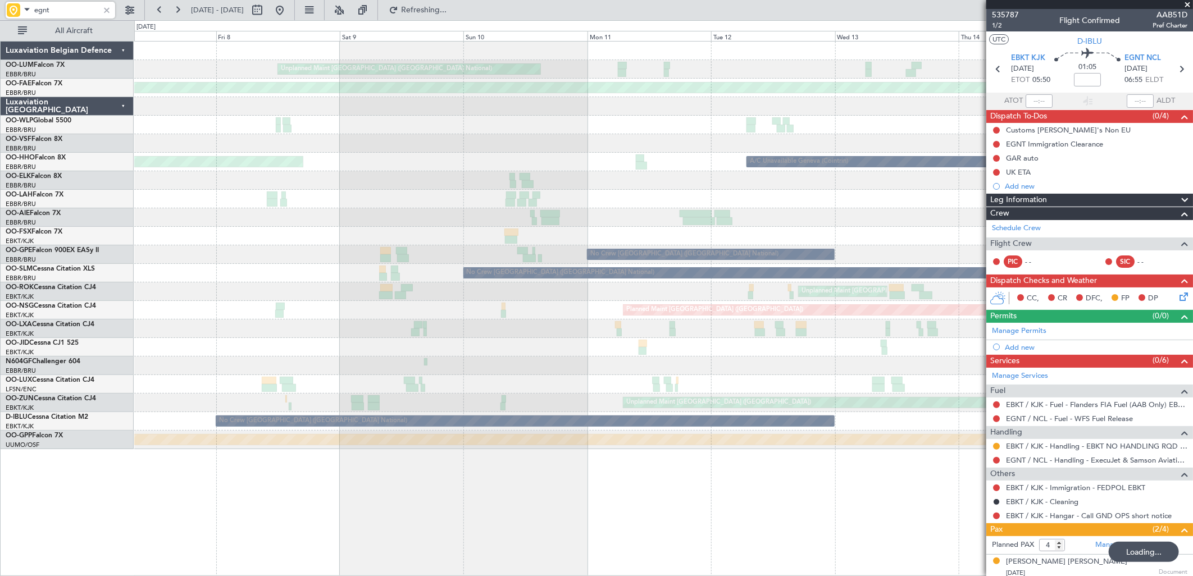
click at [855, 193] on div "Unplanned Maint Brussels (Brussels National) Planned Maint Brussels (Brussels N…" at bounding box center [663, 246] width 1058 height 408
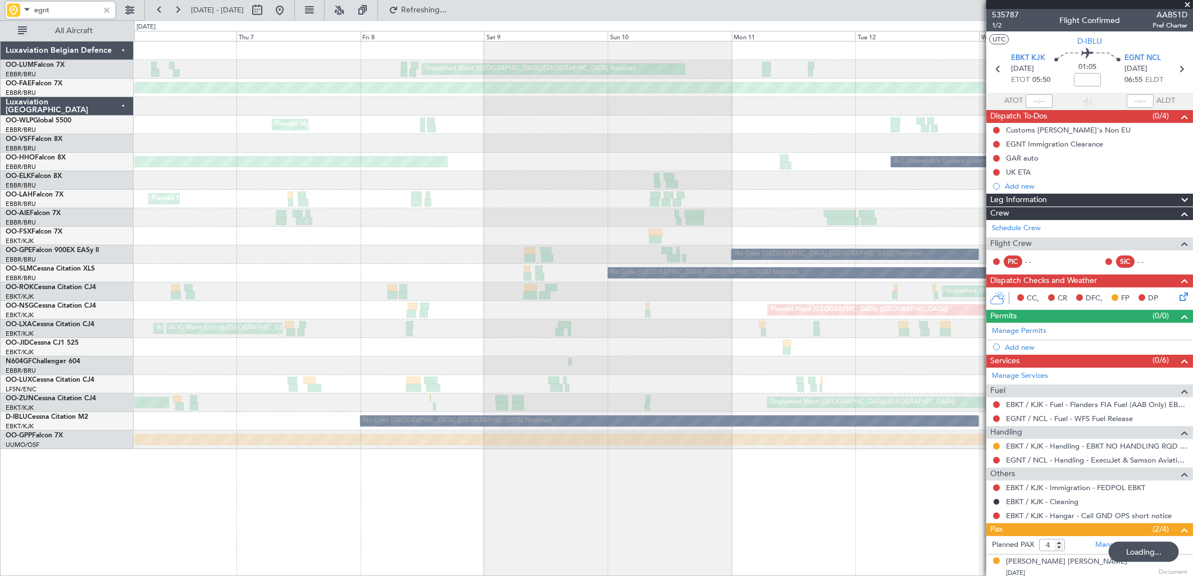
click at [924, 194] on div "Planned Maint [GEOGRAPHIC_DATA] ([GEOGRAPHIC_DATA] National)" at bounding box center [663, 199] width 1058 height 19
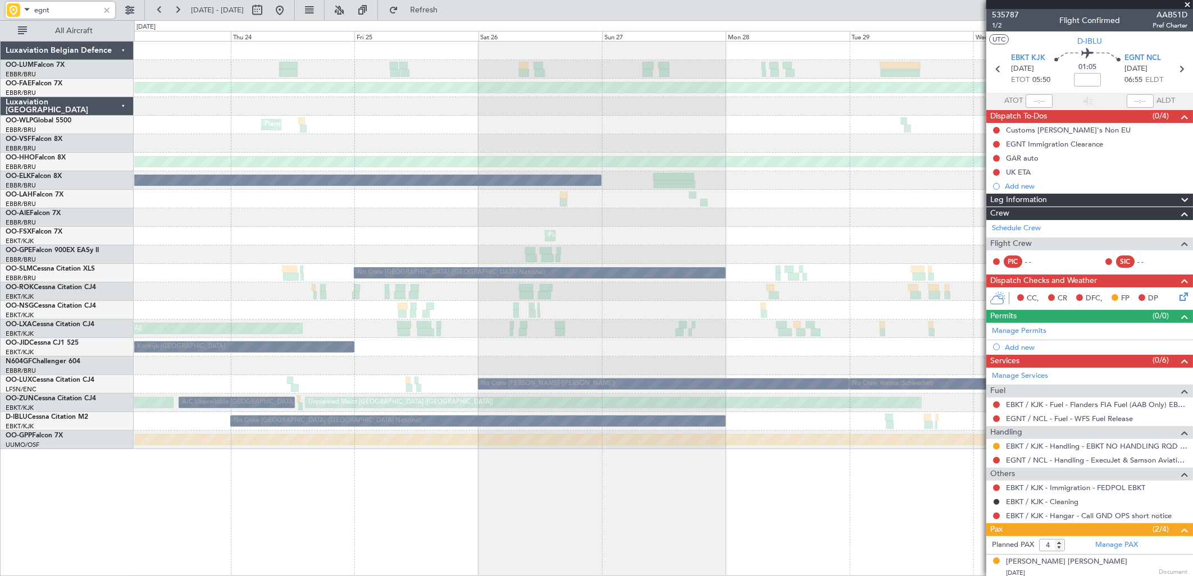
click at [750, 178] on div "Owner Brussels (Brussels National)" at bounding box center [663, 180] width 1058 height 19
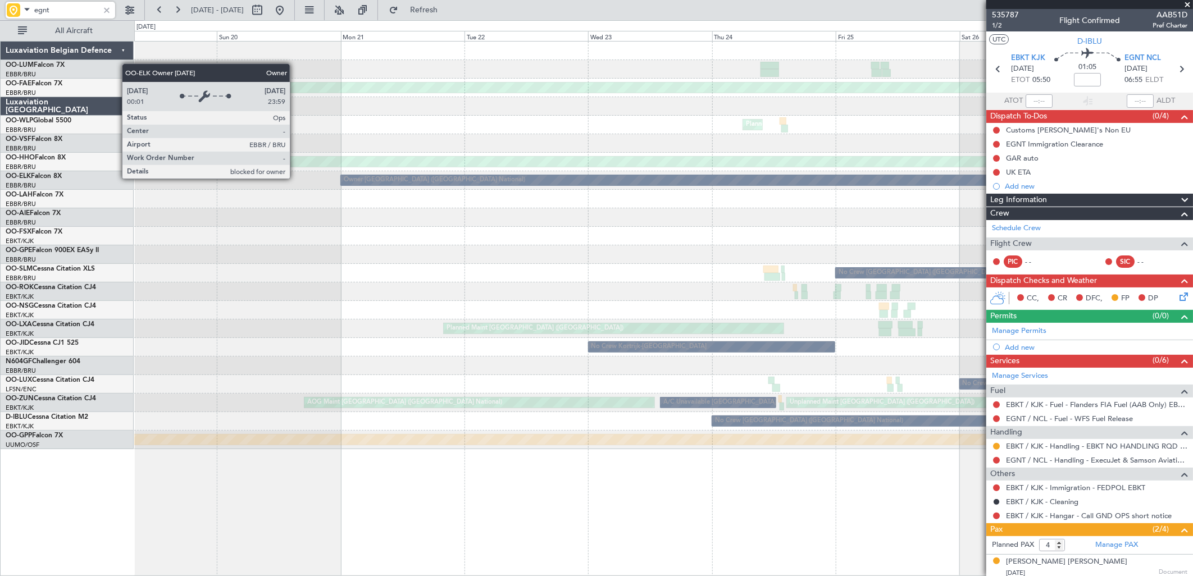
click at [612, 184] on div "Owner Brussels (Brussels National)" at bounding box center [712, 180] width 742 height 10
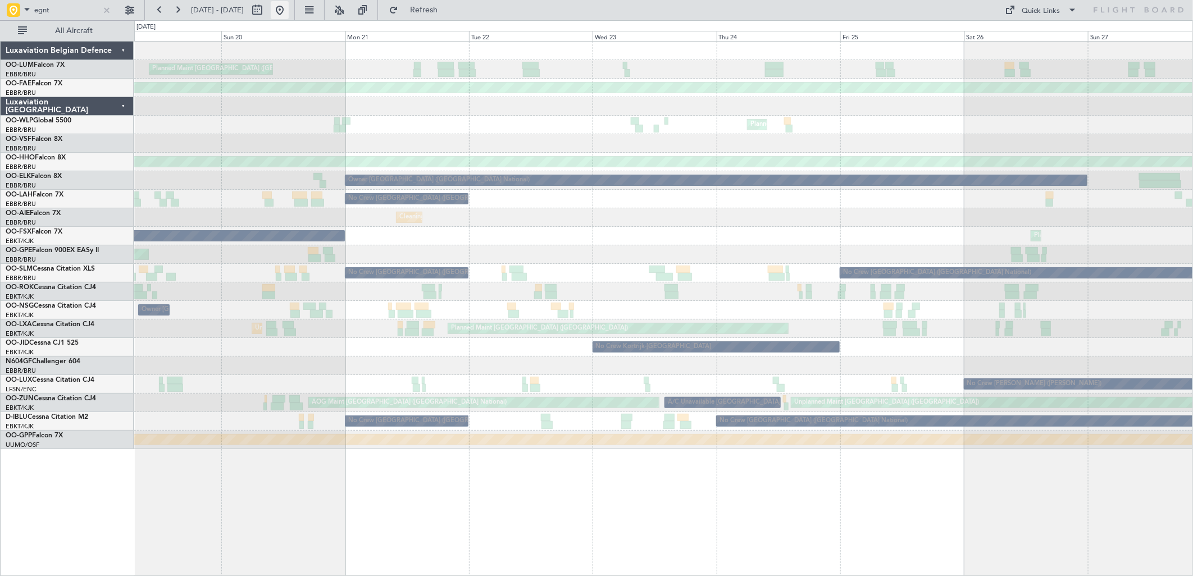
drag, startPoint x: 311, startPoint y: 9, endPoint x: 177, endPoint y: 11, distance: 134.2
click at [289, 9] on button at bounding box center [280, 10] width 18 height 18
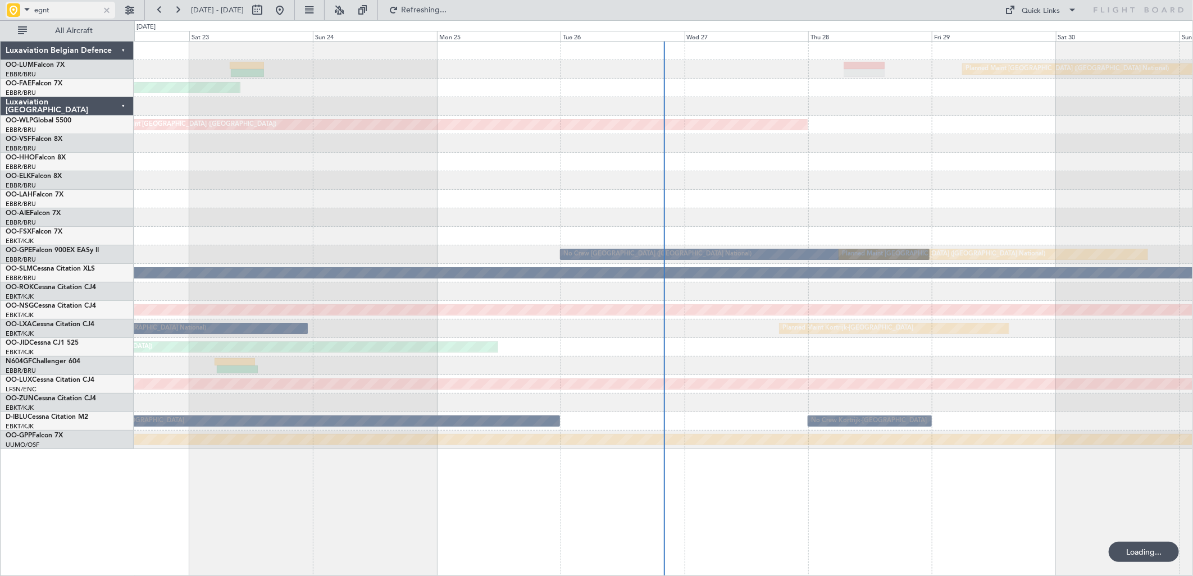
click at [108, 8] on div at bounding box center [106, 10] width 12 height 12
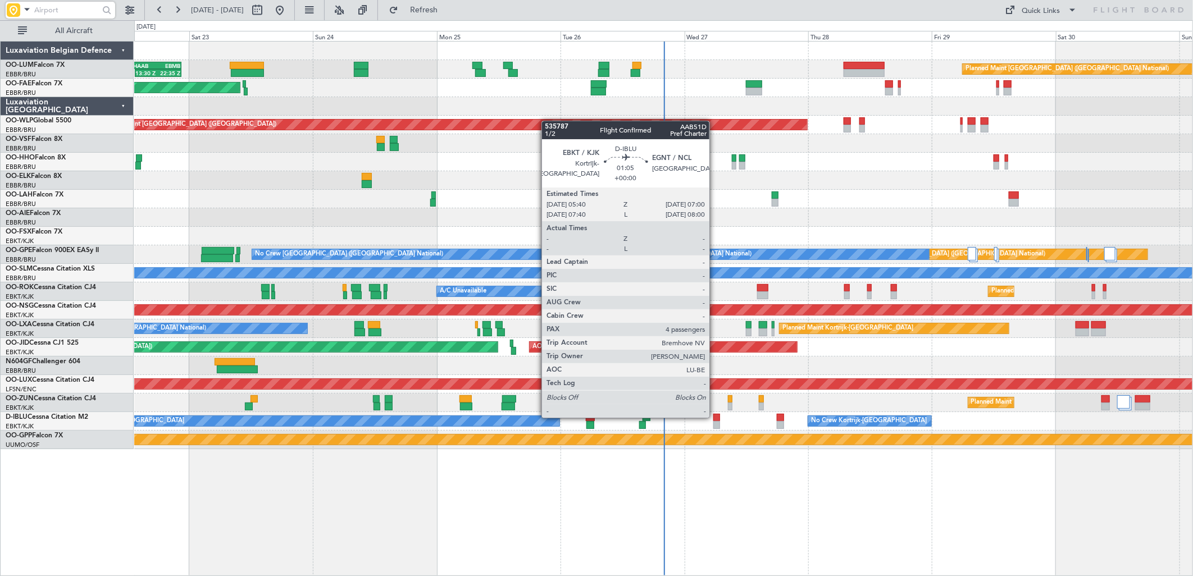
click at [715, 417] on div at bounding box center [716, 418] width 7 height 8
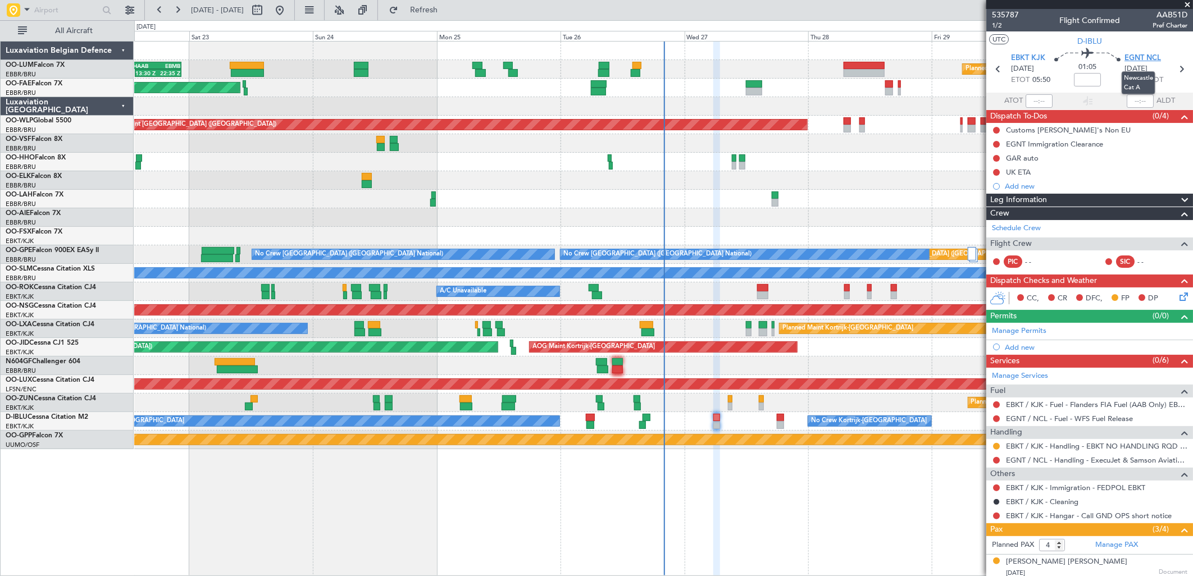
click at [1149, 53] on span "EGNT NCL" at bounding box center [1142, 58] width 36 height 11
click at [1017, 348] on div "Add new" at bounding box center [1090, 347] width 172 height 10
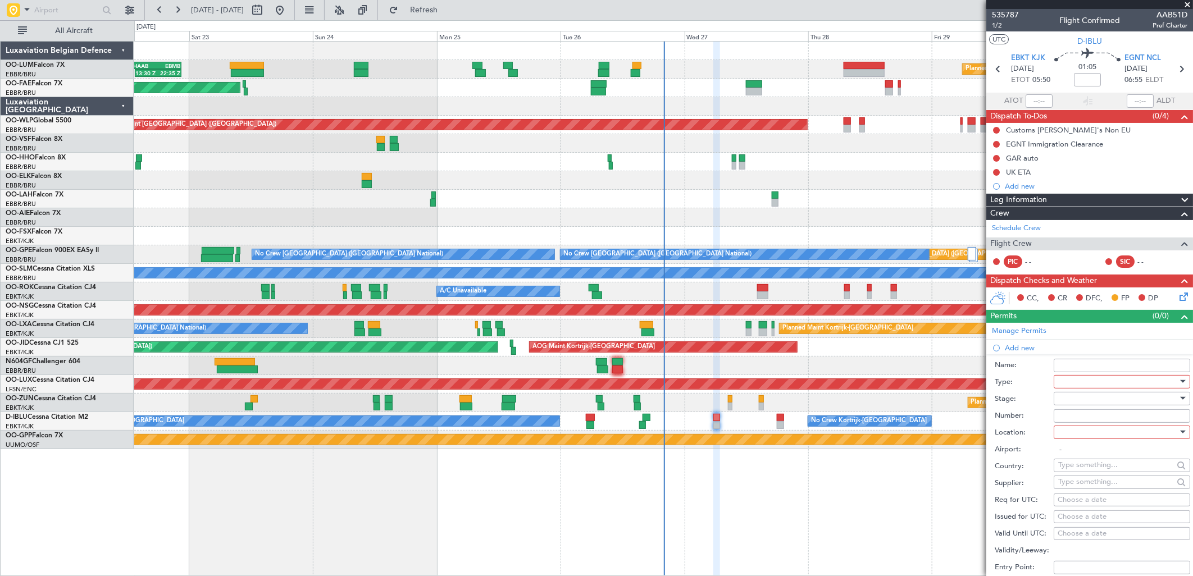
click at [1071, 382] on div at bounding box center [1118, 381] width 120 height 17
click at [1086, 419] on span "Permit To Proceed" at bounding box center [1117, 420] width 117 height 17
click at [1080, 398] on div at bounding box center [1118, 398] width 120 height 17
drag, startPoint x: 1085, startPoint y: 487, endPoint x: 1090, endPoint y: 405, distance: 82.1
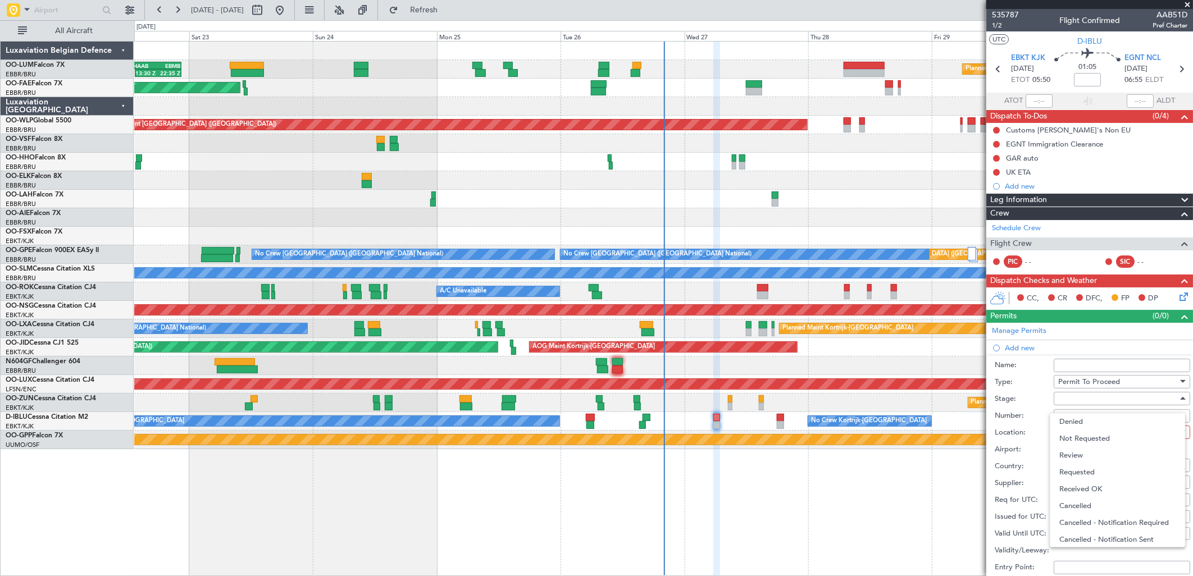
click at [1085, 483] on span "Received OK" at bounding box center [1117, 489] width 117 height 17
click at [1085, 413] on input "Number:" at bounding box center [1121, 415] width 136 height 13
paste input "BFOP-2024-30105V8"
type input "BFOP-2024-30105V8"
click at [1088, 433] on div at bounding box center [1118, 432] width 120 height 17
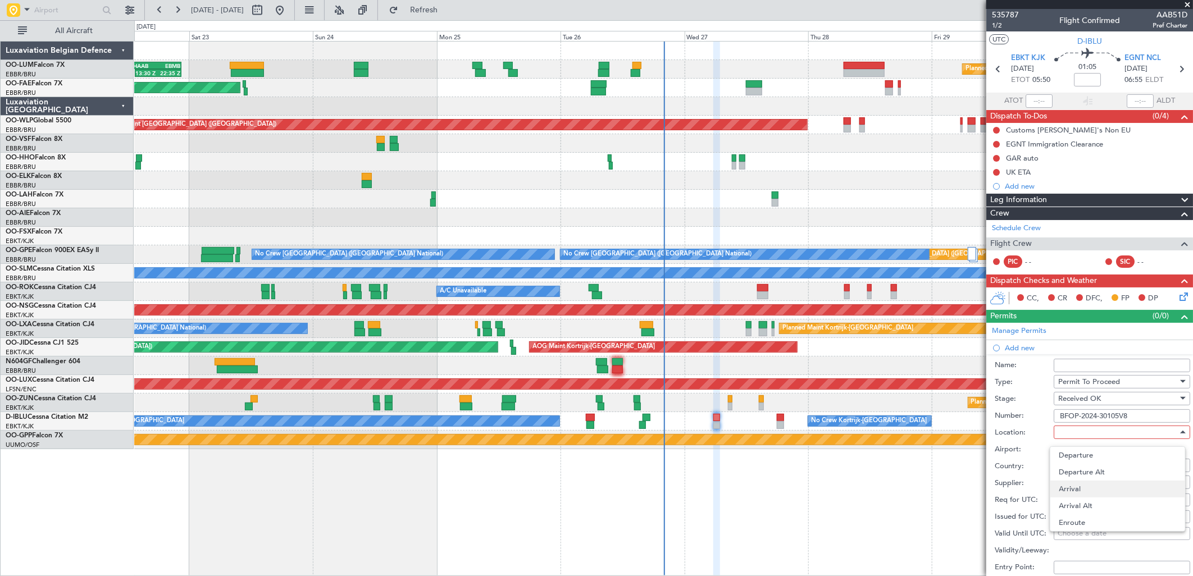
click at [1080, 492] on span "Arrival" at bounding box center [1117, 489] width 117 height 17
type input "EGNT / NCL"
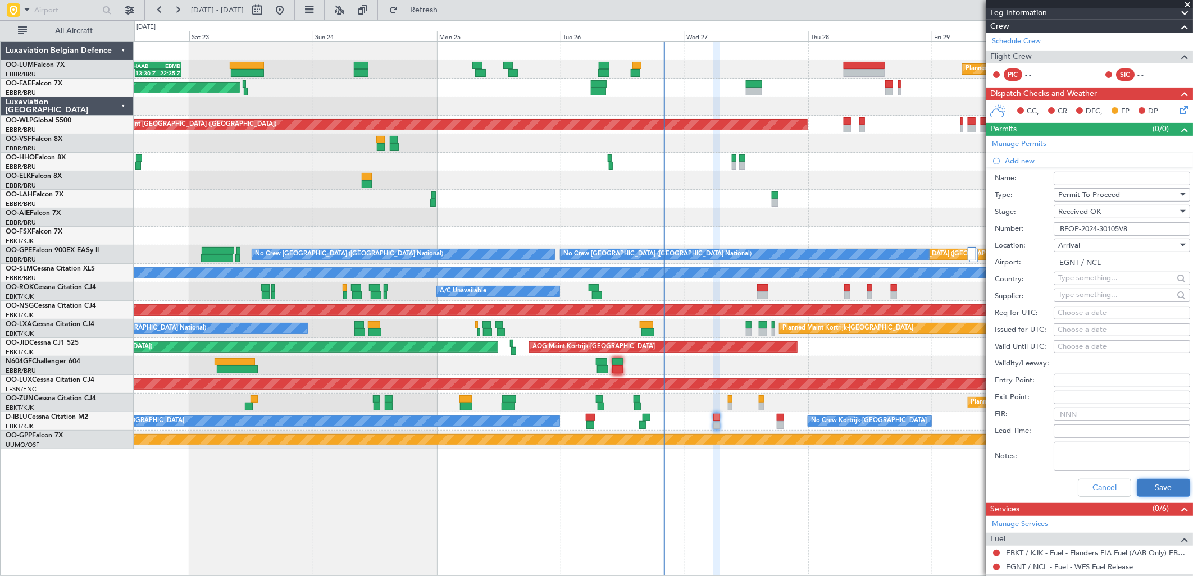
click at [1141, 486] on button "Save" at bounding box center [1162, 488] width 53 height 18
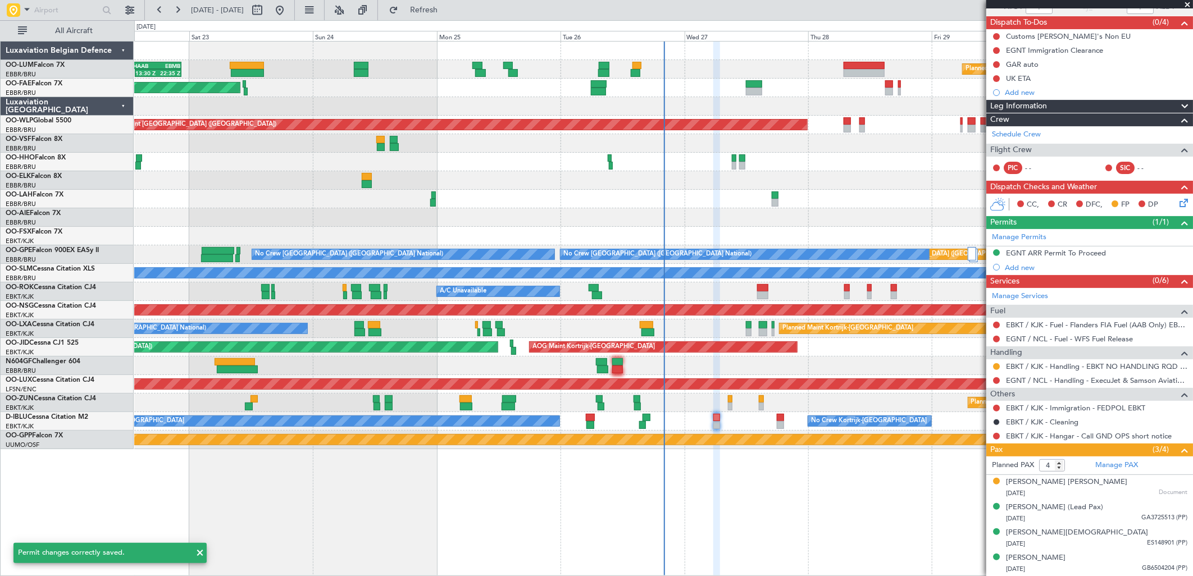
scroll to position [93, 0]
click at [1027, 254] on div "EGNT ARR Permit To Proceed" at bounding box center [1056, 254] width 100 height 10
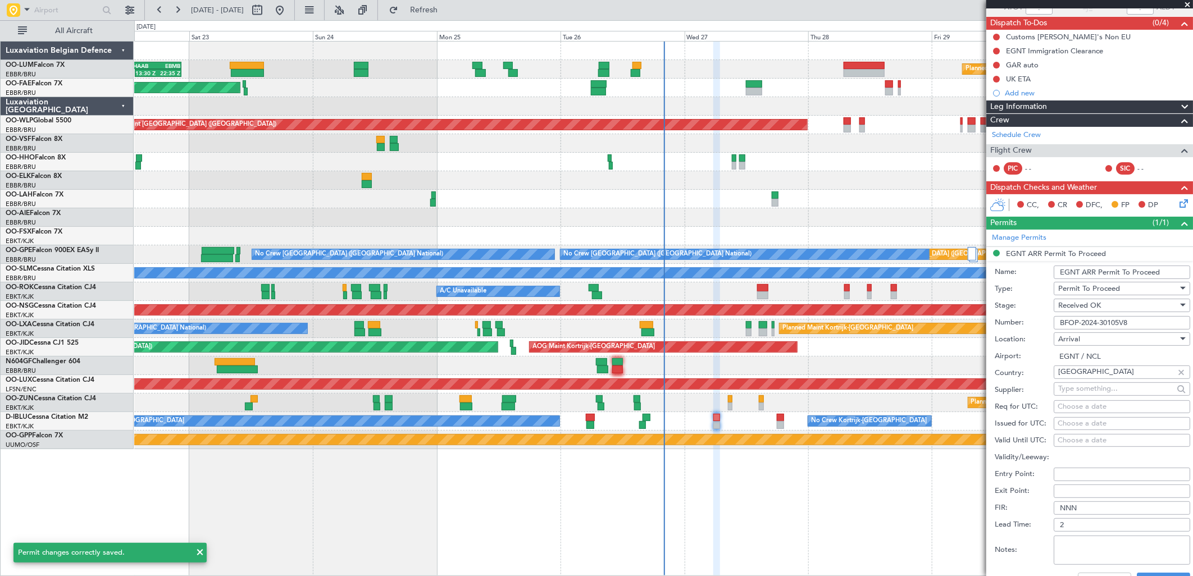
scroll to position [187, 0]
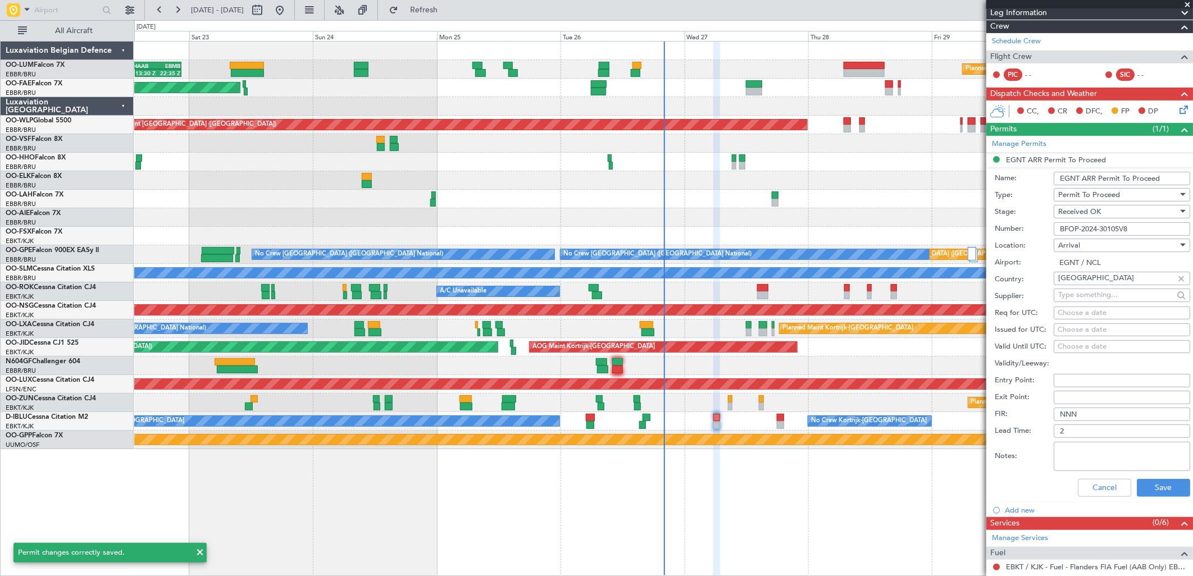
click at [1088, 177] on input "EGNT ARR Permit To Proceed" at bounding box center [1121, 178] width 136 height 13
type input "UK BLOCK PERMIT"
click at [1140, 486] on button "Save" at bounding box center [1162, 488] width 53 height 18
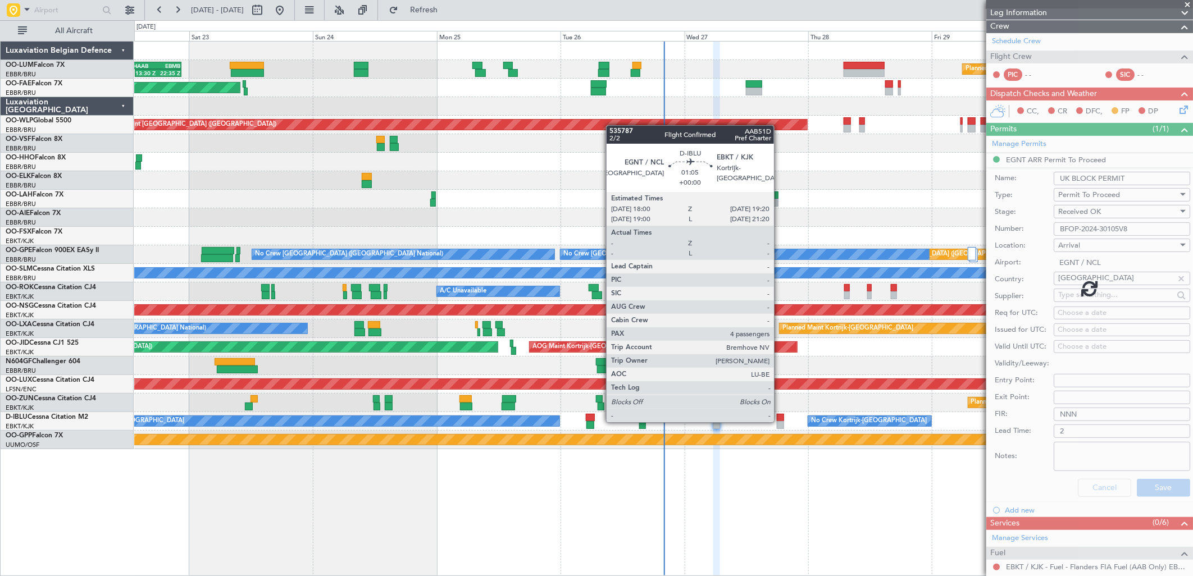
click at [779, 421] on div at bounding box center [779, 425] width 7 height 8
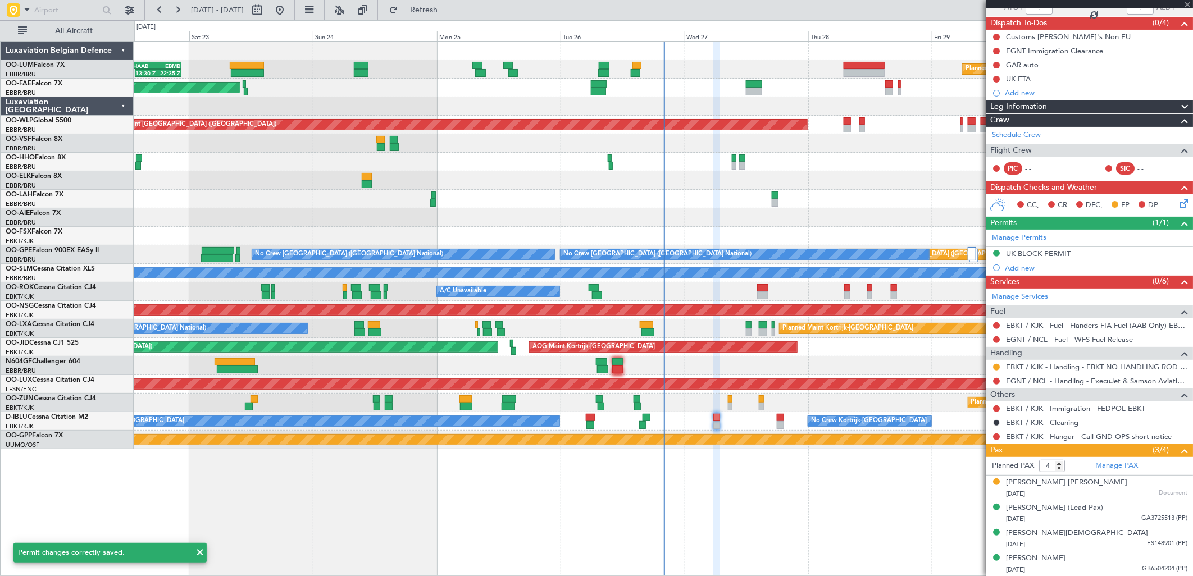
scroll to position [0, 0]
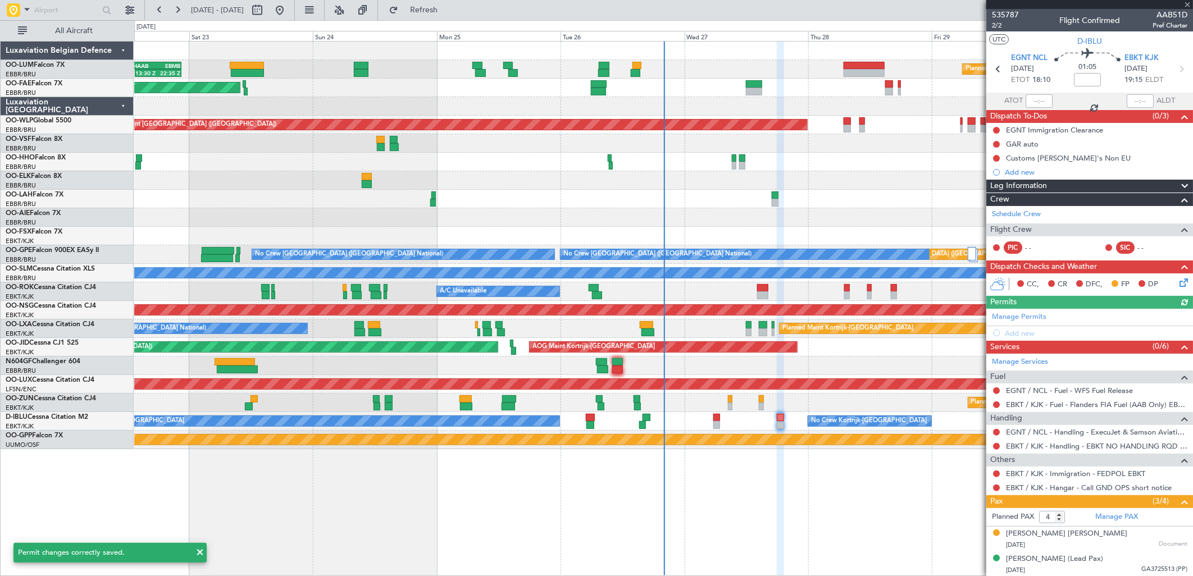
click at [1016, 332] on div "Manage Permits Add new" at bounding box center [1089, 324] width 207 height 31
click at [1020, 331] on div "Add new" at bounding box center [1090, 333] width 172 height 10
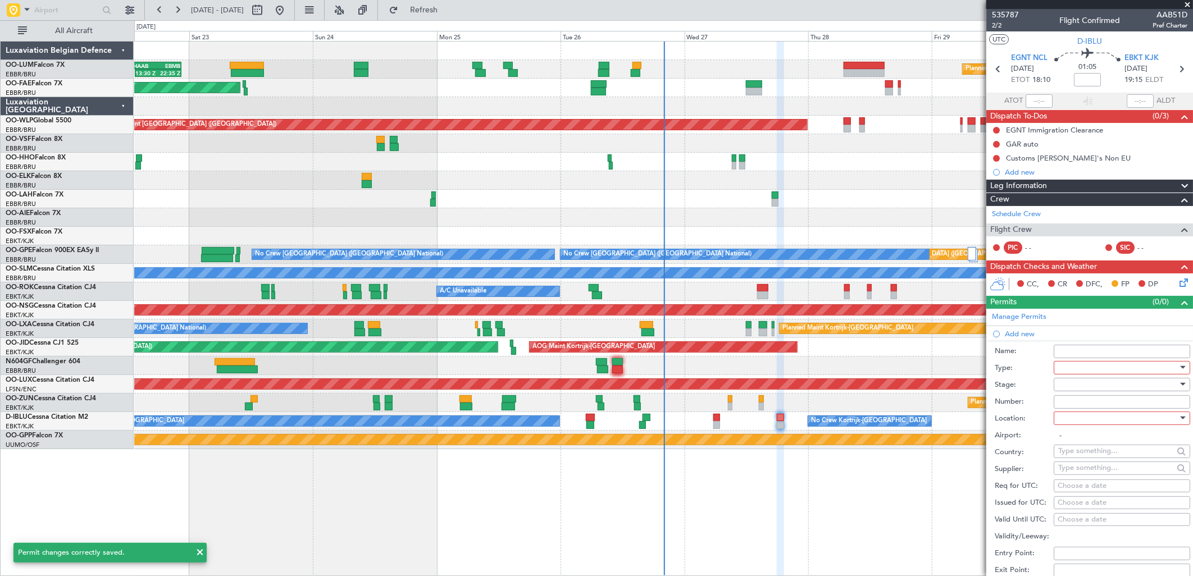
click at [1073, 369] on div at bounding box center [1118, 367] width 120 height 17
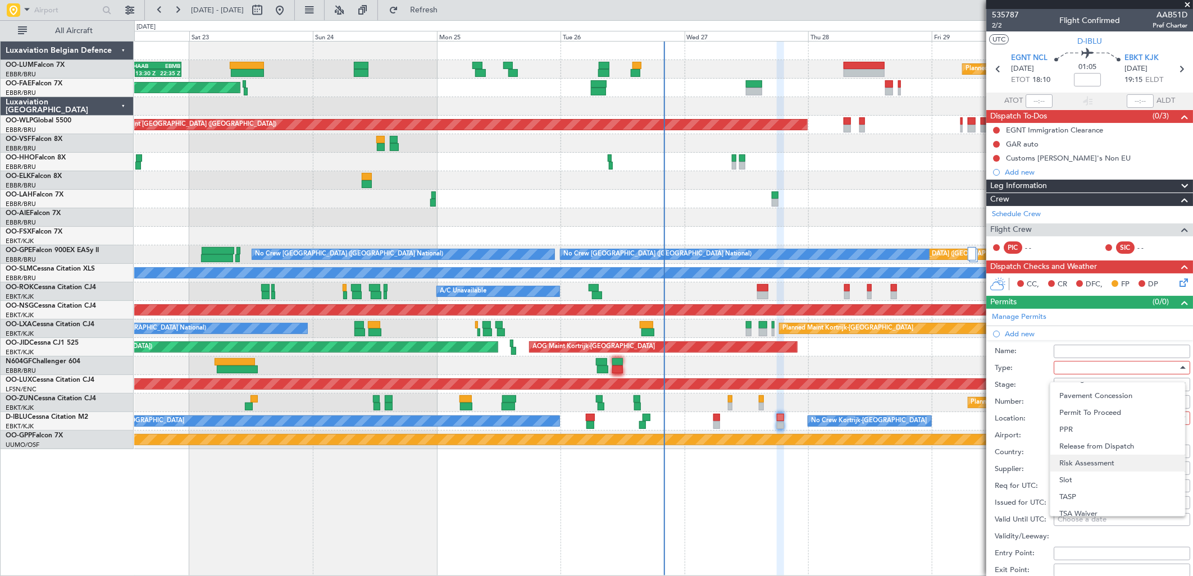
scroll to position [338, 0]
click at [1080, 408] on span "Permit To Proceed" at bounding box center [1117, 406] width 117 height 17
click at [1074, 383] on div at bounding box center [1118, 384] width 120 height 17
click at [1092, 470] on span "Received OK" at bounding box center [1117, 475] width 117 height 17
click at [1081, 396] on input "Number:" at bounding box center [1121, 401] width 136 height 13
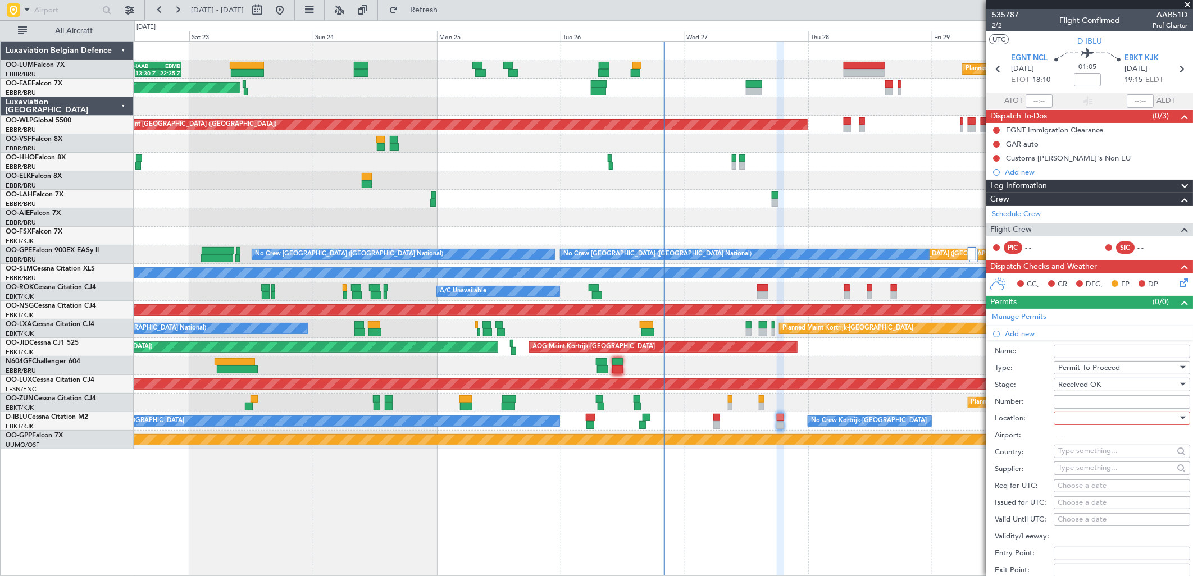
paste input "BFOP-2024-30105V8"
type input "BFOP-2024-30105V8"
click at [1091, 419] on div at bounding box center [1118, 418] width 120 height 17
click at [1084, 435] on span "Departure" at bounding box center [1117, 441] width 117 height 17
type input "EGNT / NCL"
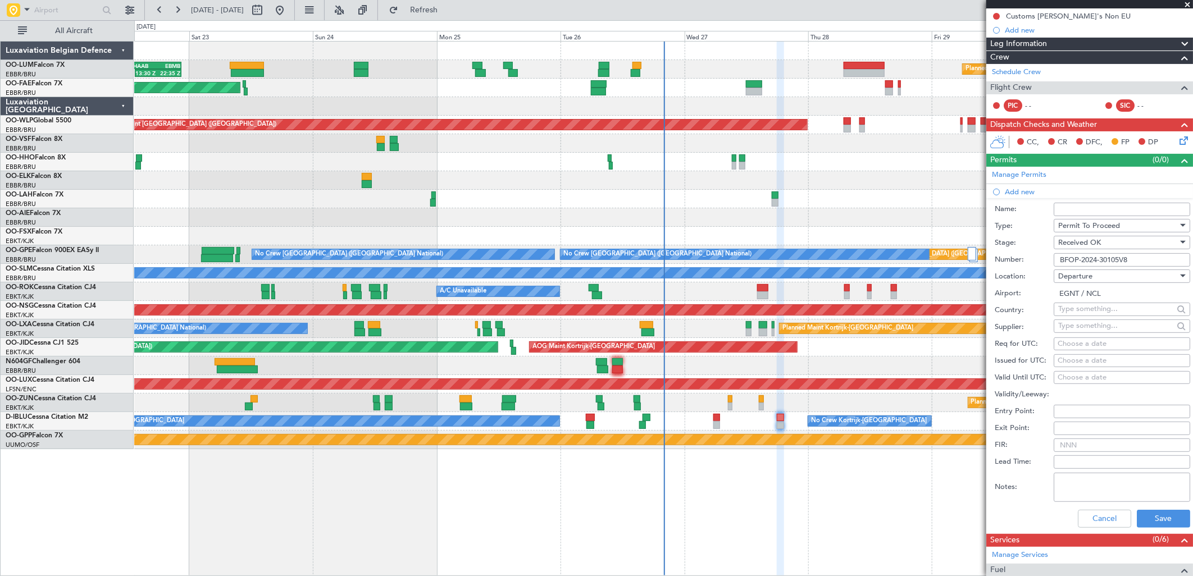
scroll to position [249, 0]
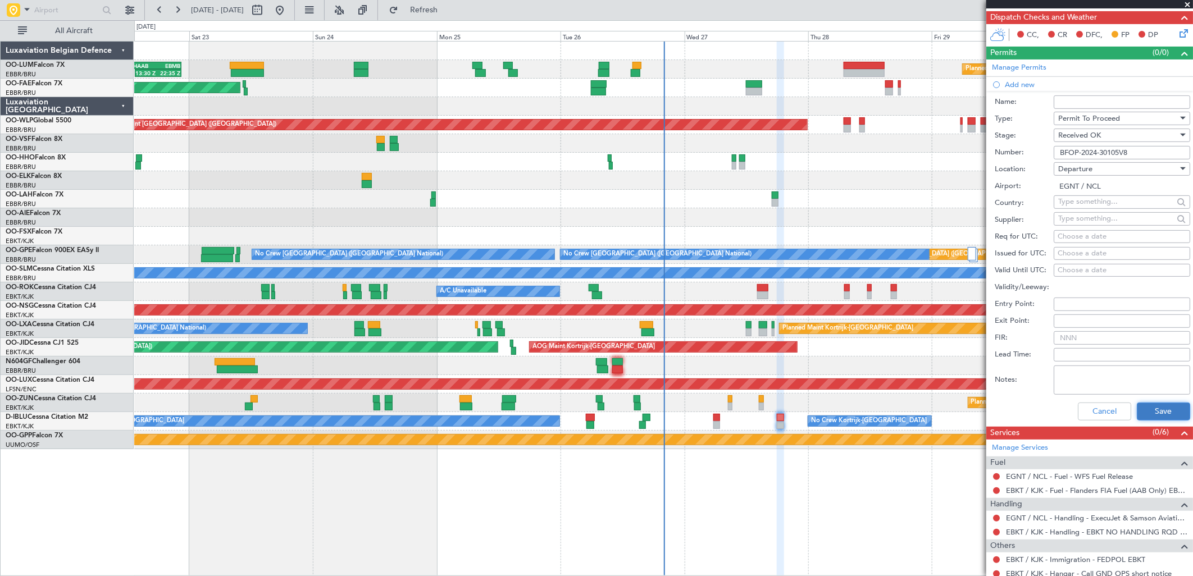
click at [1145, 406] on button "Save" at bounding box center [1162, 412] width 53 height 18
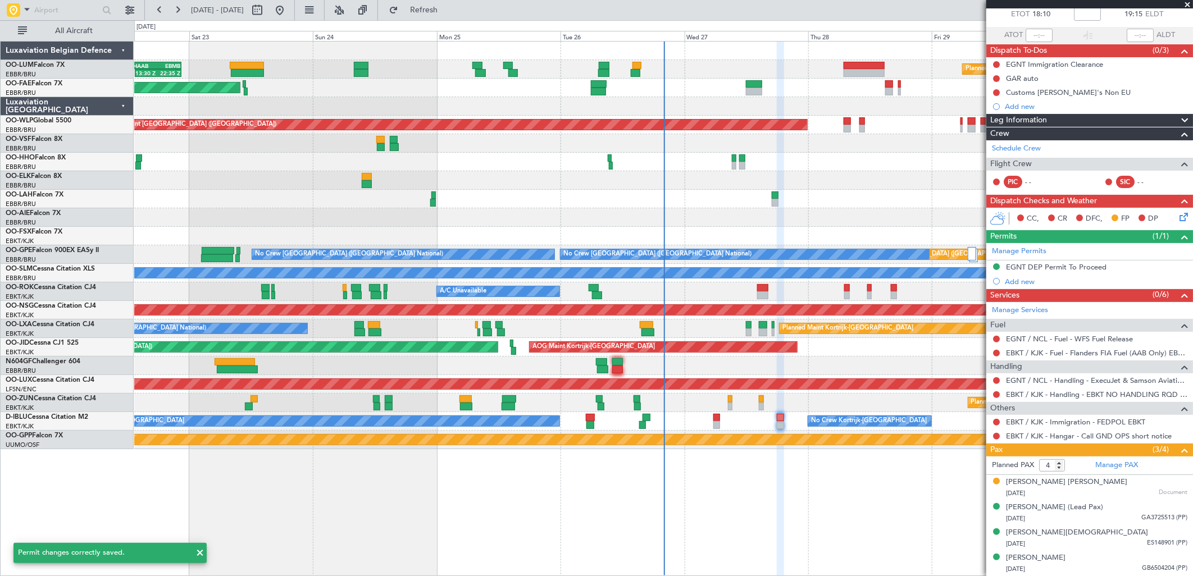
scroll to position [65, 0]
click at [1034, 264] on div "EGNT DEP Permit To Proceed" at bounding box center [1056, 268] width 100 height 10
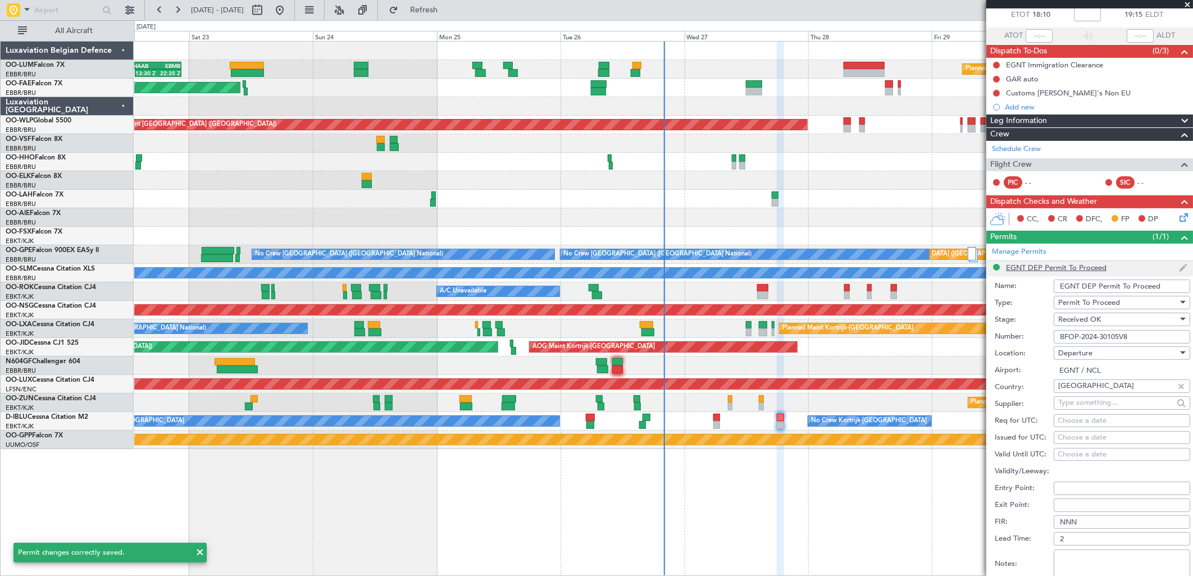
scroll to position [249, 0]
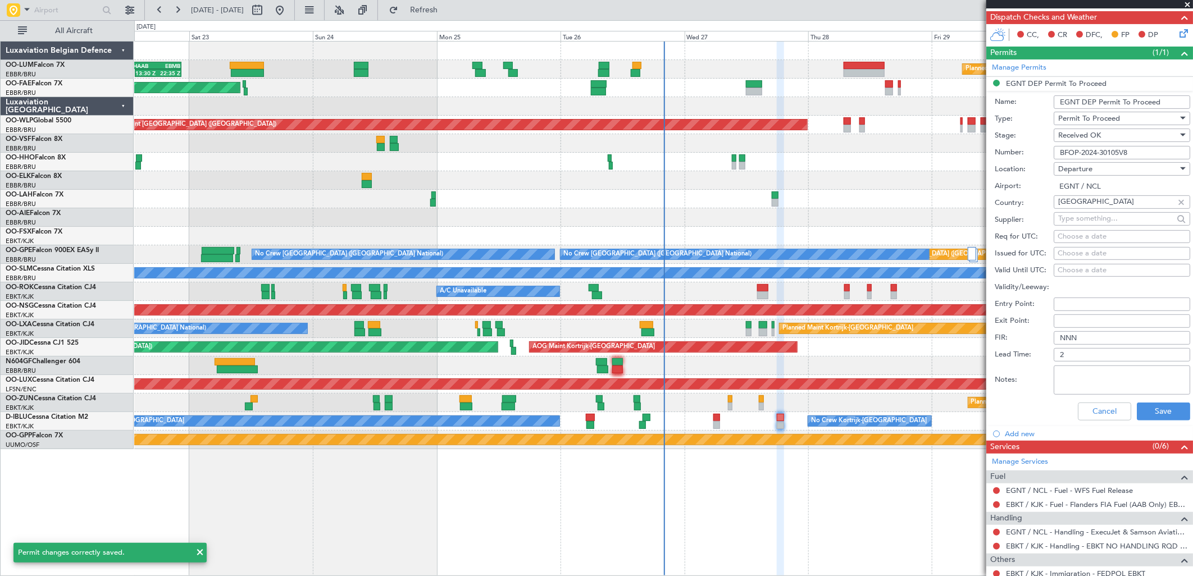
click at [1084, 99] on input "EGNT DEP Permit To Proceed" at bounding box center [1121, 101] width 136 height 13
type input "UK BLOCK PERMIT"
click at [1147, 411] on button "Save" at bounding box center [1162, 412] width 53 height 18
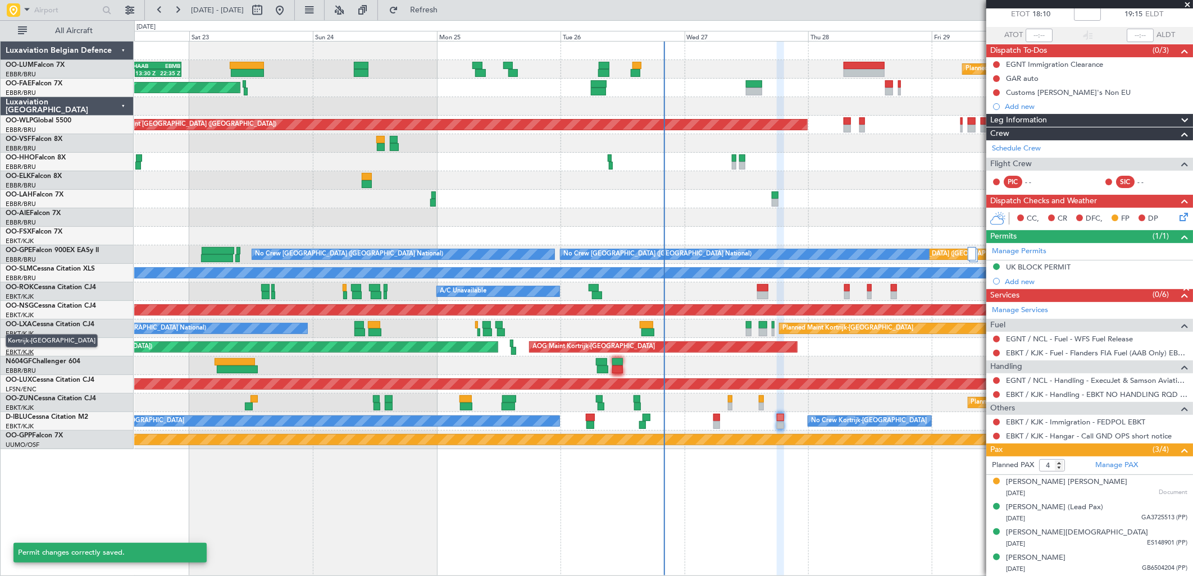
scroll to position [65, 0]
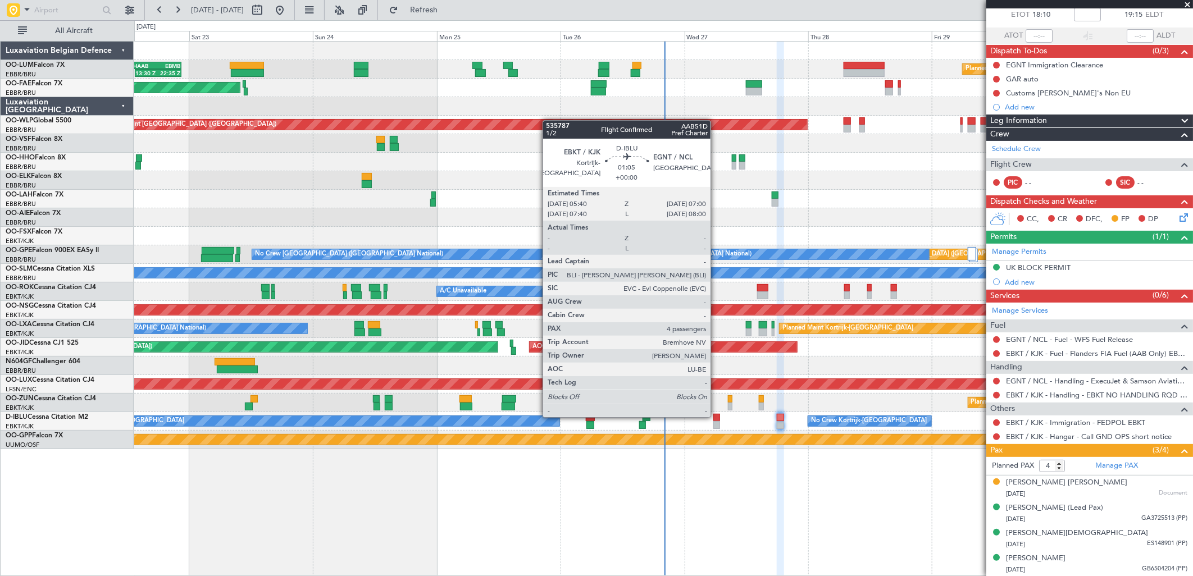
click at [716, 416] on div at bounding box center [716, 418] width 7 height 8
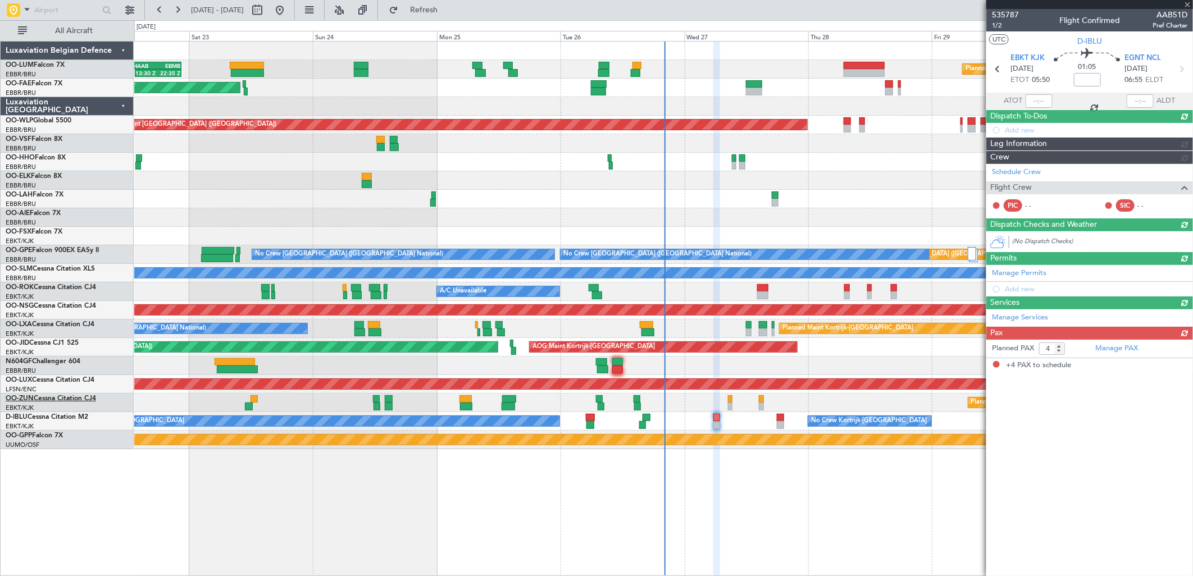
scroll to position [0, 0]
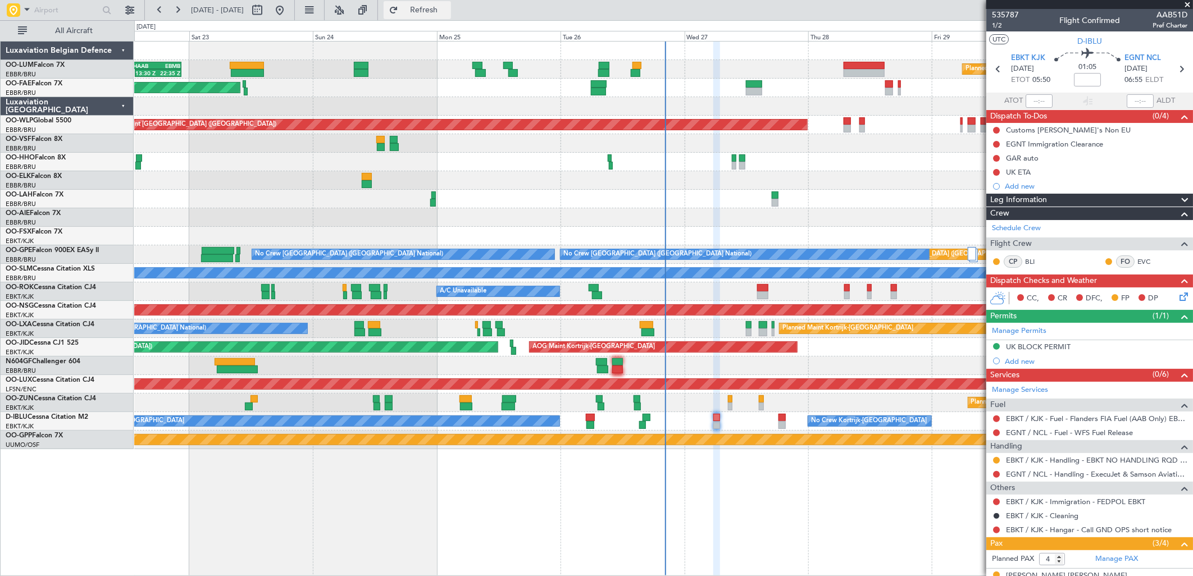
click at [447, 6] on span "Refresh" at bounding box center [423, 10] width 47 height 8
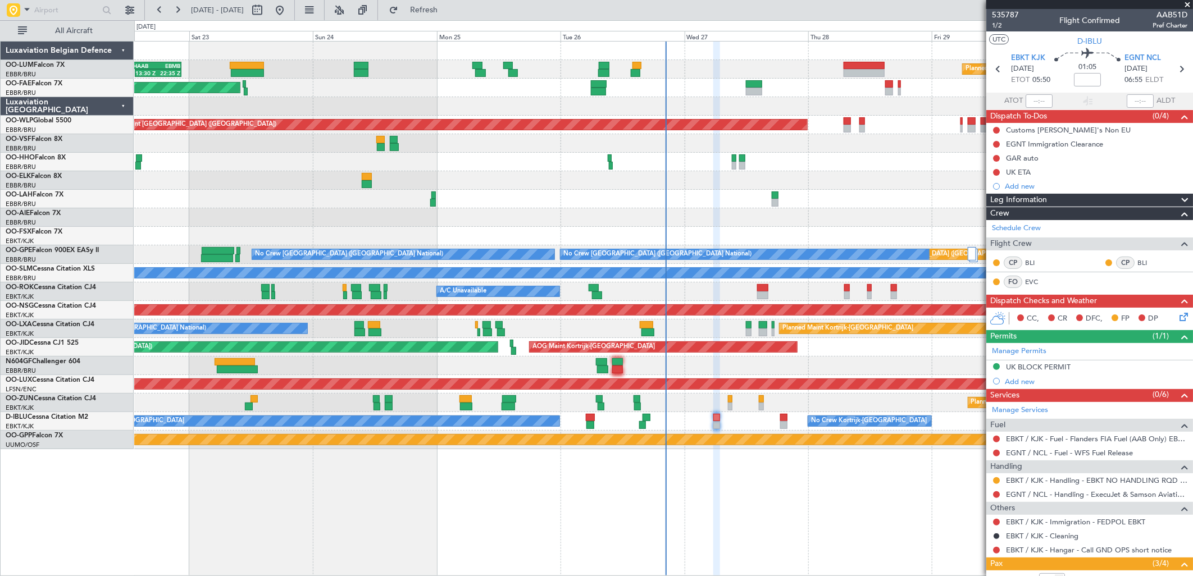
drag, startPoint x: 440, startPoint y: 12, endPoint x: 417, endPoint y: 8, distance: 23.5
click at [438, 12] on button "Refresh" at bounding box center [416, 10] width 67 height 18
click at [1038, 524] on link "EBKT / KJK - Immigration - FEDPOL EBKT" at bounding box center [1075, 522] width 139 height 10
click at [451, 17] on button "Refresh" at bounding box center [416, 10] width 67 height 18
click at [447, 11] on span "Refresh" at bounding box center [423, 10] width 47 height 8
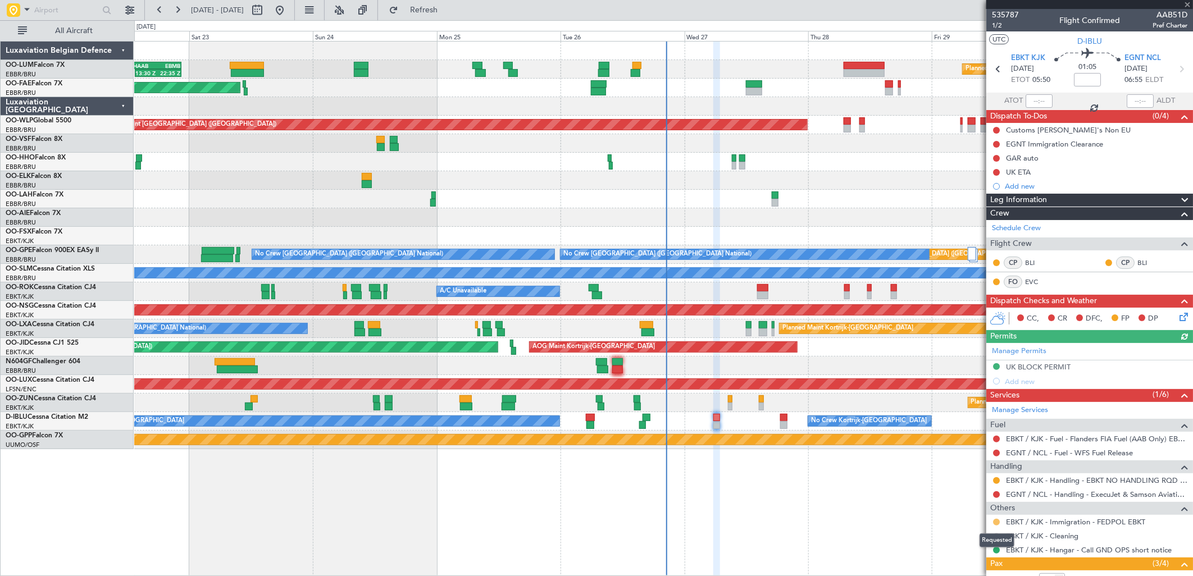
click at [996, 522] on button at bounding box center [996, 522] width 7 height 7
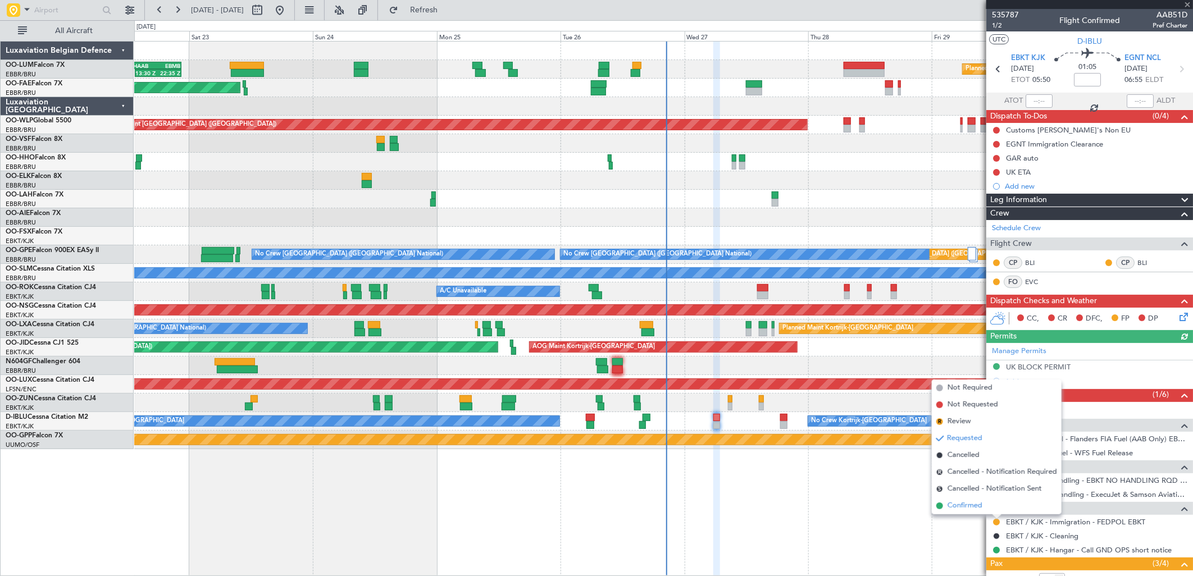
click at [975, 506] on span "Confirmed" at bounding box center [964, 505] width 35 height 11
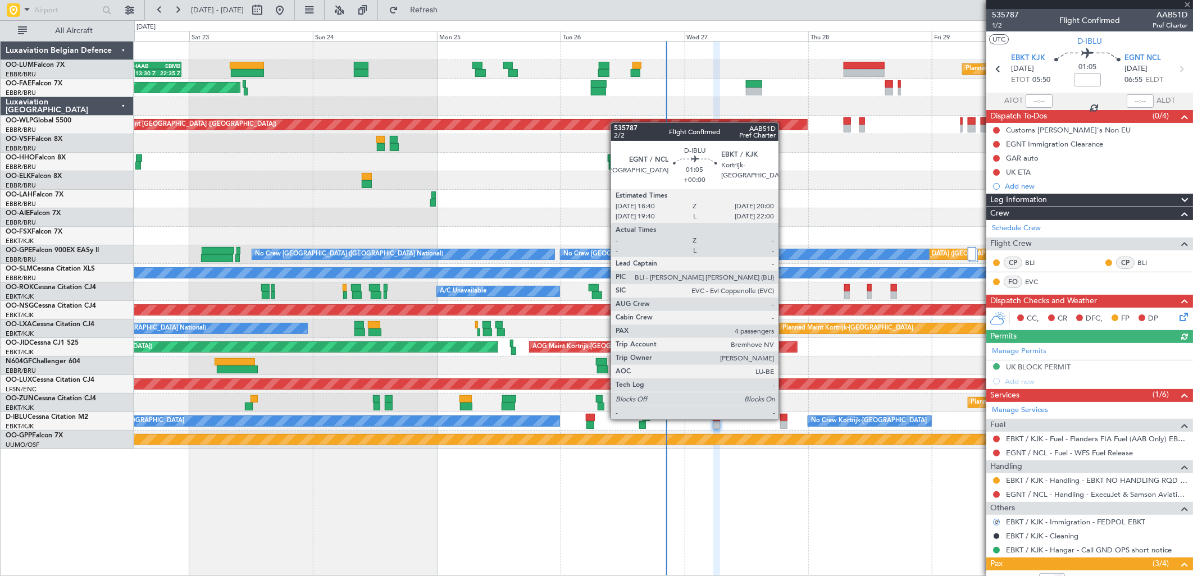
click at [784, 418] on div at bounding box center [783, 418] width 7 height 8
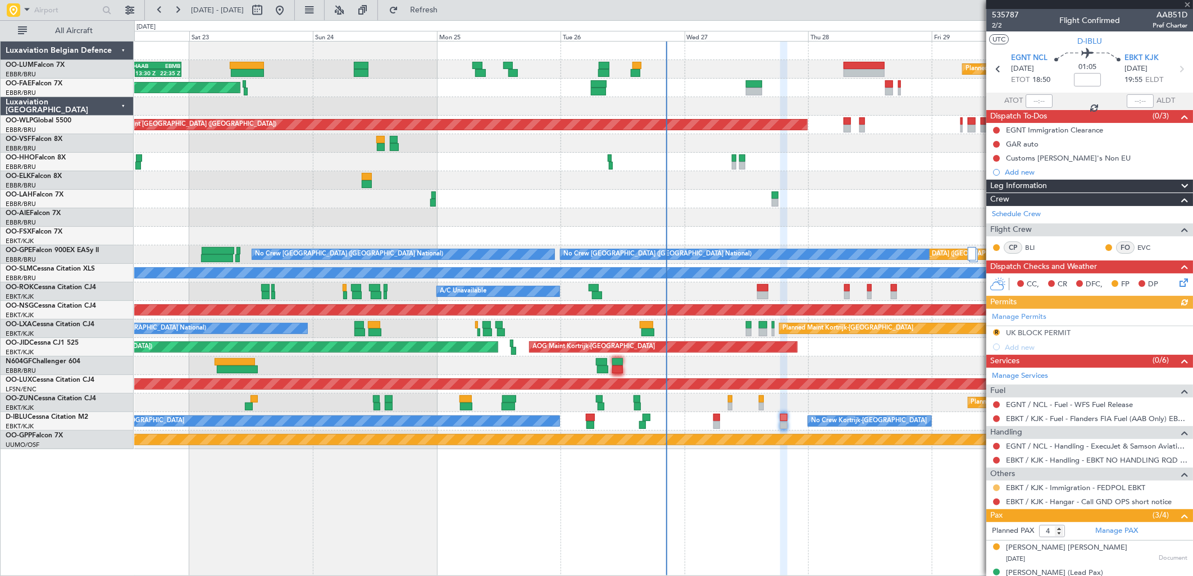
click at [994, 488] on button at bounding box center [996, 488] width 7 height 7
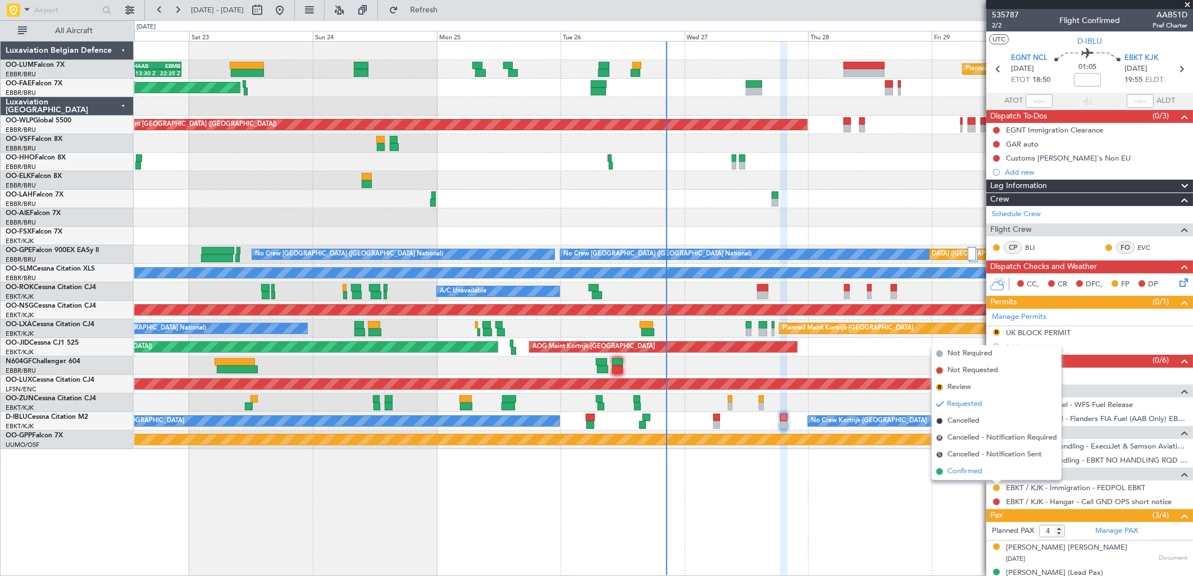
click at [983, 472] on li "Confirmed" at bounding box center [996, 471] width 130 height 17
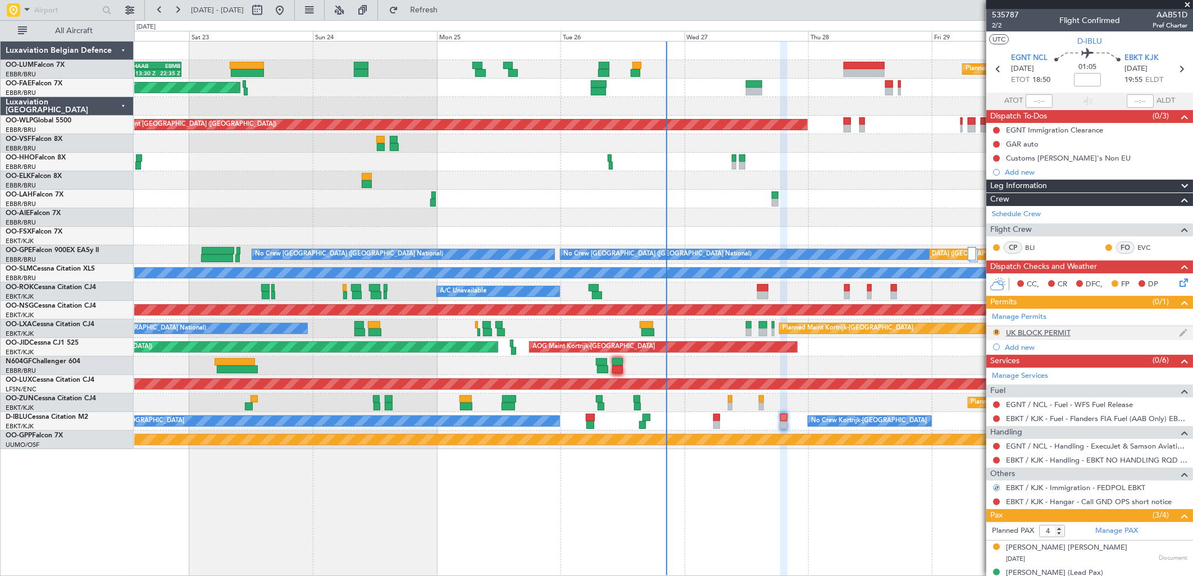
click at [995, 333] on button "R" at bounding box center [996, 332] width 7 height 7
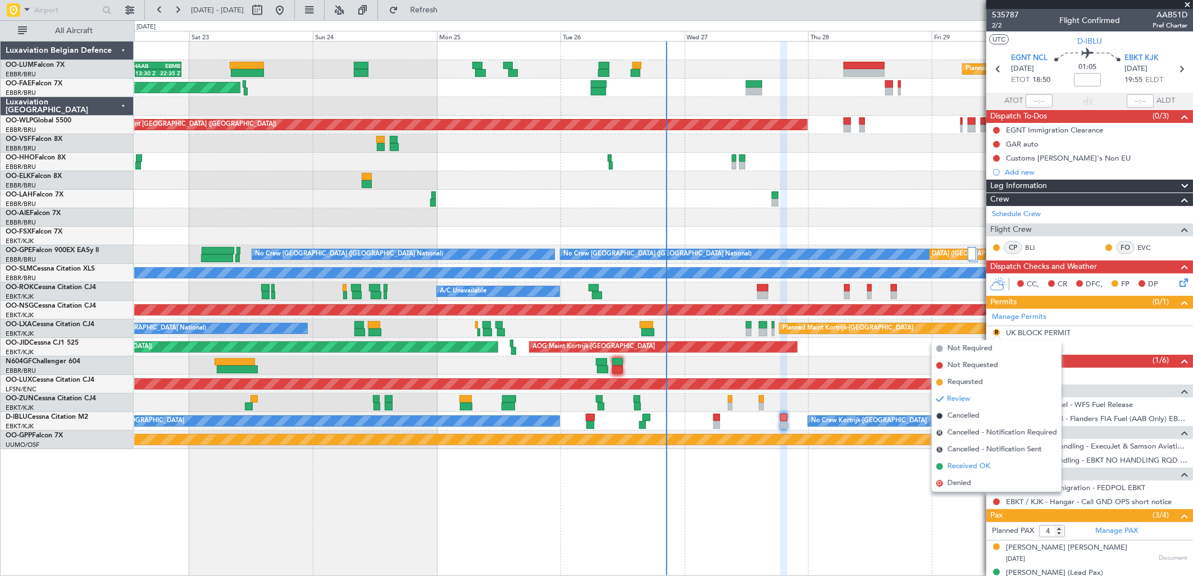
click at [968, 466] on span "Received OK" at bounding box center [968, 466] width 43 height 11
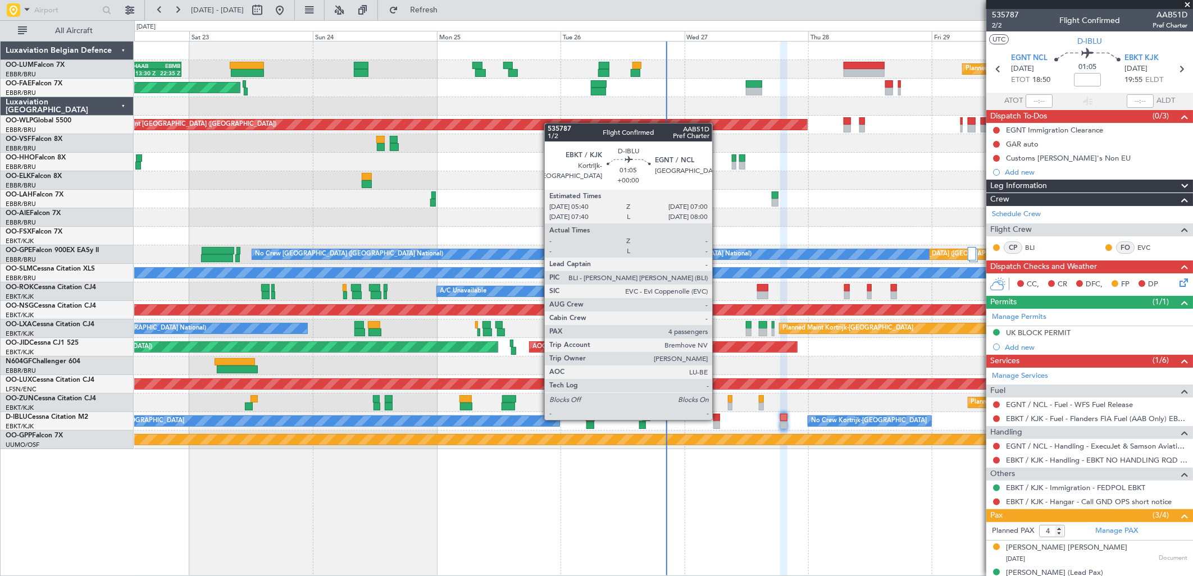
click at [719, 419] on div at bounding box center [716, 418] width 7 height 8
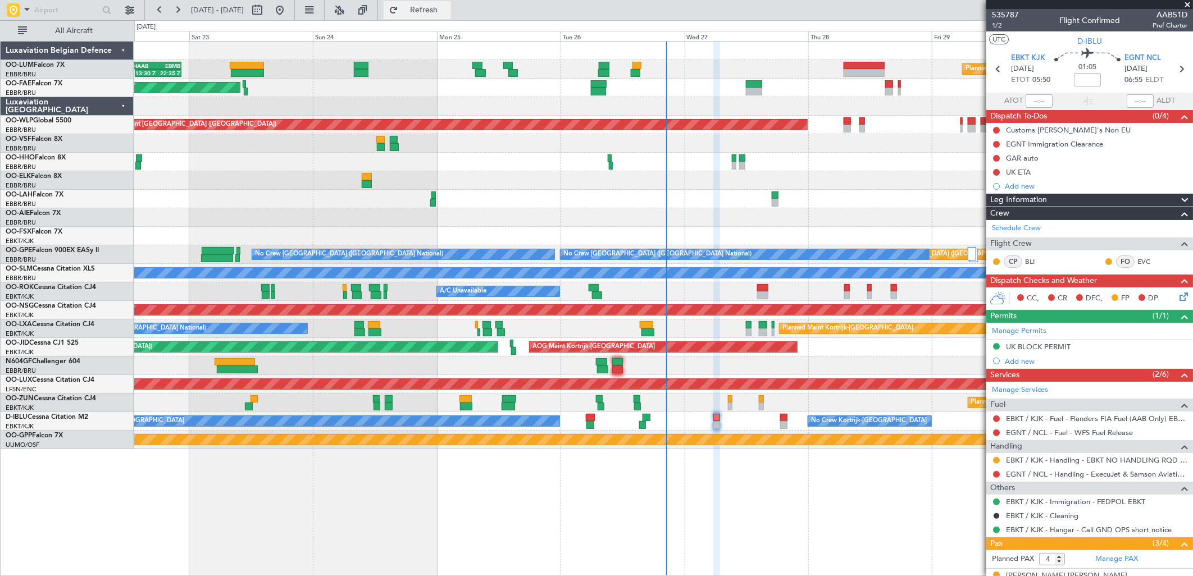
click at [431, 13] on button "Refresh" at bounding box center [416, 10] width 67 height 18
click at [1019, 418] on link "EBKT / KJK - Fuel - Flanders FIA Fuel (AAB Only) EBKT / KJK" at bounding box center [1096, 419] width 181 height 10
click at [434, 20] on div "Planned Maint Brussels (Brussels National) 13:30 Z 22:35 Z HAAB 13:00 Z EBMB 22…" at bounding box center [596, 298] width 1193 height 556
click at [447, 13] on span "Refresh" at bounding box center [423, 10] width 47 height 8
click at [995, 459] on button at bounding box center [996, 460] width 7 height 7
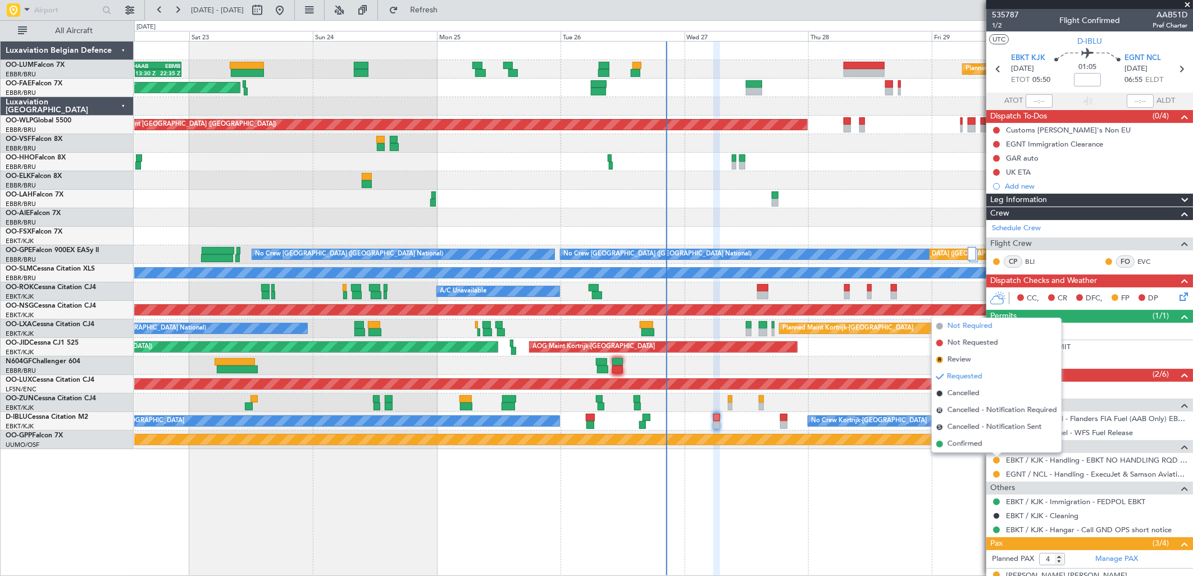
click at [961, 326] on span "Not Required" at bounding box center [969, 326] width 45 height 11
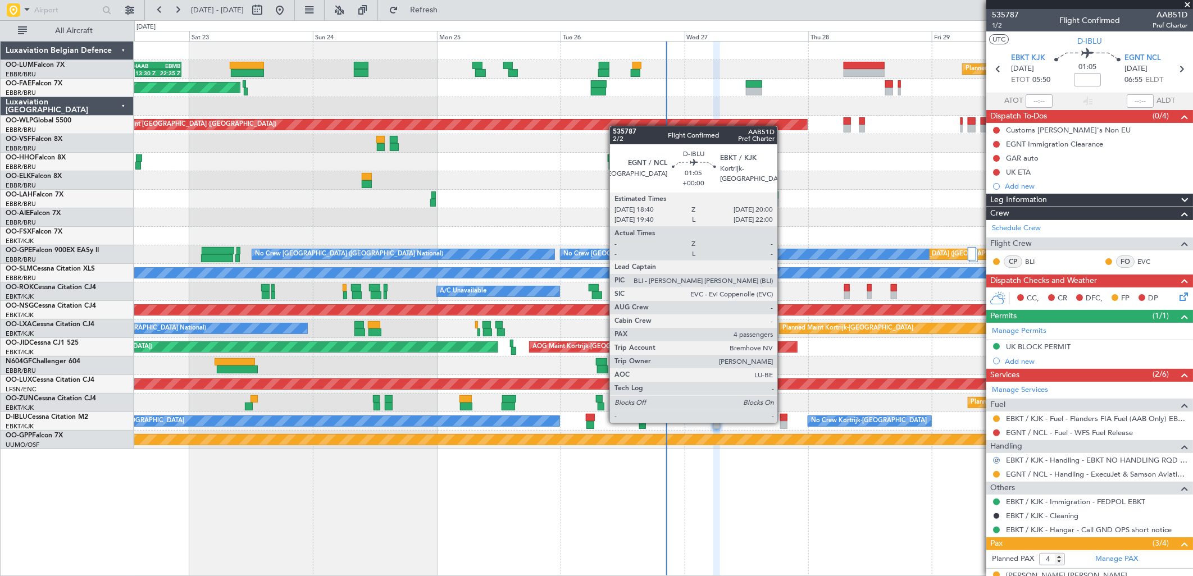
click at [783, 422] on div at bounding box center [783, 425] width 7 height 8
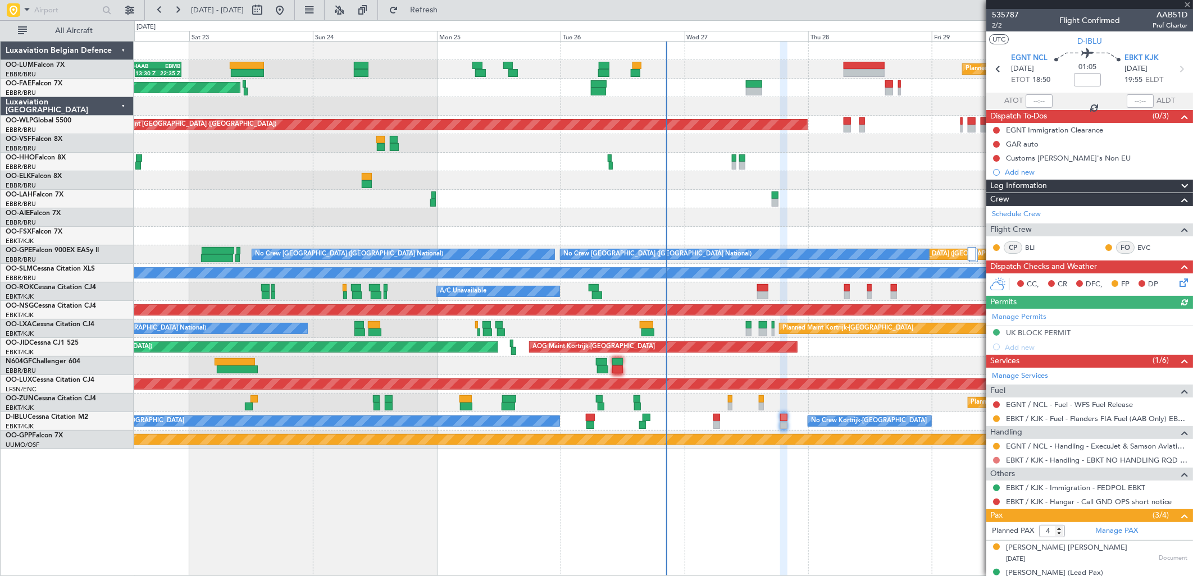
click at [995, 458] on button at bounding box center [996, 460] width 7 height 7
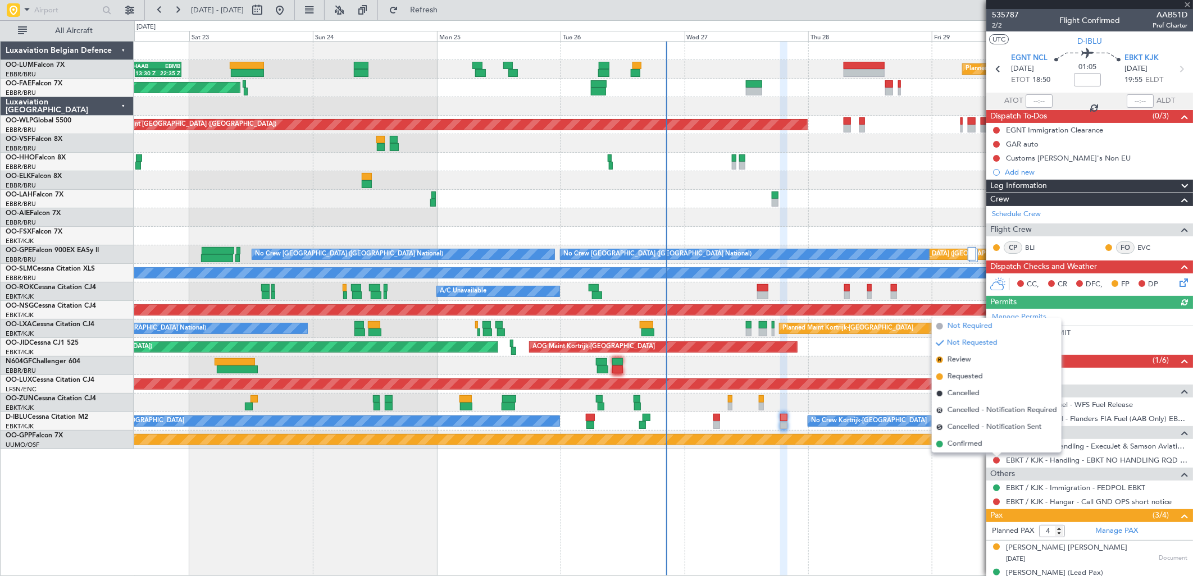
click at [958, 325] on span "Not Required" at bounding box center [969, 326] width 45 height 11
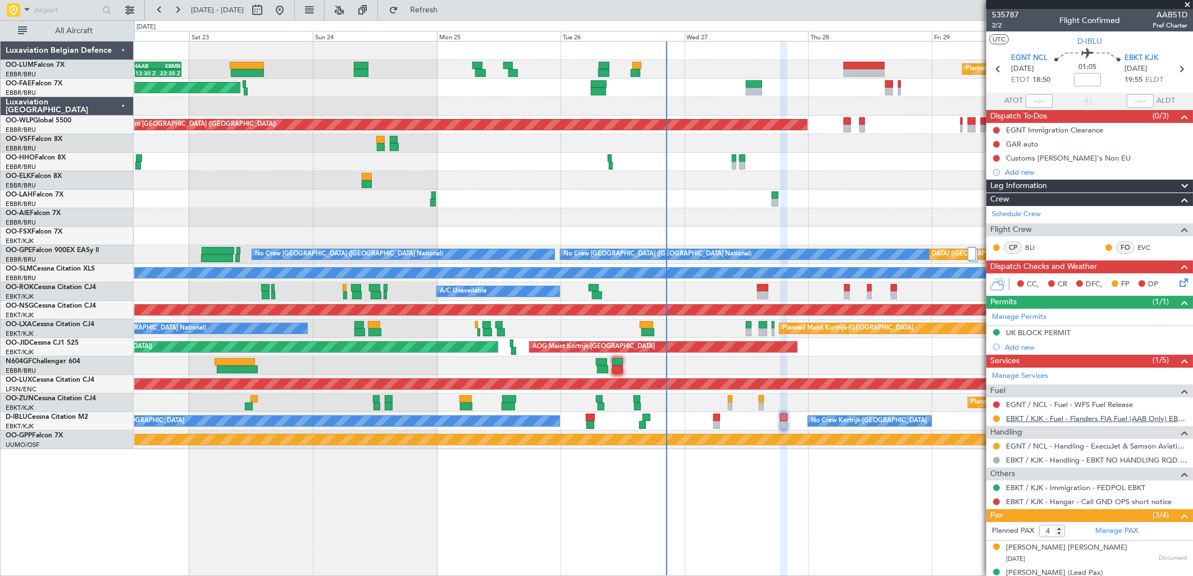
click at [1020, 413] on div "EBKT / KJK - Fuel - Flanders FIA Fuel (AAB Only) EBKT / KJK" at bounding box center [1089, 419] width 207 height 14
click at [1022, 416] on link "EBKT / KJK - Fuel - Flanders FIA Fuel (AAB Only) EBKT / KJK" at bounding box center [1096, 419] width 181 height 10
click at [994, 405] on button at bounding box center [996, 404] width 7 height 7
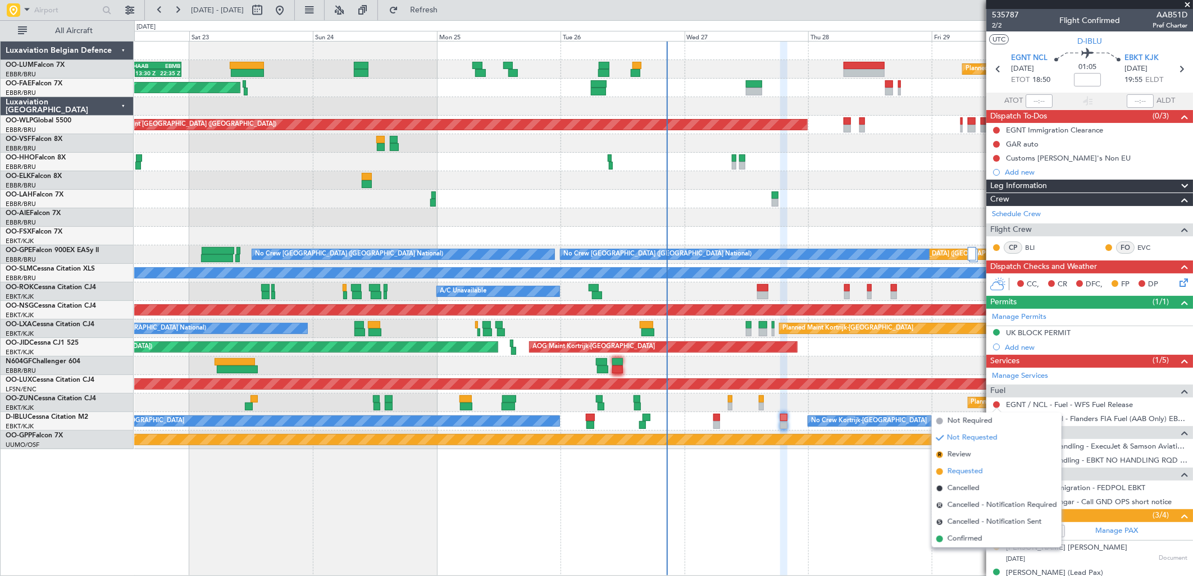
click at [951, 472] on span "Requested" at bounding box center [964, 471] width 35 height 11
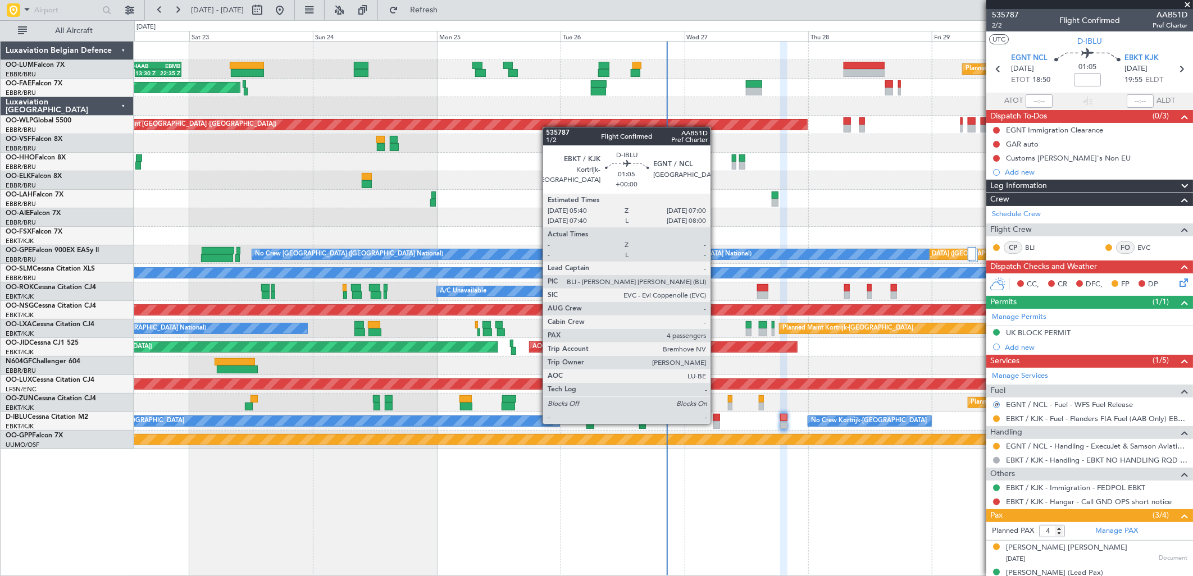
click at [716, 423] on div at bounding box center [716, 425] width 7 height 8
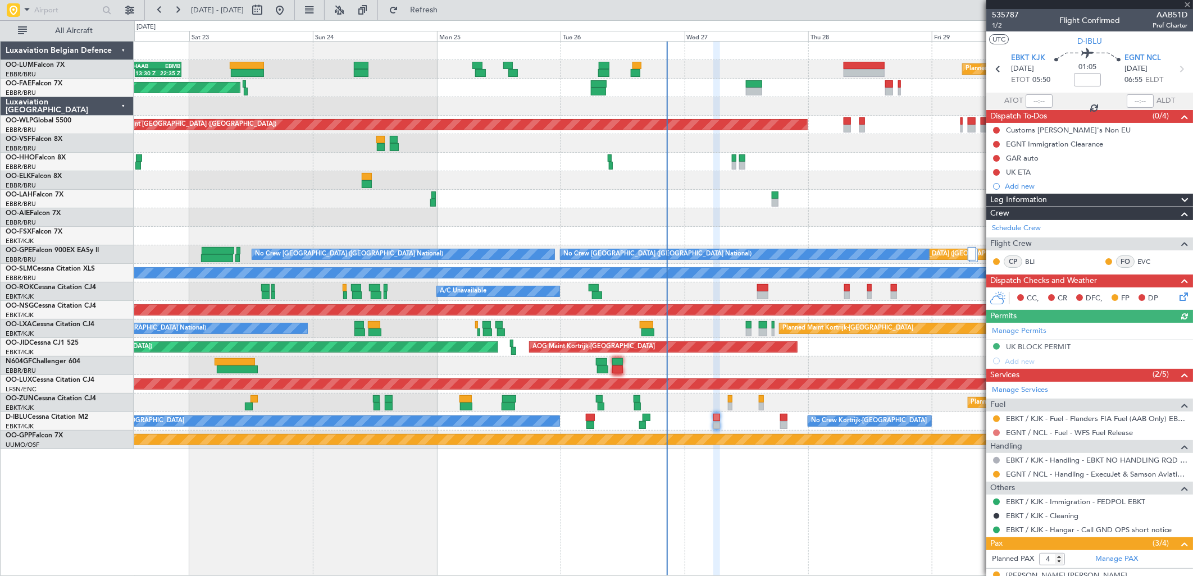
click at [994, 431] on button at bounding box center [996, 433] width 7 height 7
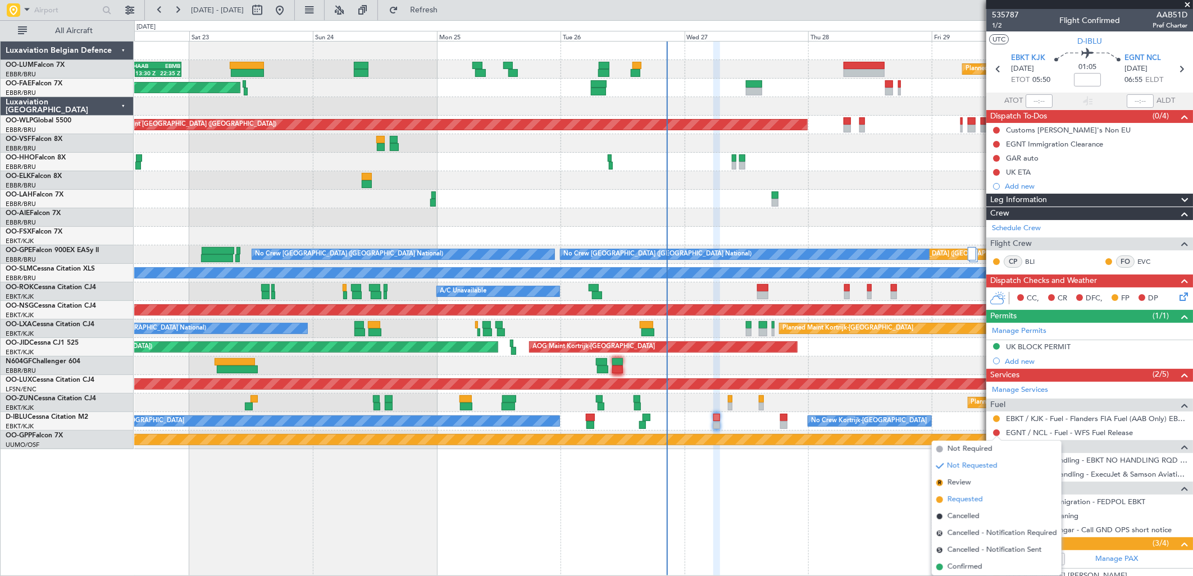
click at [955, 495] on span "Requested" at bounding box center [964, 499] width 35 height 11
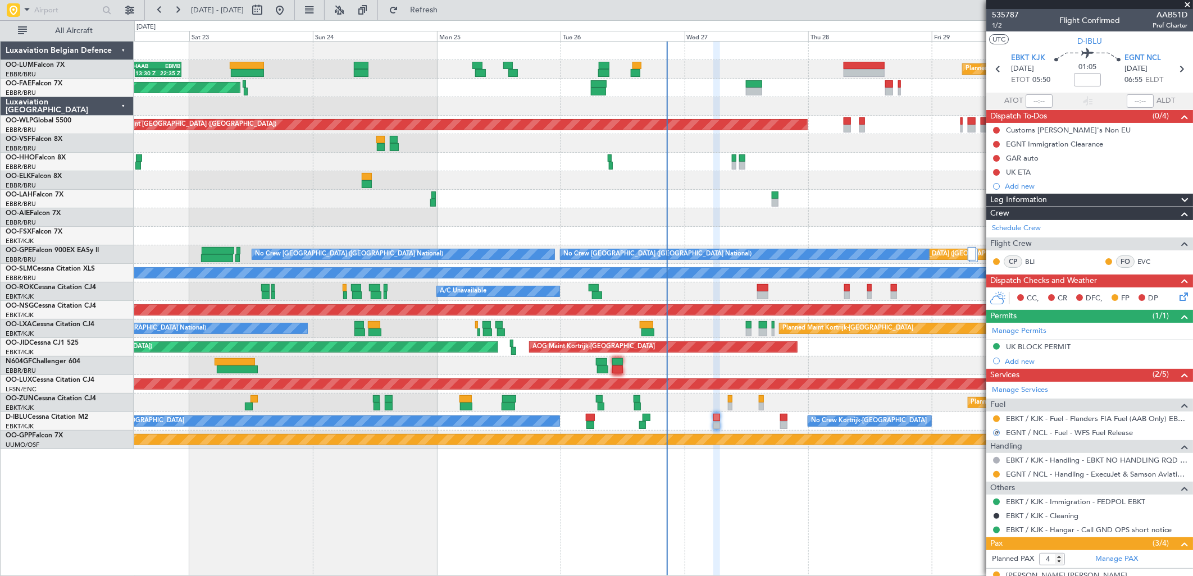
click at [1177, 293] on icon at bounding box center [1181, 294] width 9 height 9
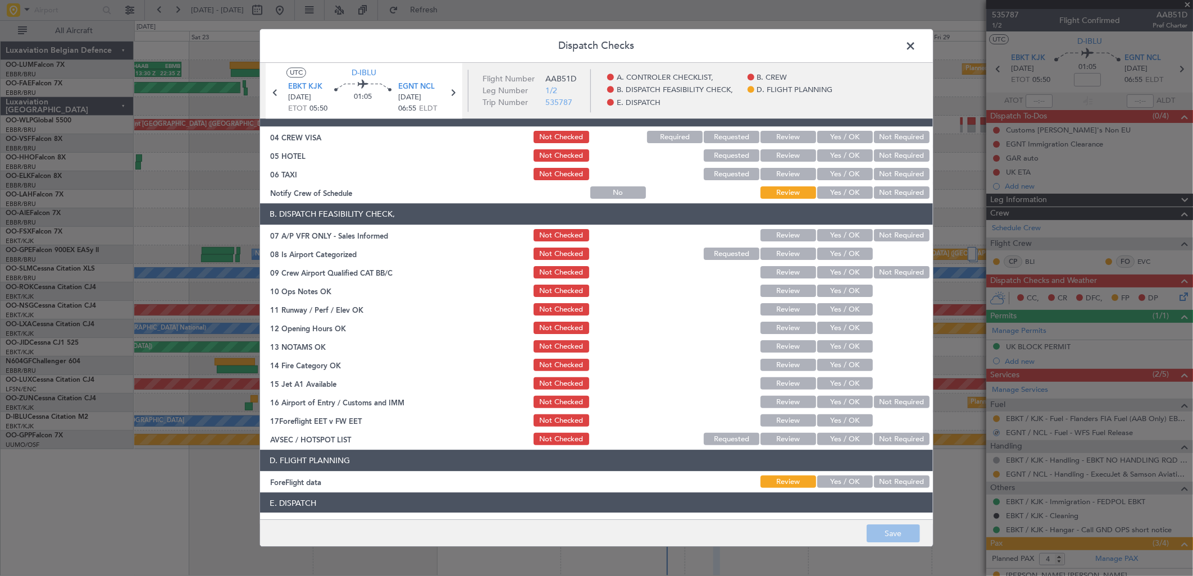
scroll to position [171, 0]
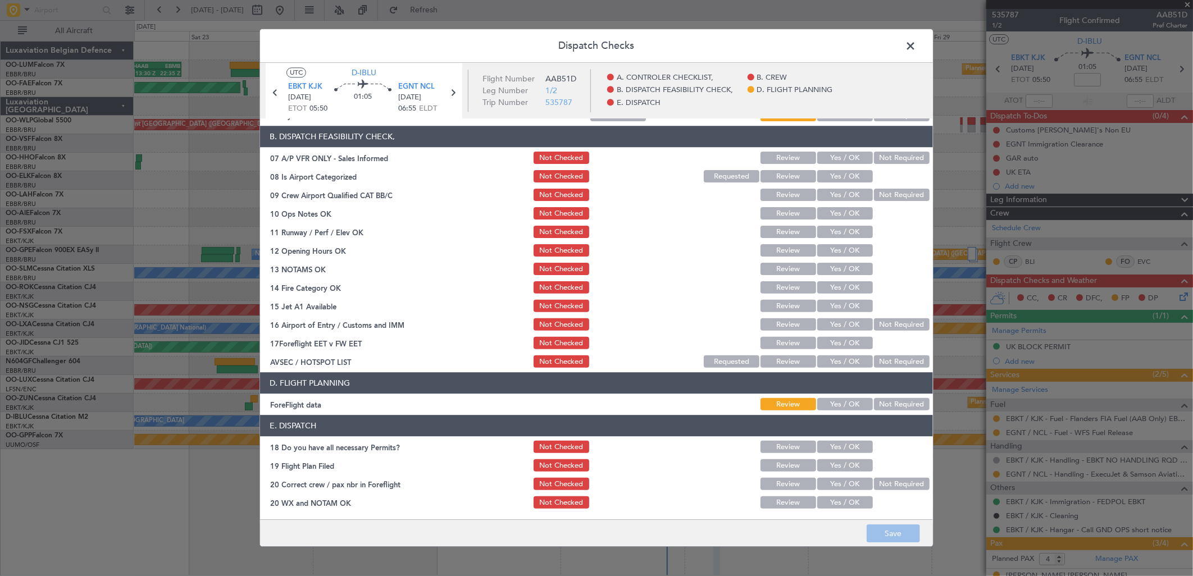
click at [835, 498] on button "Yes / OK" at bounding box center [845, 503] width 56 height 12
click at [830, 481] on button "Yes / OK" at bounding box center [845, 484] width 56 height 12
click at [820, 301] on button "Yes / OK" at bounding box center [845, 306] width 56 height 12
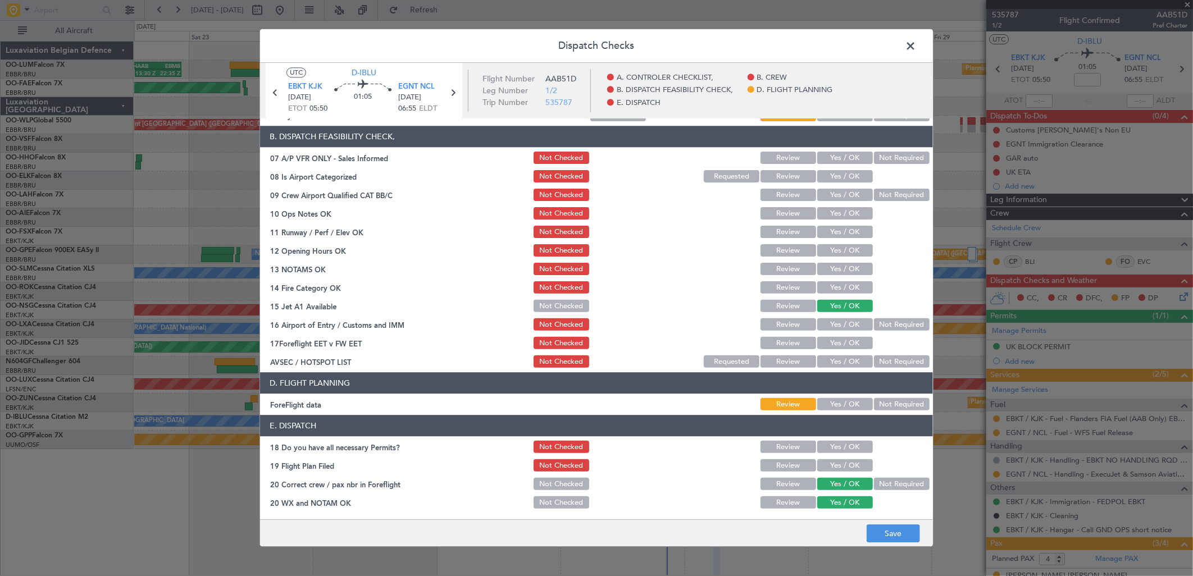
click at [824, 280] on div "Yes / OK" at bounding box center [843, 288] width 57 height 16
drag, startPoint x: 830, startPoint y: 286, endPoint x: 831, endPoint y: 268, distance: 18.0
click at [830, 285] on button "Yes / OK" at bounding box center [845, 288] width 56 height 12
click at [832, 266] on button "Yes / OK" at bounding box center [845, 269] width 56 height 12
click at [831, 249] on button "Yes / OK" at bounding box center [845, 251] width 56 height 12
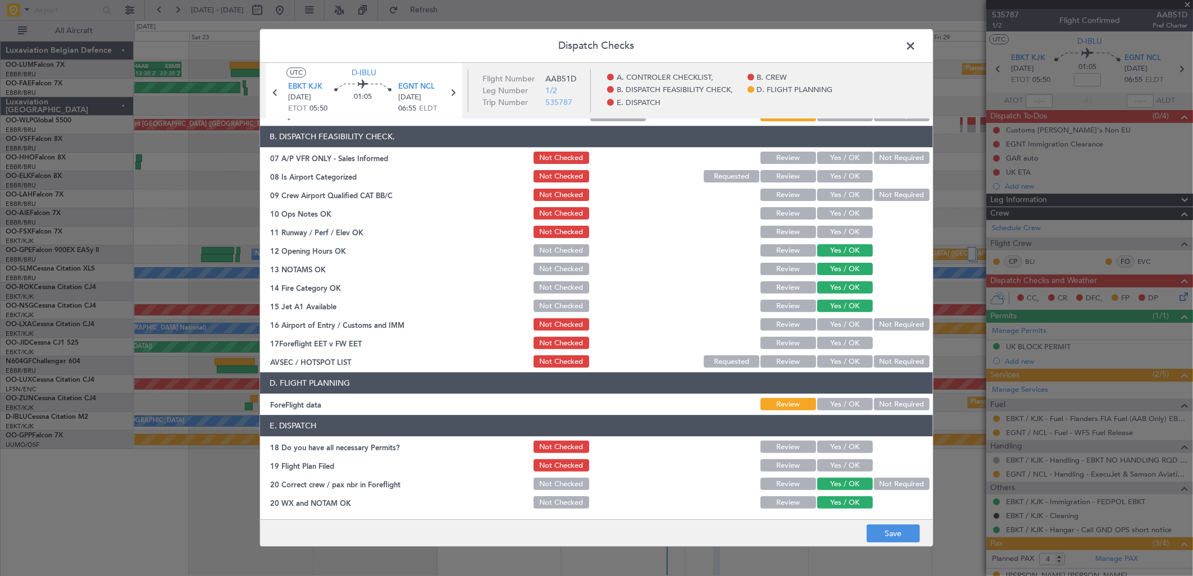
click at [824, 232] on button "Yes / OK" at bounding box center [845, 232] width 56 height 12
click at [831, 213] on button "Yes / OK" at bounding box center [845, 214] width 56 height 12
click at [419, 84] on span "EGNT NCL" at bounding box center [416, 86] width 36 height 11
click at [830, 184] on section "B. DISPATCH FEASIBILITY CHECK, 07 A/P VFR ONLY - Sales Informed Not Checked Rev…" at bounding box center [596, 248] width 673 height 244
click at [834, 176] on button "Yes / OK" at bounding box center [845, 177] width 56 height 12
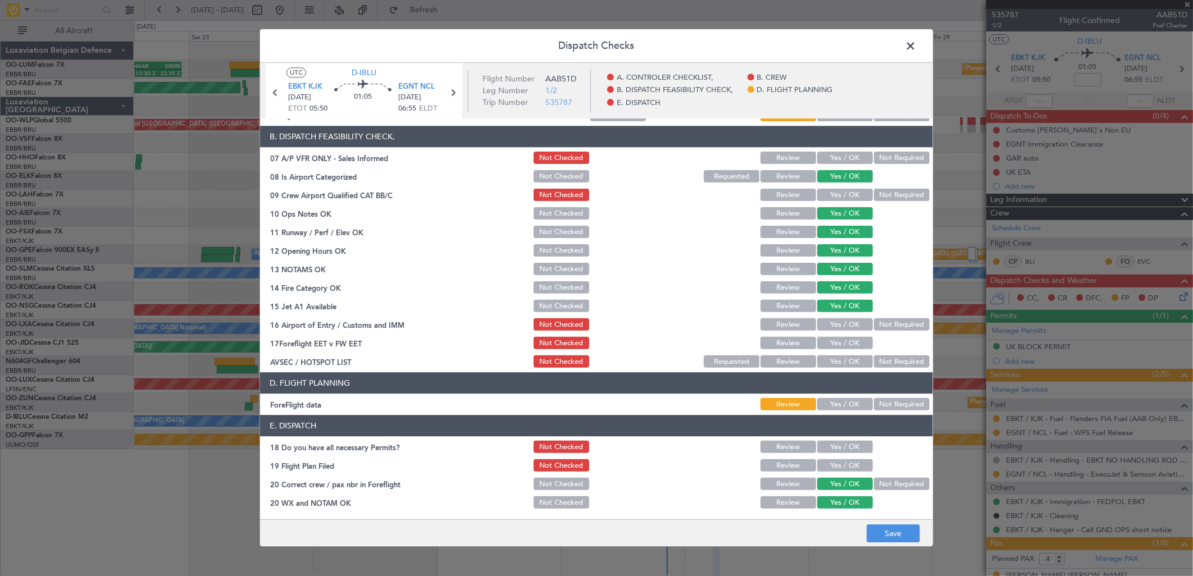
click at [833, 194] on button "Yes / OK" at bounding box center [845, 195] width 56 height 12
click at [897, 165] on div "Not Required" at bounding box center [900, 158] width 57 height 16
click at [895, 157] on button "Not Required" at bounding box center [902, 158] width 56 height 12
click at [834, 325] on button "Yes / OK" at bounding box center [845, 325] width 56 height 12
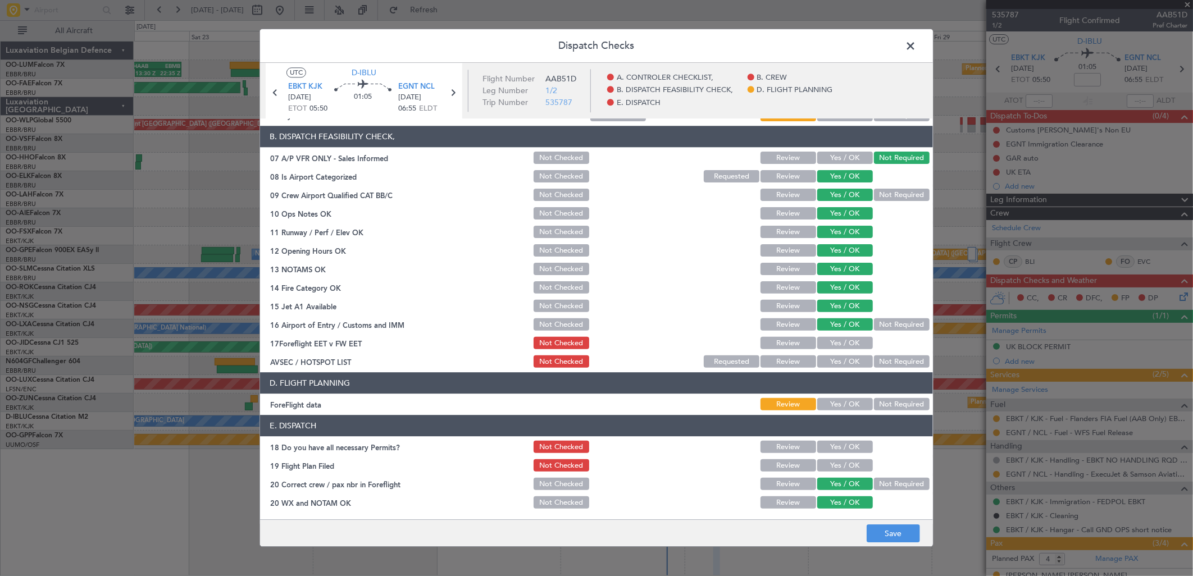
click at [874, 361] on button "Not Required" at bounding box center [902, 362] width 56 height 12
drag, startPoint x: 835, startPoint y: 344, endPoint x: 837, endPoint y: 354, distance: 10.2
click at [835, 344] on button "Yes / OK" at bounding box center [845, 343] width 56 height 12
click at [885, 405] on button "Not Required" at bounding box center [902, 405] width 56 height 12
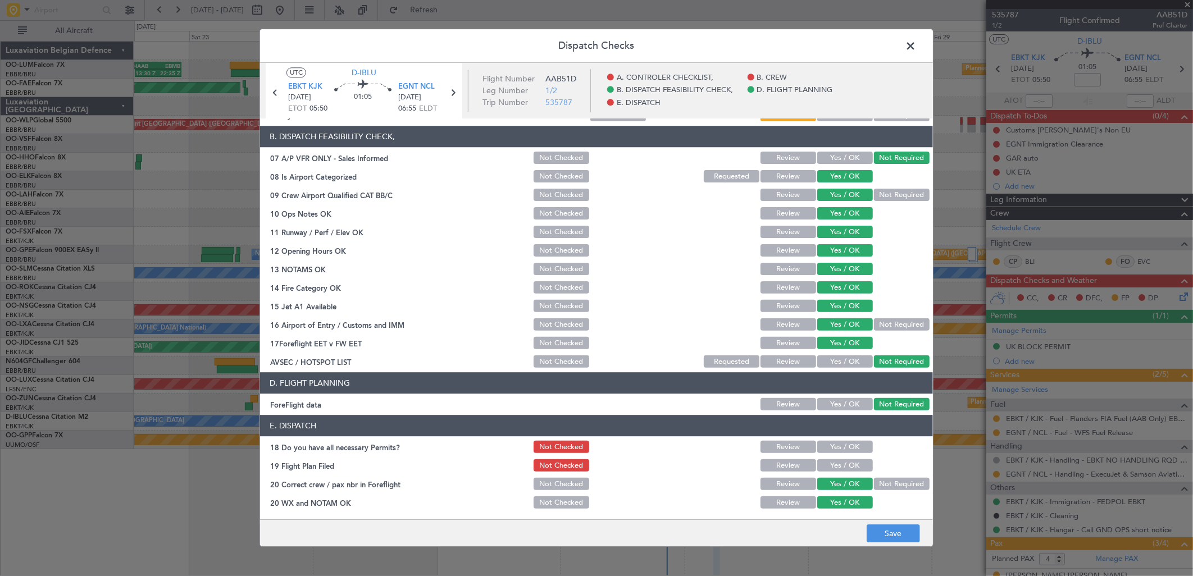
scroll to position [0, 0]
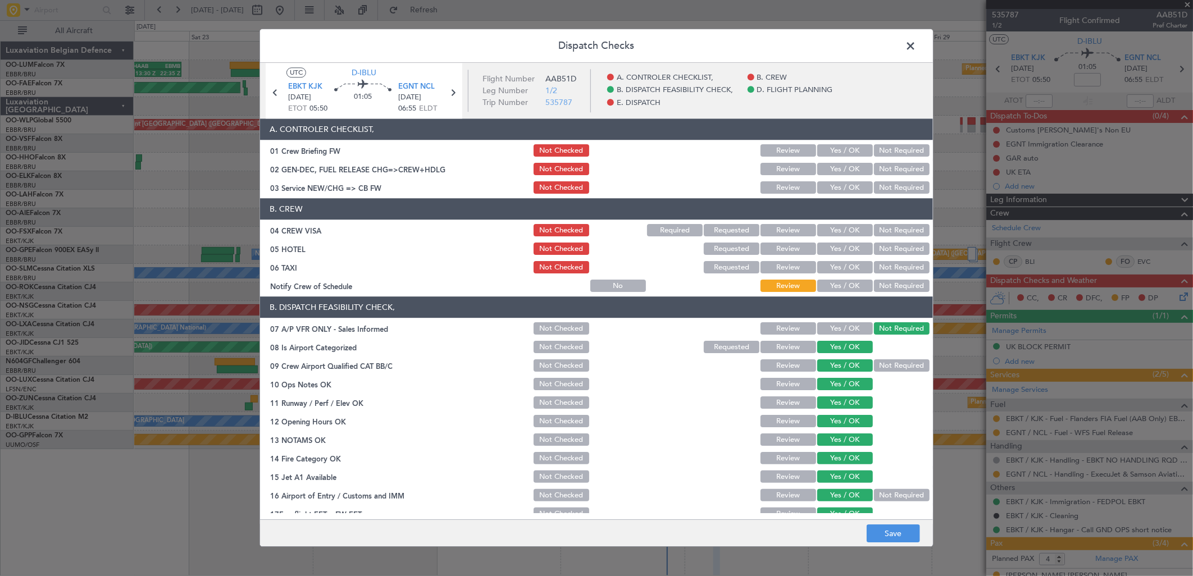
click at [853, 229] on button "Yes / OK" at bounding box center [845, 231] width 56 height 12
click at [839, 266] on button "Yes / OK" at bounding box center [845, 268] width 56 height 12
click at [874, 266] on button "Not Required" at bounding box center [902, 268] width 56 height 12
click at [838, 282] on button "Yes / OK" at bounding box center [845, 286] width 56 height 12
click at [823, 186] on button "Yes / OK" at bounding box center [845, 188] width 56 height 12
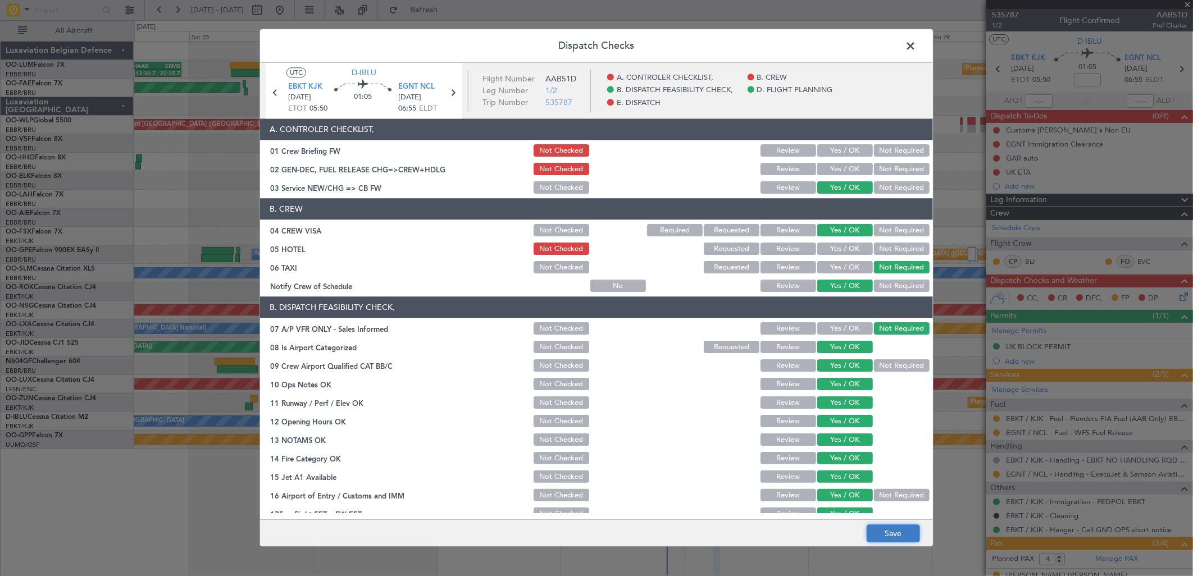
click at [897, 525] on button "Save" at bounding box center [892, 534] width 53 height 18
click at [452, 93] on icon at bounding box center [452, 92] width 15 height 15
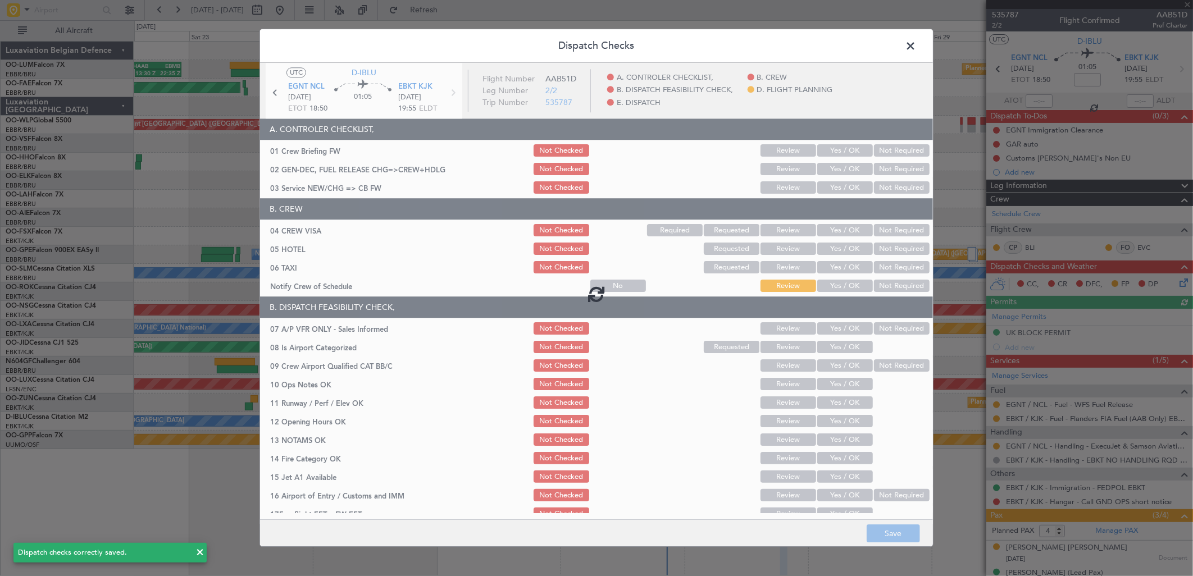
click at [828, 186] on div at bounding box center [596, 293] width 673 height 461
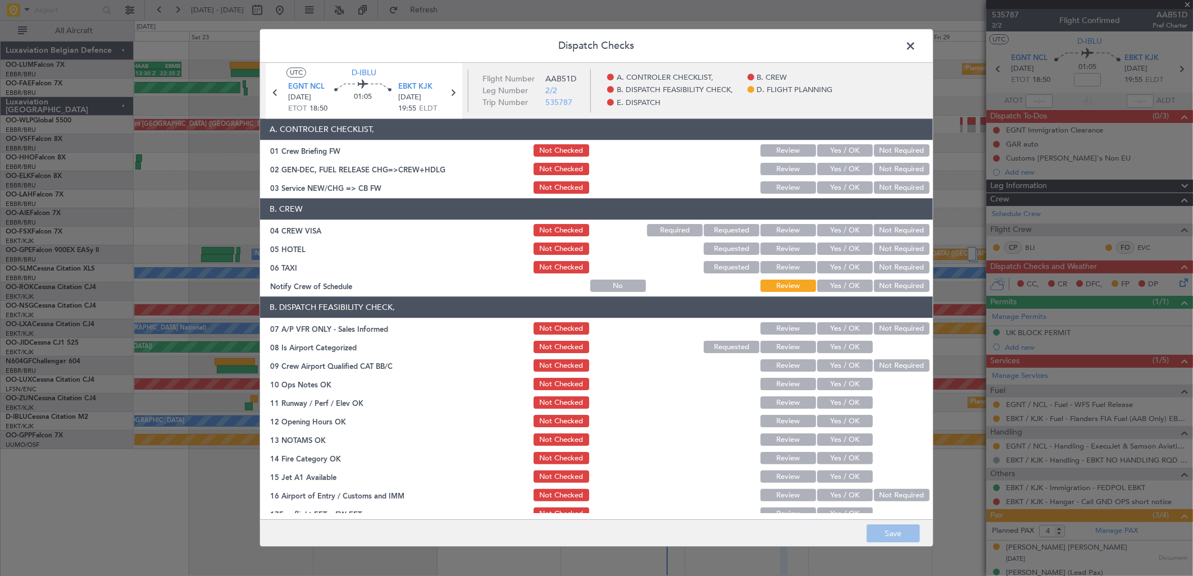
click at [842, 188] on button "Yes / OK" at bounding box center [845, 188] width 56 height 12
click at [874, 229] on button "Not Required" at bounding box center [902, 231] width 56 height 12
click at [878, 249] on button "Not Required" at bounding box center [902, 249] width 56 height 12
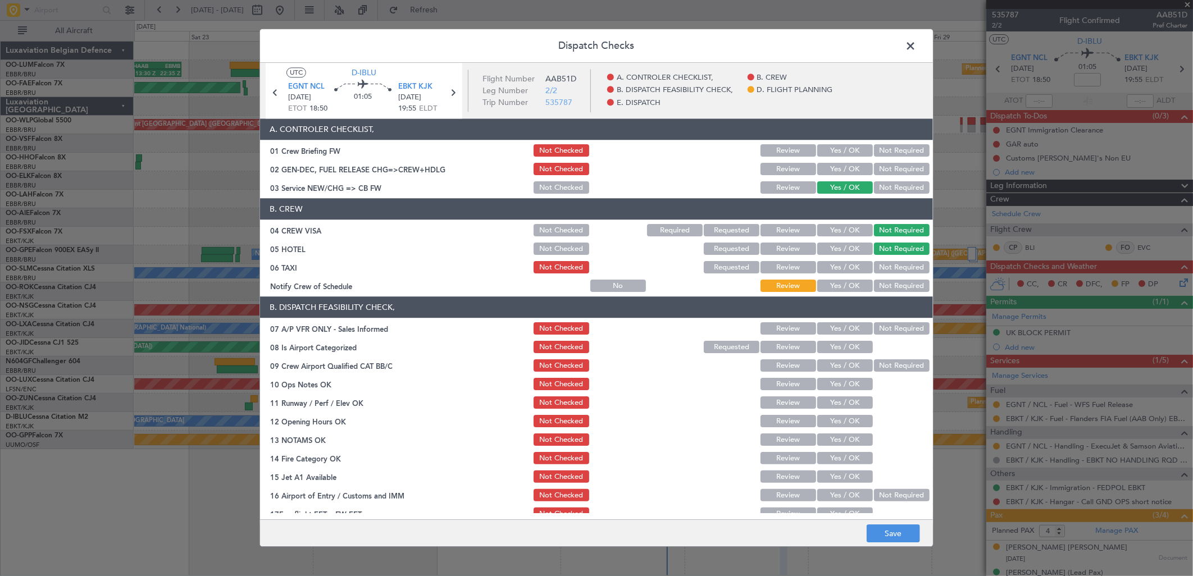
drag, startPoint x: 877, startPoint y: 262, endPoint x: 862, endPoint y: 276, distance: 20.3
click at [877, 264] on button "Not Required" at bounding box center [902, 268] width 56 height 12
click at [846, 282] on button "Yes / OK" at bounding box center [845, 286] width 56 height 12
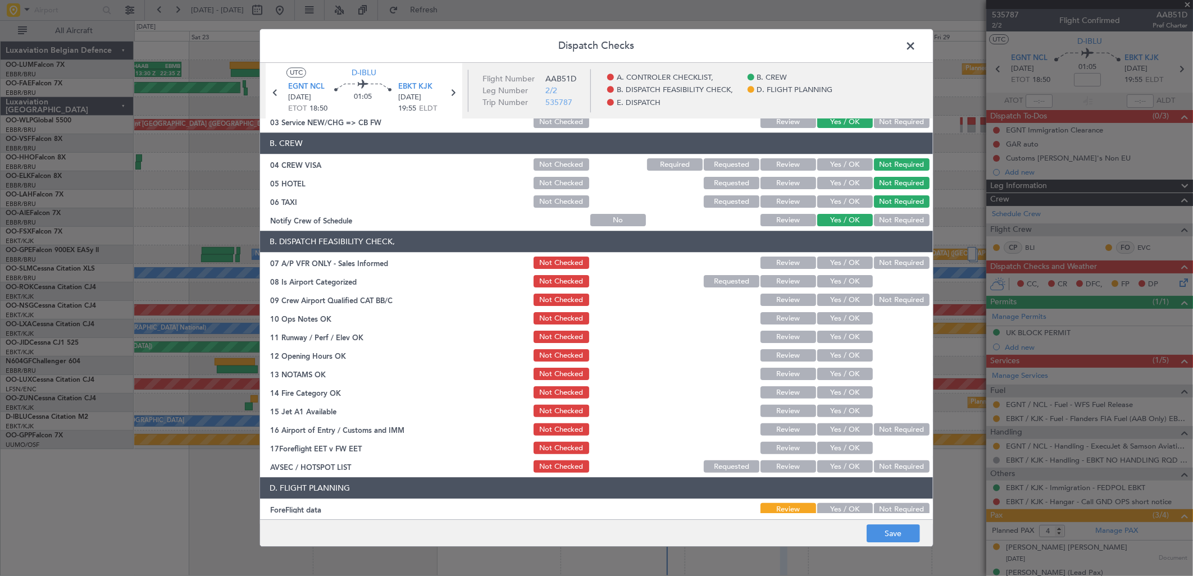
scroll to position [125, 0]
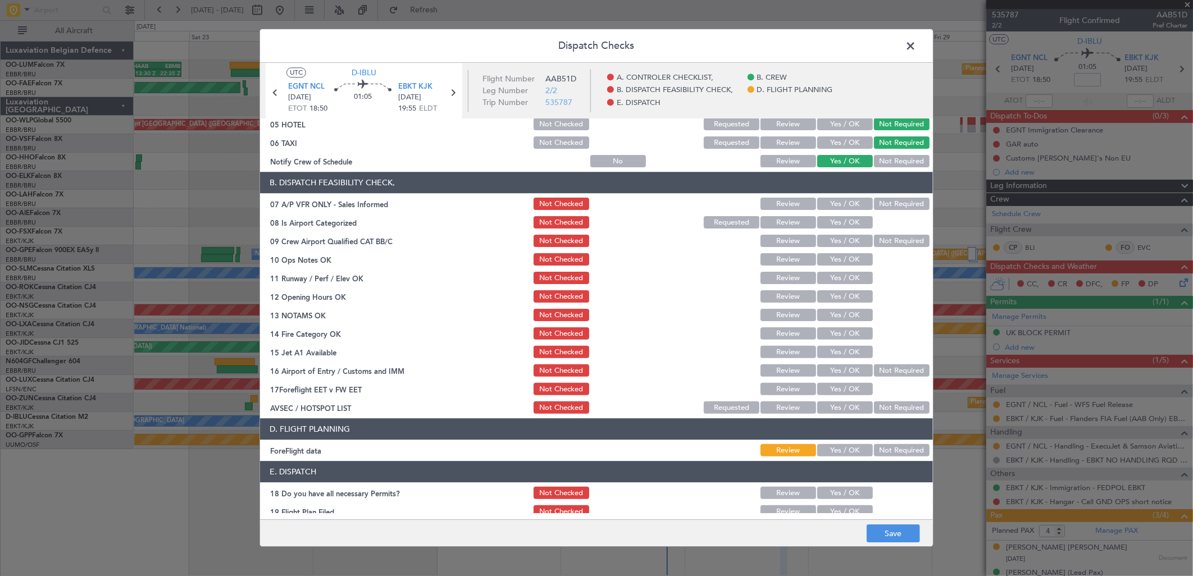
drag, startPoint x: 896, startPoint y: 201, endPoint x: 888, endPoint y: 211, distance: 12.0
click at [893, 204] on button "Not Required" at bounding box center [902, 204] width 56 height 12
click at [831, 227] on button "Yes / OK" at bounding box center [845, 223] width 56 height 12
click at [830, 239] on button "Yes / OK" at bounding box center [845, 241] width 56 height 12
click at [830, 254] on button "Yes / OK" at bounding box center [845, 260] width 56 height 12
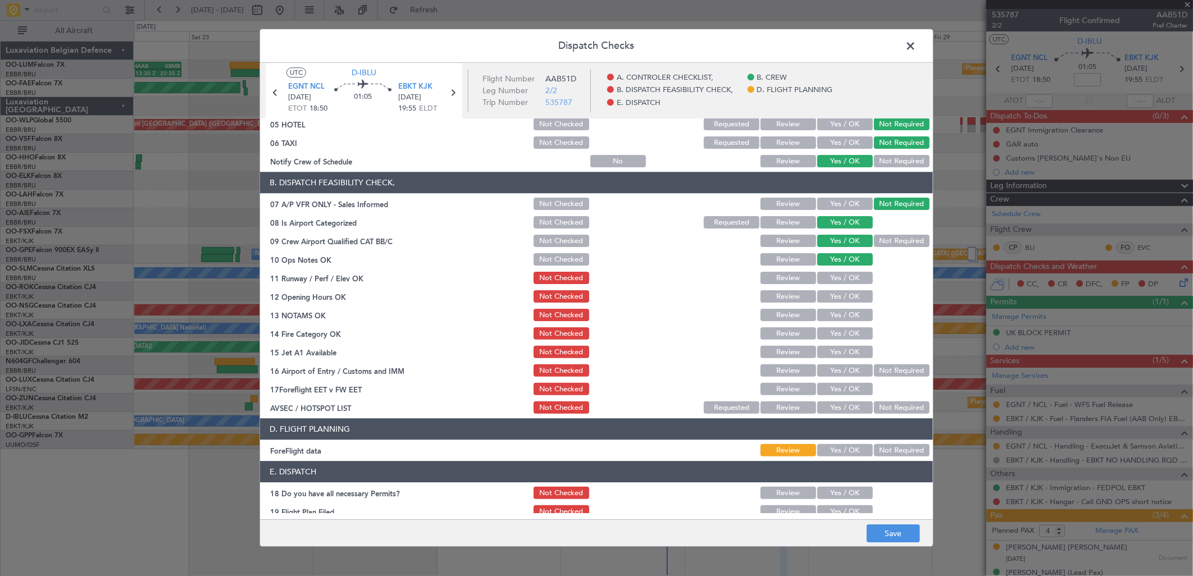
click at [830, 272] on button "Yes / OK" at bounding box center [845, 278] width 56 height 12
drag, startPoint x: 830, startPoint y: 288, endPoint x: 831, endPoint y: 295, distance: 7.5
click at [830, 289] on div "Yes / OK" at bounding box center [843, 297] width 57 height 16
click at [832, 296] on button "Yes / OK" at bounding box center [845, 297] width 56 height 12
click at [834, 316] on button "Yes / OK" at bounding box center [845, 315] width 56 height 12
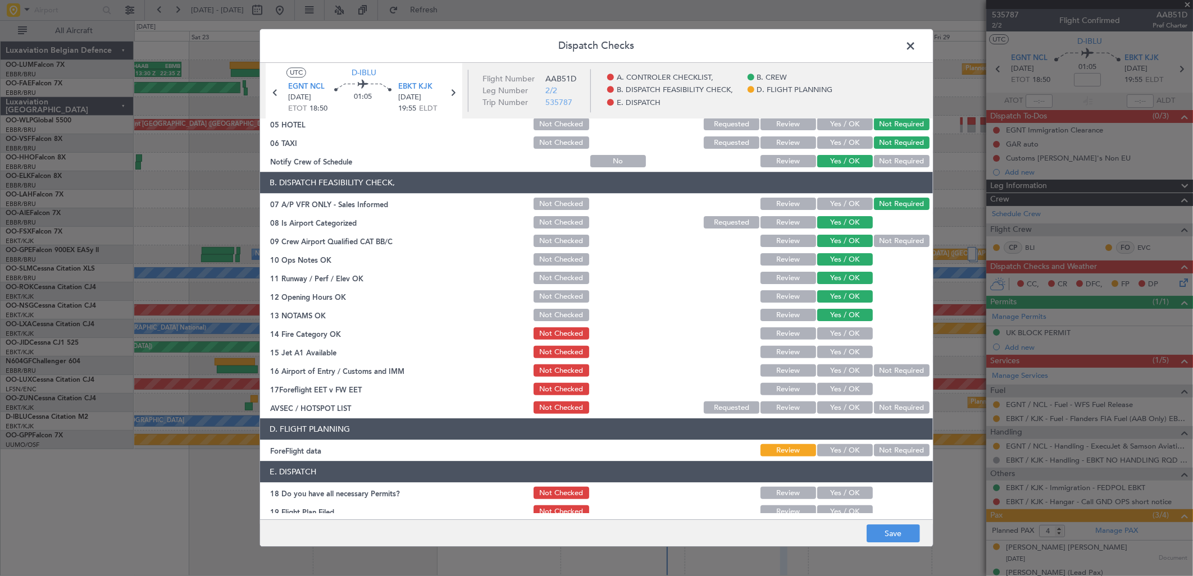
click at [835, 330] on button "Yes / OK" at bounding box center [845, 334] width 56 height 12
click at [843, 353] on button "Yes / OK" at bounding box center [845, 352] width 56 height 12
click at [844, 371] on button "Yes / OK" at bounding box center [845, 371] width 56 height 12
drag, startPoint x: 846, startPoint y: 387, endPoint x: 856, endPoint y: 391, distance: 10.7
click at [854, 391] on button "Yes / OK" at bounding box center [845, 389] width 56 height 12
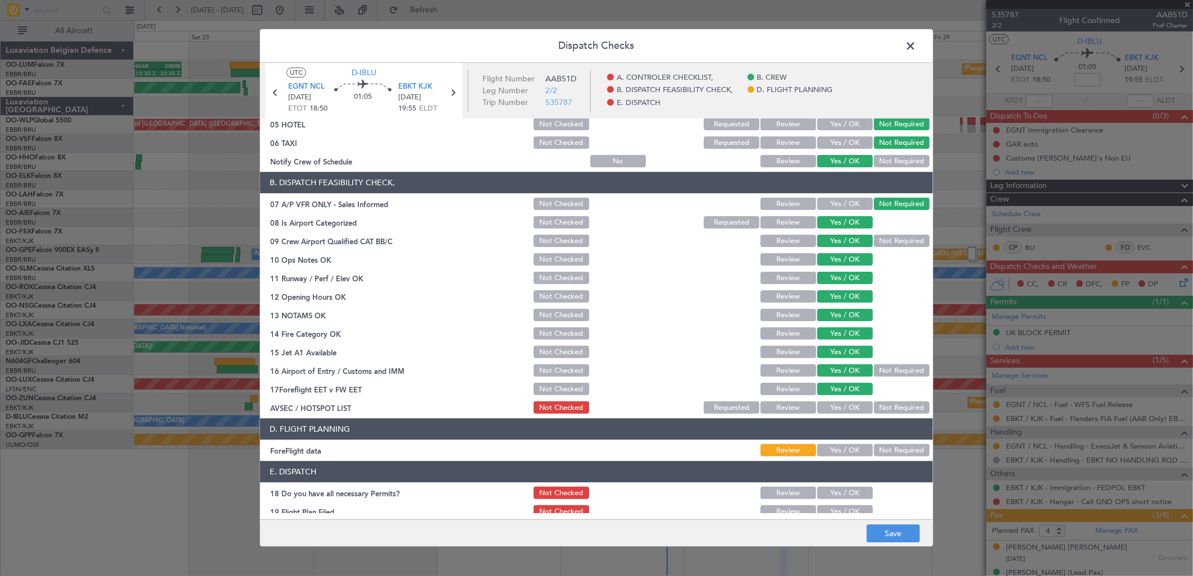
drag, startPoint x: 883, startPoint y: 404, endPoint x: 889, endPoint y: 405, distance: 5.6
click at [884, 405] on button "Not Required" at bounding box center [902, 408] width 56 height 12
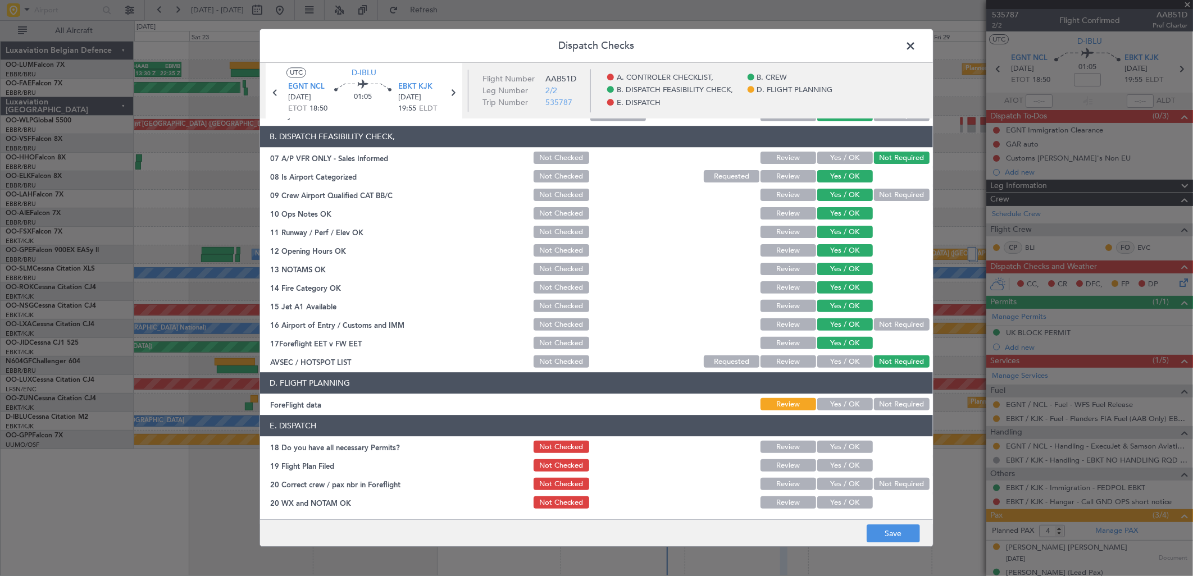
click at [874, 401] on button "Not Required" at bounding box center [902, 405] width 56 height 12
click at [835, 495] on div "Yes / OK" at bounding box center [843, 503] width 57 height 16
click at [834, 484] on button "Yes / OK" at bounding box center [845, 484] width 56 height 12
click at [833, 497] on button "Yes / OK" at bounding box center [845, 503] width 56 height 12
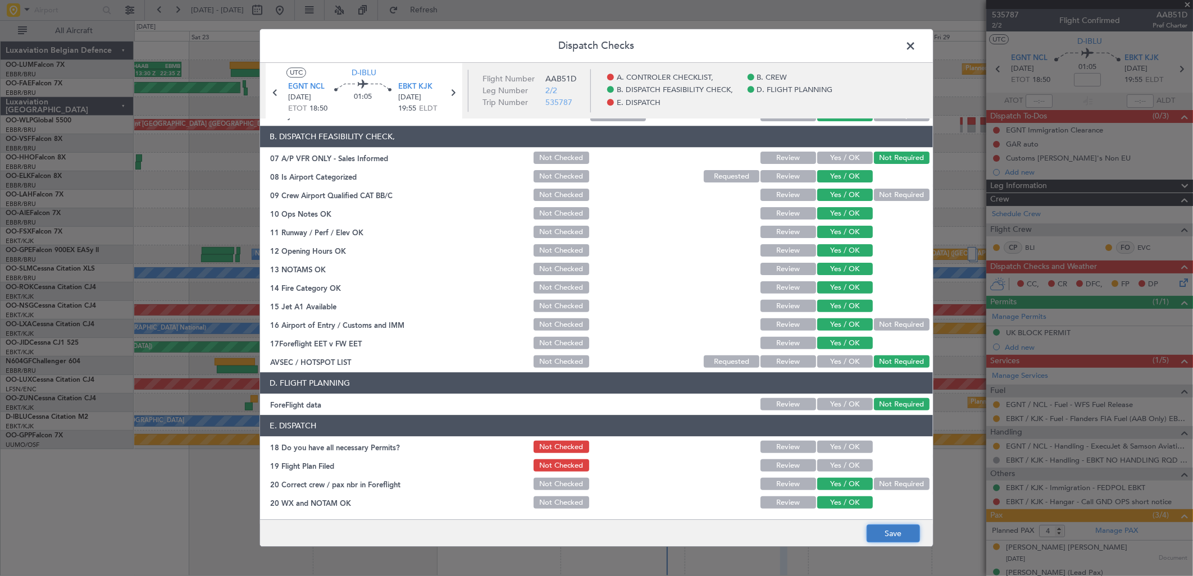
click at [877, 536] on button "Save" at bounding box center [892, 534] width 53 height 18
click at [916, 40] on span at bounding box center [916, 49] width 0 height 22
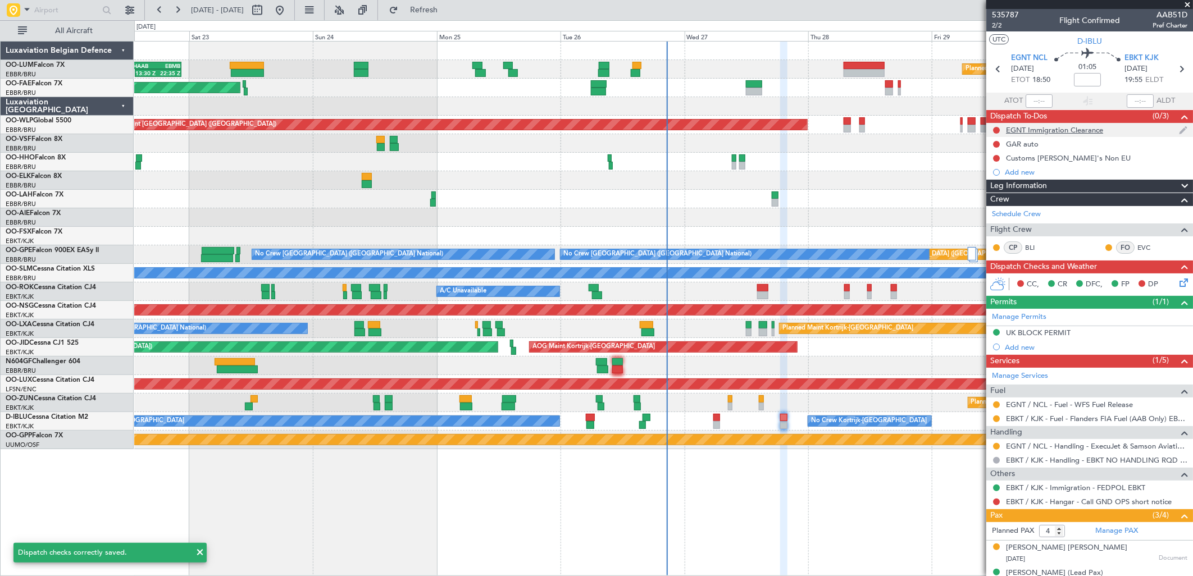
click at [1059, 132] on div "EGNT Immigration Clearance" at bounding box center [1054, 130] width 97 height 10
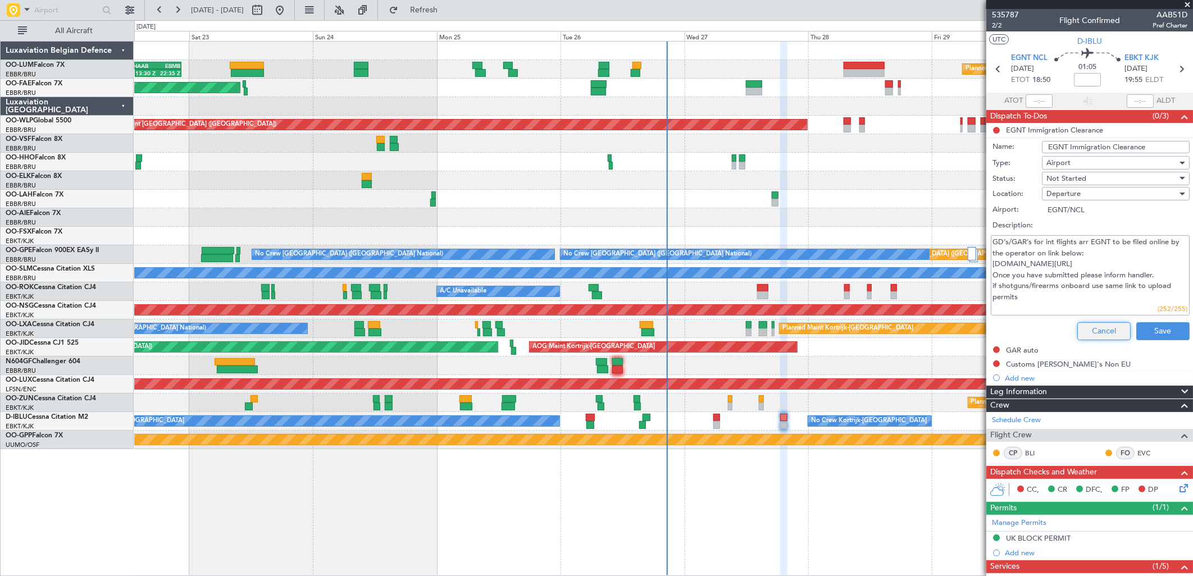
click at [1077, 331] on button "Cancel" at bounding box center [1103, 331] width 53 height 18
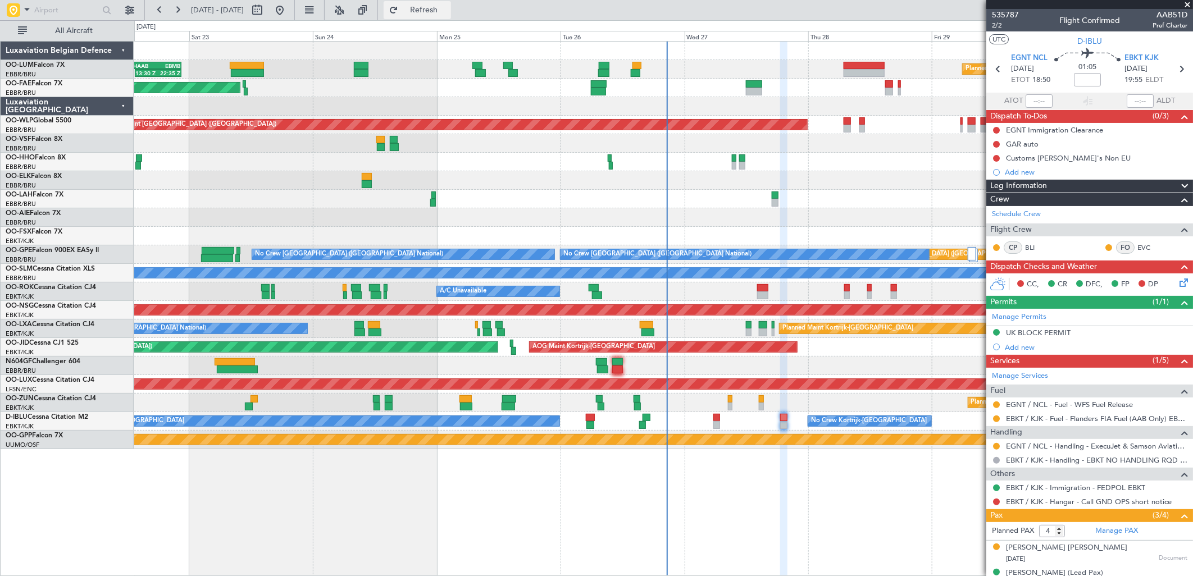
click at [447, 13] on span "Refresh" at bounding box center [423, 10] width 47 height 8
